Goal: Task Accomplishment & Management: Manage account settings

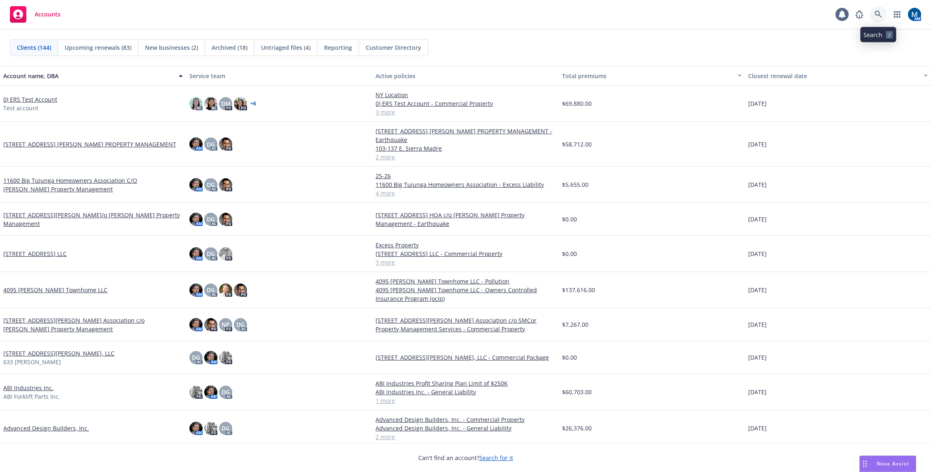
click at [879, 16] on icon at bounding box center [877, 14] width 7 height 7
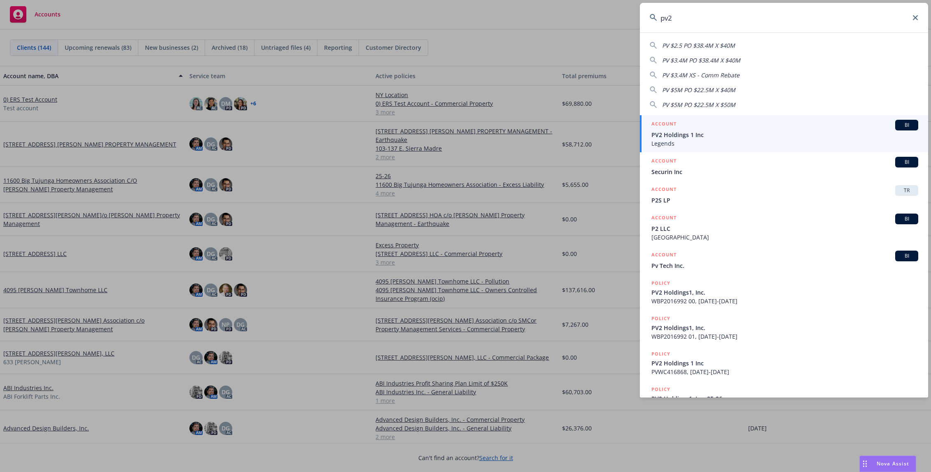
type input "pv2"
click at [807, 125] on div "ACCOUNT BI" at bounding box center [784, 125] width 267 height 11
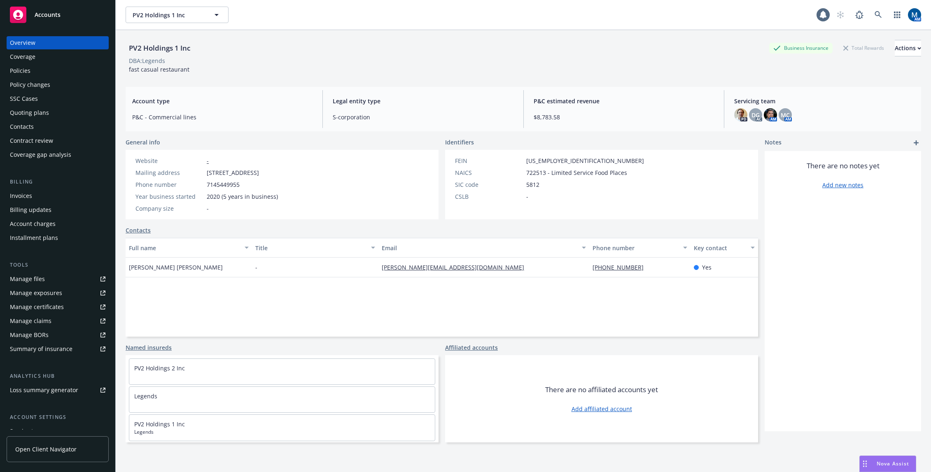
click at [68, 69] on div "Policies" at bounding box center [58, 70] width 96 height 13
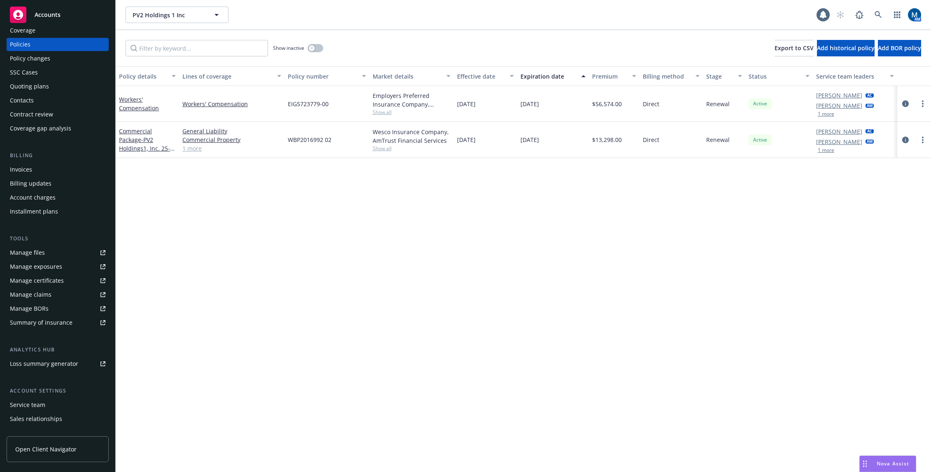
scroll to position [41, 0]
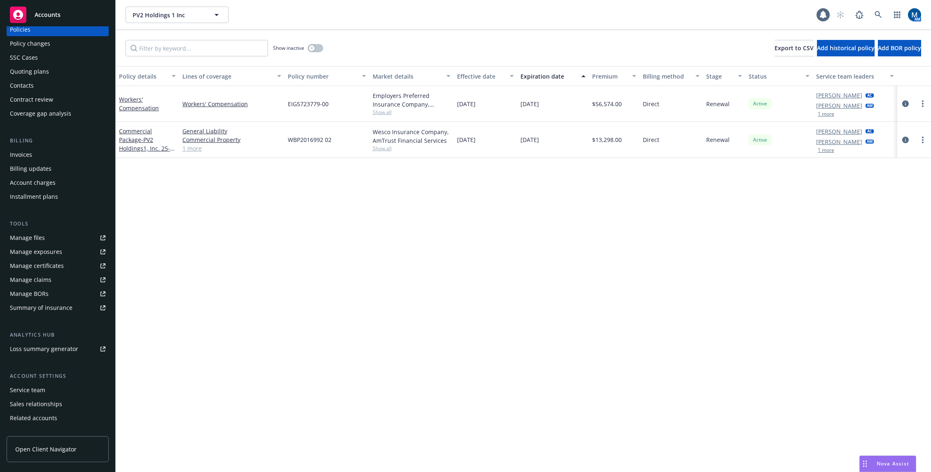
click at [46, 389] on div "Service team" at bounding box center [58, 390] width 96 height 13
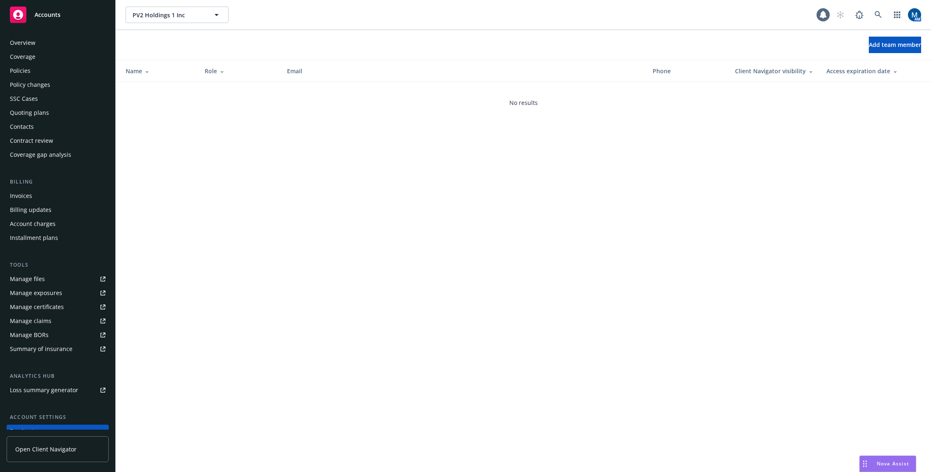
scroll to position [64, 0]
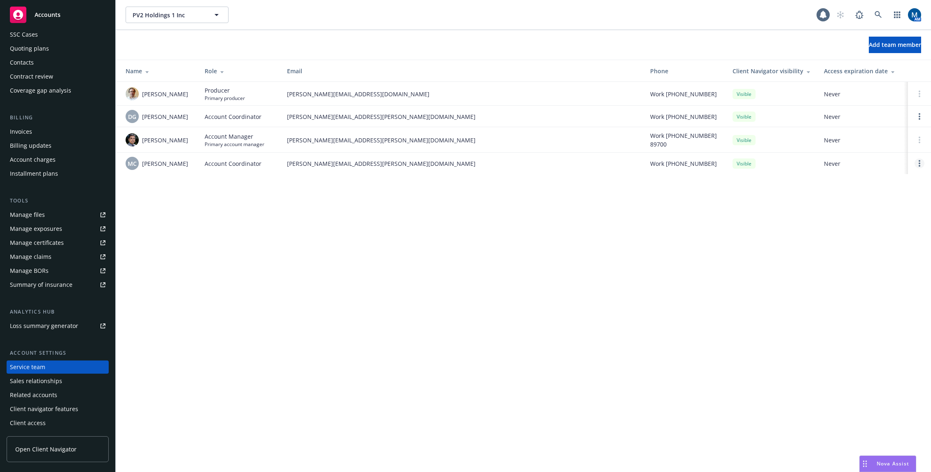
click at [920, 162] on icon "Open options" at bounding box center [920, 163] width 2 height 7
click at [860, 141] on span "Remove account coordinator" at bounding box center [863, 140] width 99 height 8
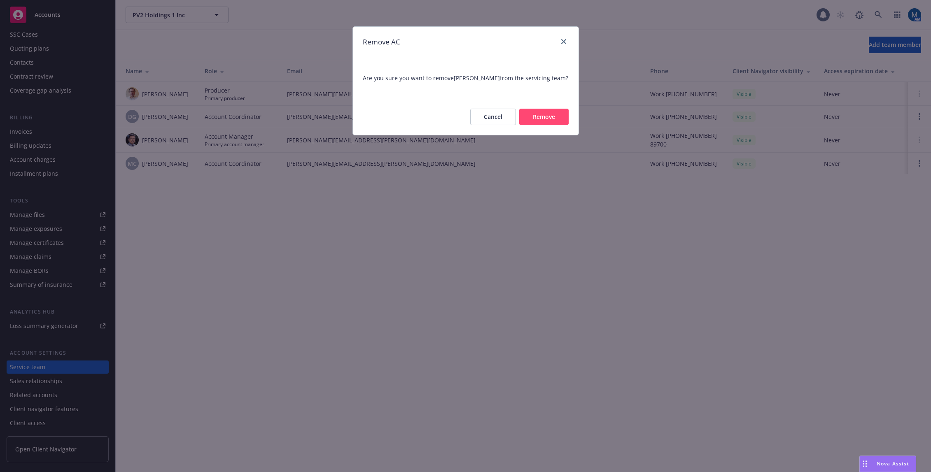
click at [553, 125] on button "Remove" at bounding box center [543, 117] width 49 height 16
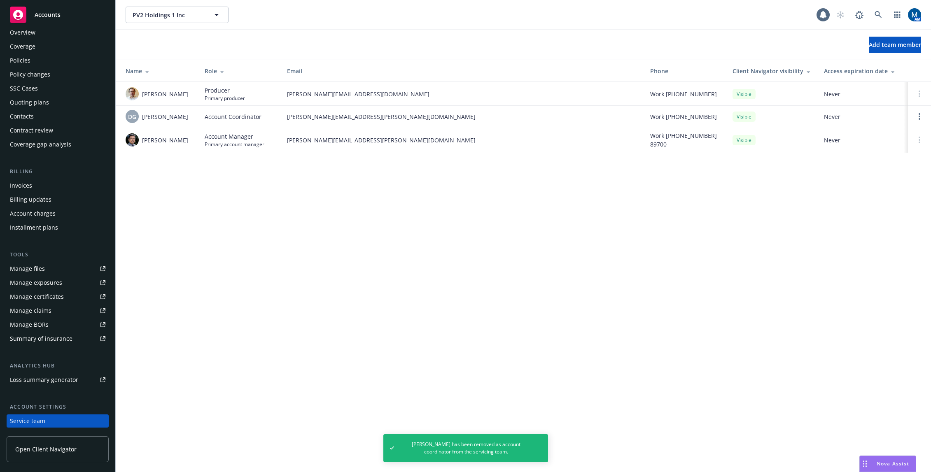
scroll to position [0, 0]
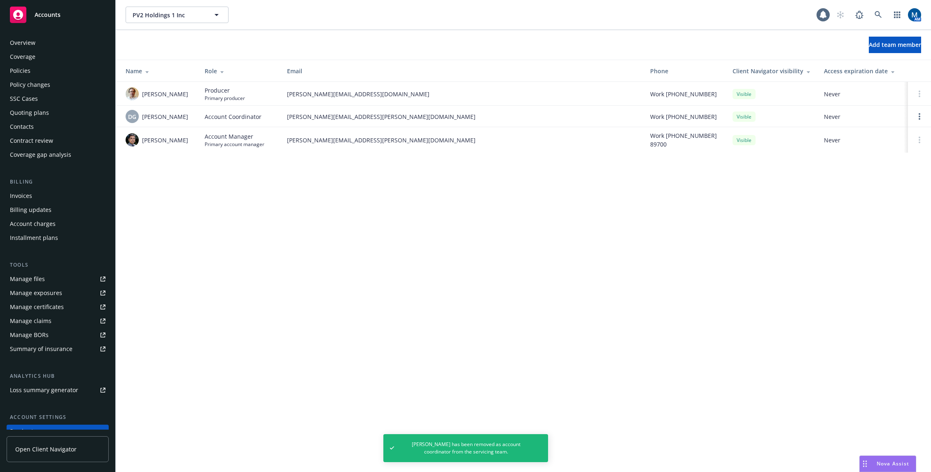
click at [46, 70] on div "Policies" at bounding box center [58, 70] width 96 height 13
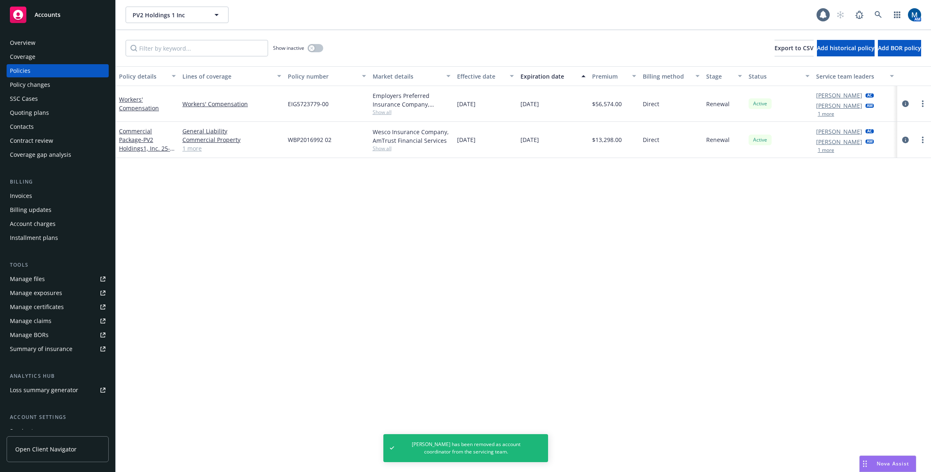
click at [291, 256] on div "Policy details Lines of coverage Policy number Market details Effective date Ex…" at bounding box center [523, 269] width 815 height 406
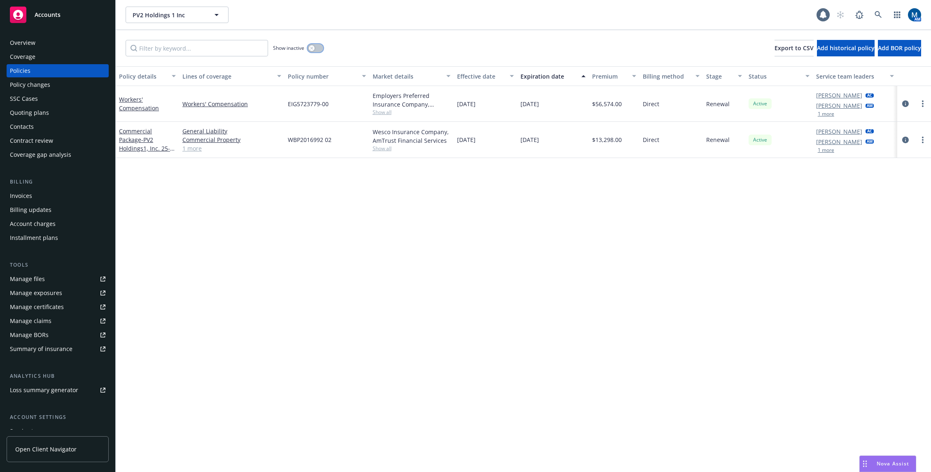
click at [313, 49] on icon "button" at bounding box center [311, 48] width 3 height 3
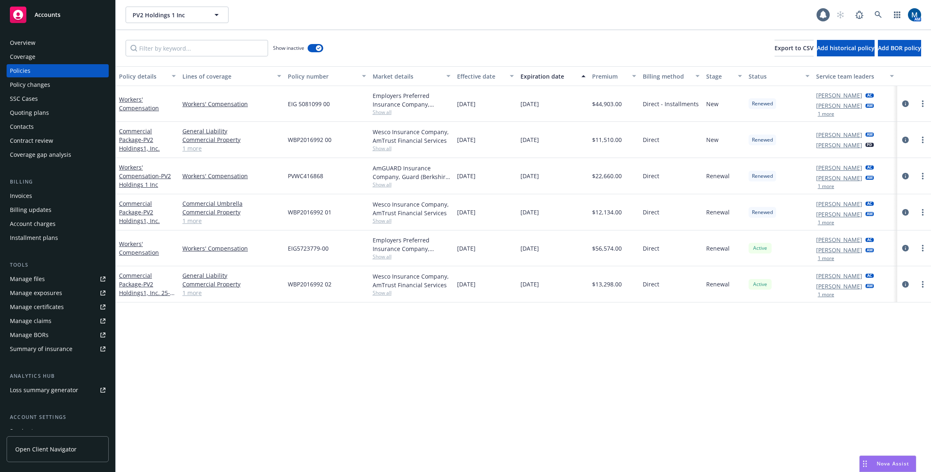
click at [541, 382] on div "Policy details Lines of coverage Policy number Market details Effective date Ex…" at bounding box center [523, 269] width 815 height 406
click at [315, 48] on button "button" at bounding box center [316, 48] width 16 height 8
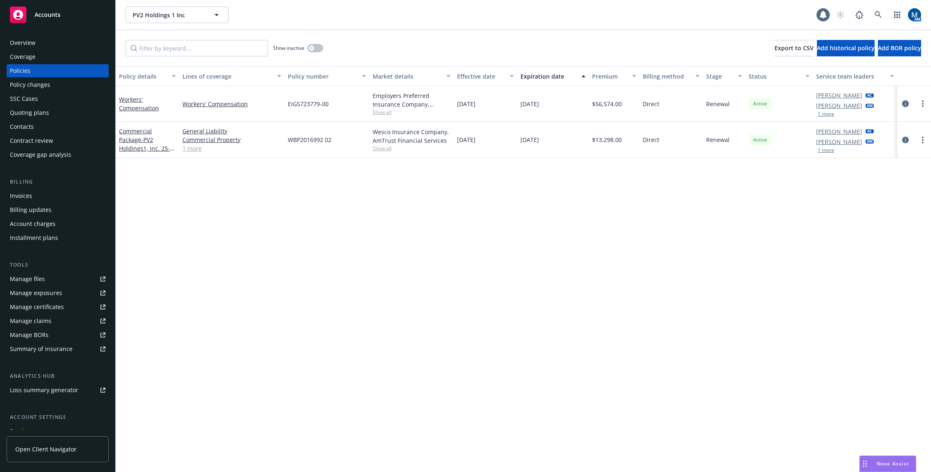
click at [905, 107] on link "circleInformation" at bounding box center [905, 104] width 10 height 10
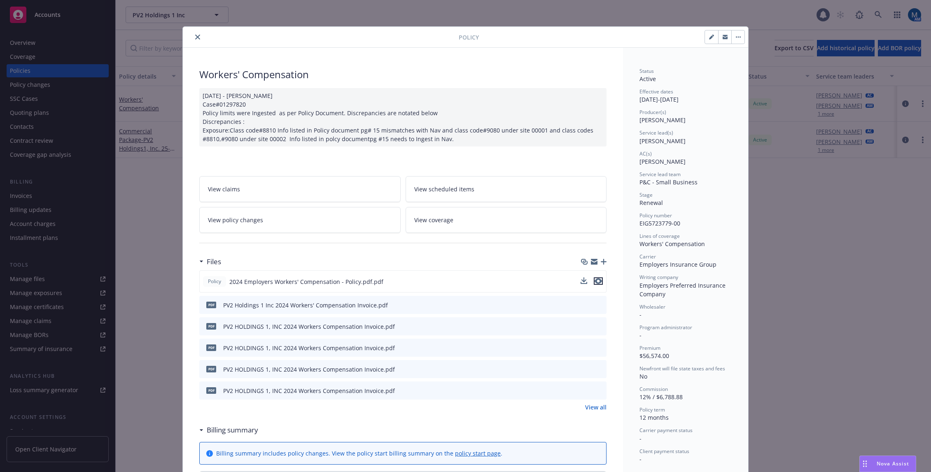
click at [598, 281] on icon "preview file" at bounding box center [598, 281] width 7 height 6
click at [198, 37] on button "close" at bounding box center [198, 37] width 10 height 10
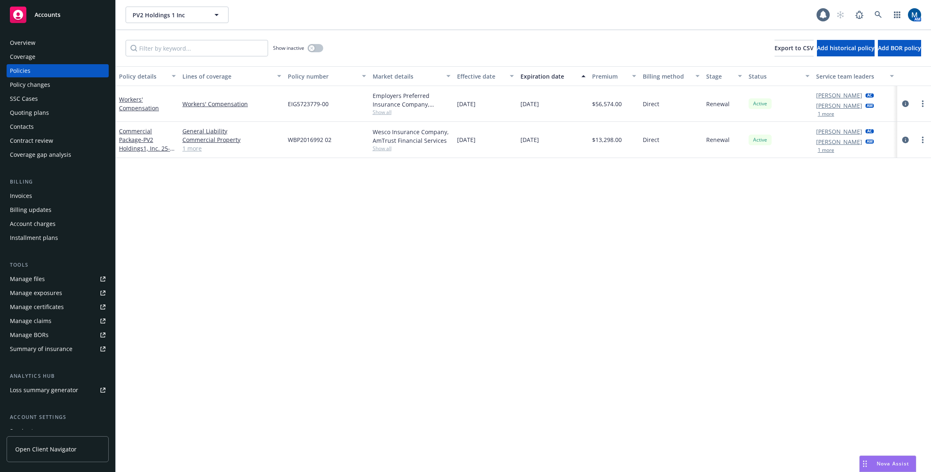
click at [336, 310] on div "Policy details Lines of coverage Policy number Market details Effective date Ex…" at bounding box center [523, 269] width 815 height 406
click at [53, 114] on div "Quoting plans" at bounding box center [58, 112] width 96 height 13
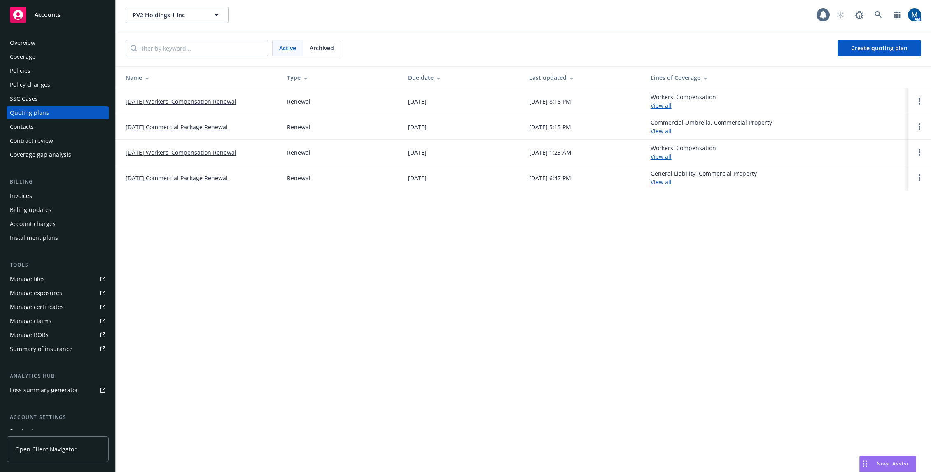
click at [58, 73] on div "Policies" at bounding box center [58, 70] width 96 height 13
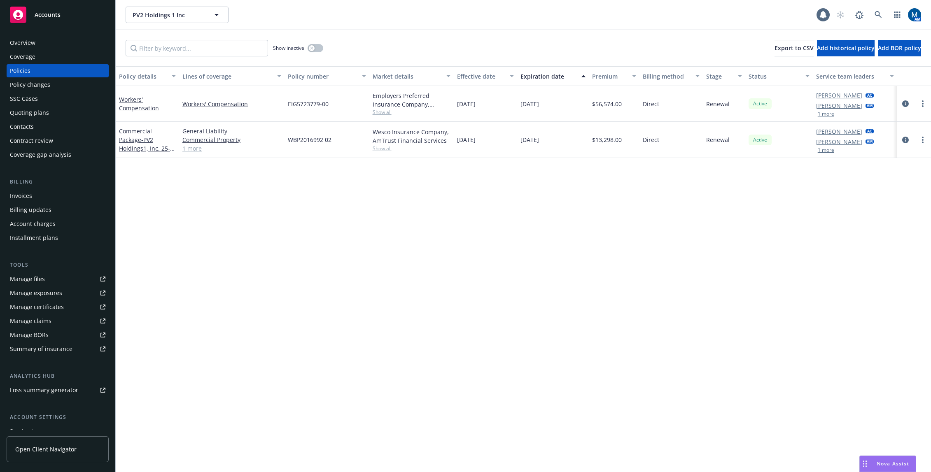
click at [34, 40] on div "Overview" at bounding box center [23, 42] width 26 height 13
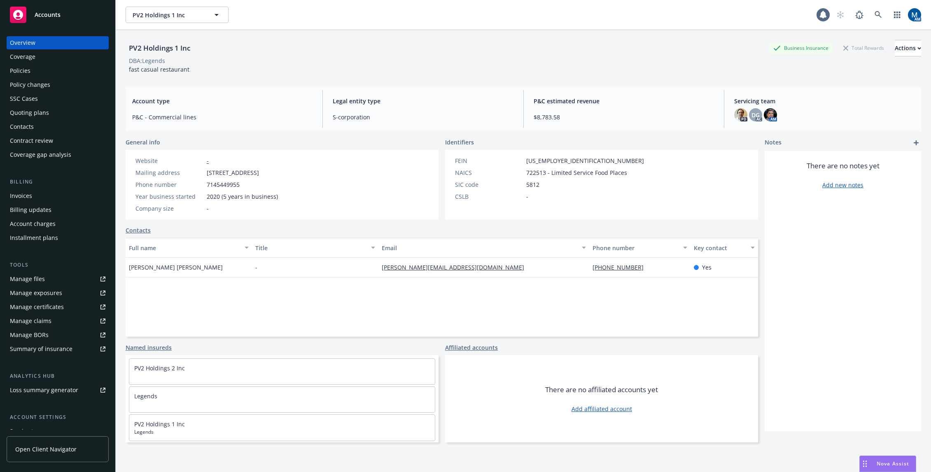
click at [44, 129] on div "Contacts" at bounding box center [58, 126] width 96 height 13
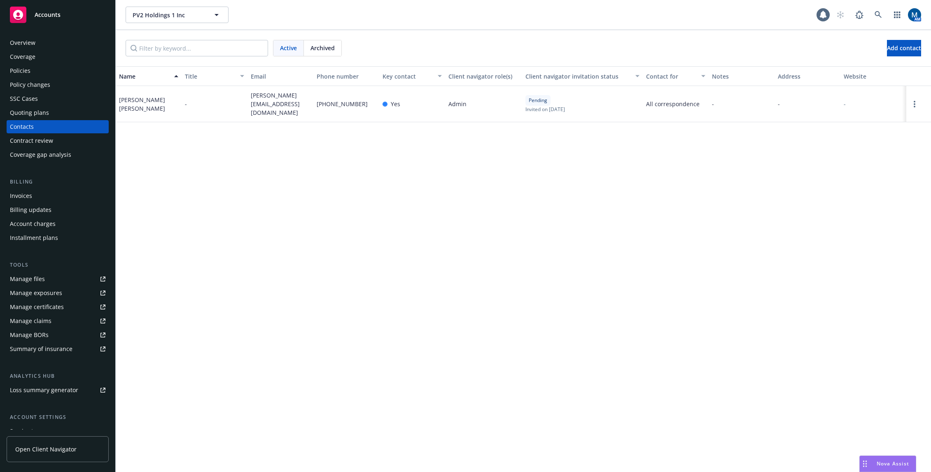
click at [37, 277] on div "Manage files" at bounding box center [27, 279] width 35 height 13
click at [78, 70] on div "Policies" at bounding box center [58, 70] width 96 height 13
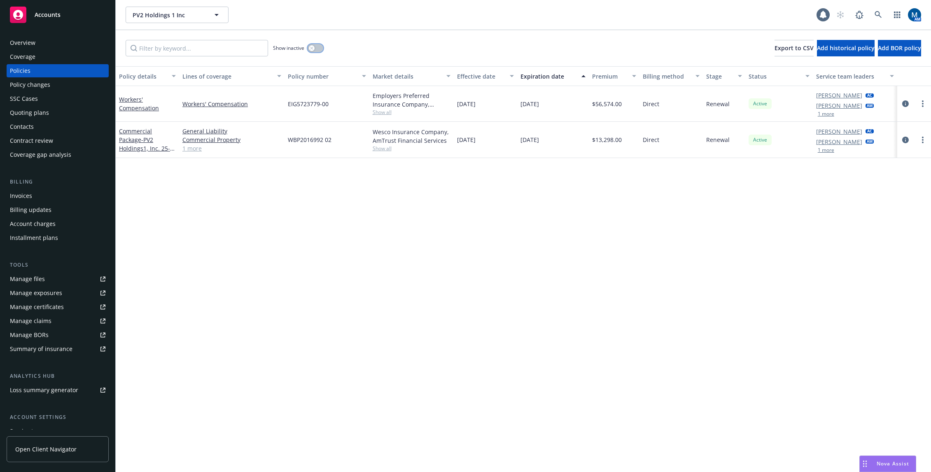
click at [314, 49] on div "button" at bounding box center [312, 48] width 6 height 6
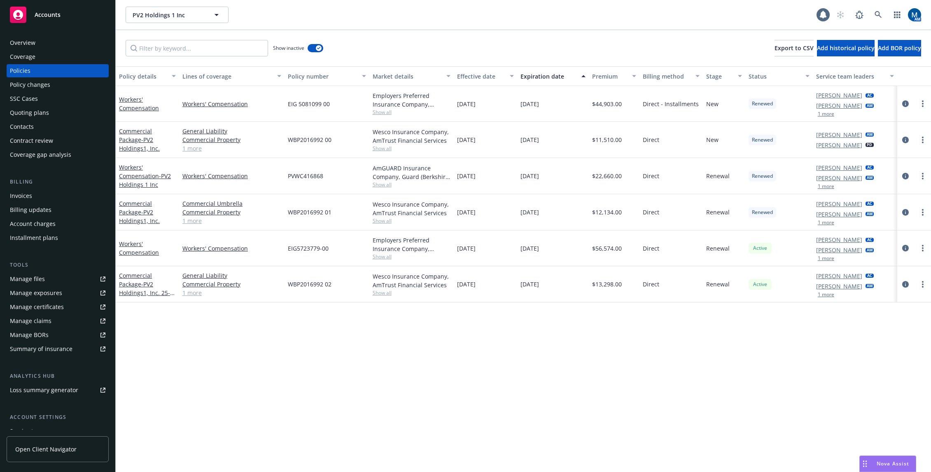
click at [363, 376] on div "Policy details Lines of coverage Policy number Market details Effective date Ex…" at bounding box center [523, 269] width 815 height 406
click at [315, 50] on button "button" at bounding box center [316, 48] width 16 height 8
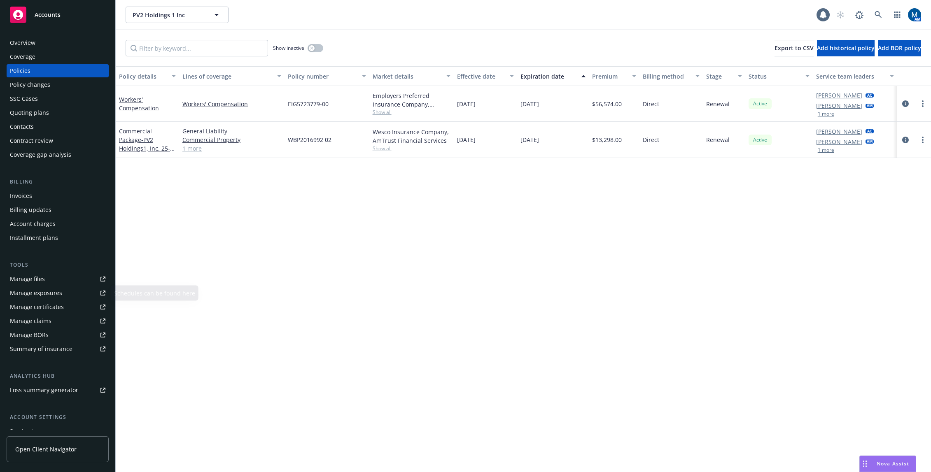
click at [53, 276] on link "Manage files" at bounding box center [58, 279] width 102 height 13
click at [317, 48] on button "button" at bounding box center [316, 48] width 16 height 8
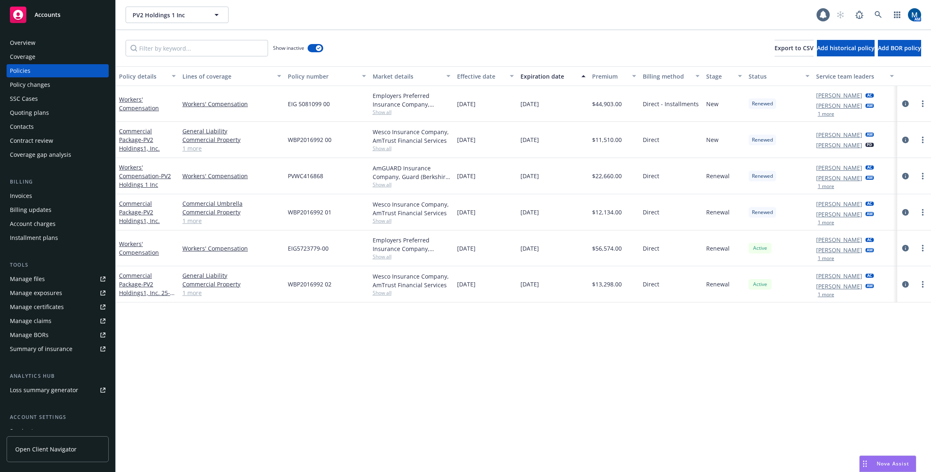
click at [56, 48] on div "Overview" at bounding box center [58, 42] width 96 height 13
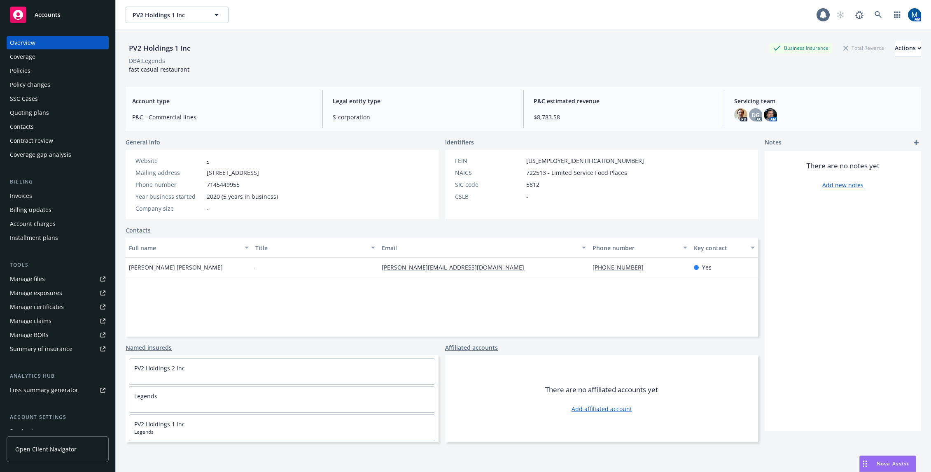
click at [64, 71] on div "Policies" at bounding box center [58, 70] width 96 height 13
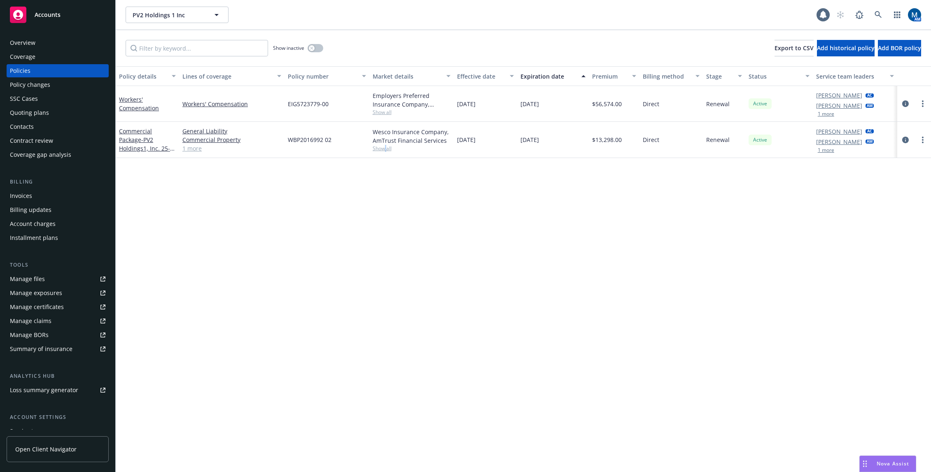
click at [387, 254] on div "Policy details Lines of coverage Policy number Market details Effective date Ex…" at bounding box center [523, 269] width 815 height 406
click at [430, 235] on div "Policy details Lines of coverage Policy number Market details Effective date Ex…" at bounding box center [523, 269] width 815 height 406
click at [315, 49] on button "button" at bounding box center [316, 48] width 16 height 8
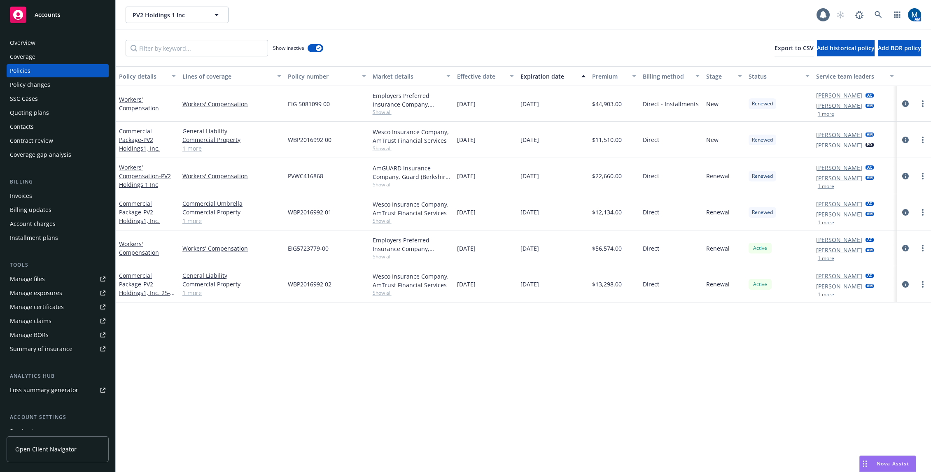
click at [903, 181] on div at bounding box center [913, 176] width 27 height 10
click at [903, 176] on icon "circleInformation" at bounding box center [905, 176] width 7 height 7
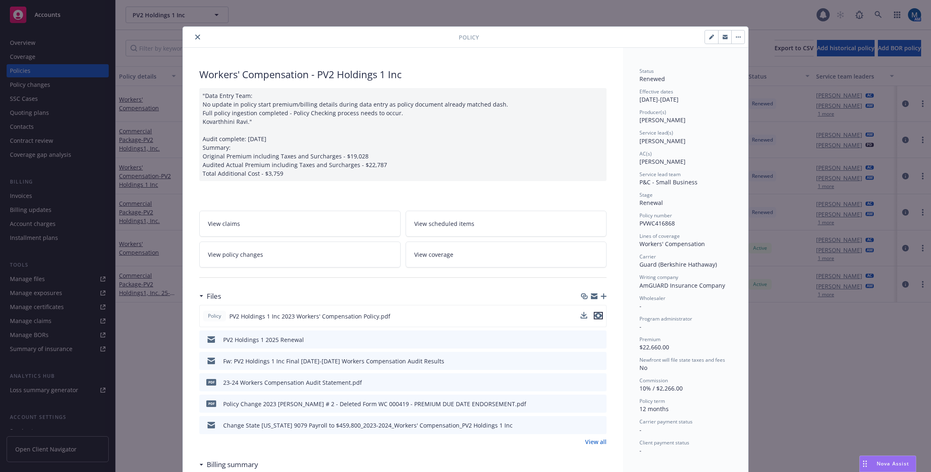
click at [595, 316] on icon "preview file" at bounding box center [598, 316] width 7 height 6
click at [263, 254] on link "View policy changes" at bounding box center [299, 255] width 201 height 26
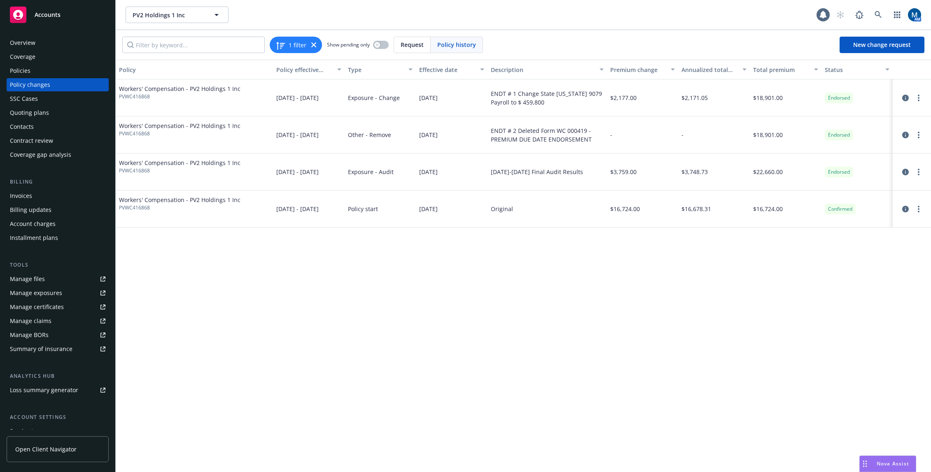
click at [48, 75] on div "Policies" at bounding box center [58, 70] width 96 height 13
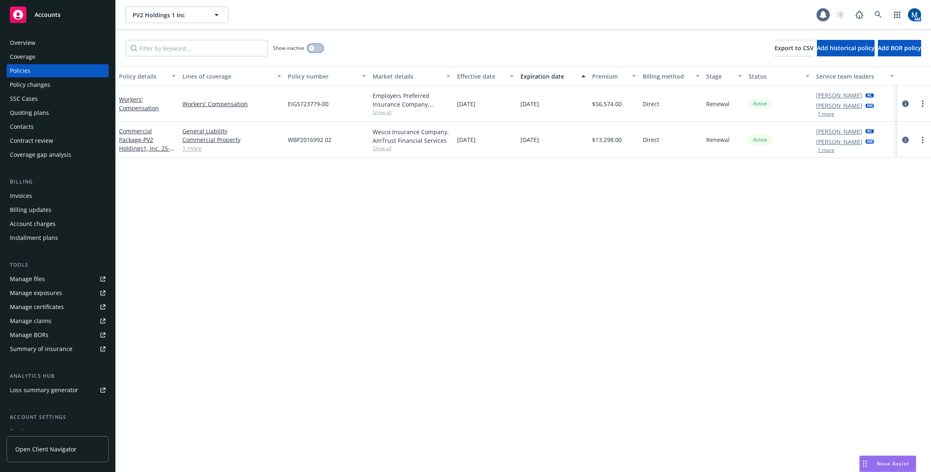
click at [317, 44] on button "button" at bounding box center [316, 48] width 16 height 8
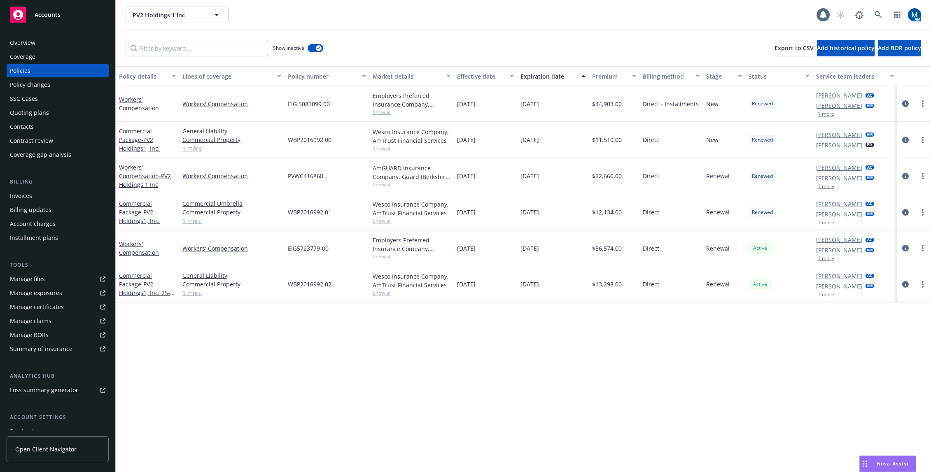
click at [904, 248] on icon "circleInformation" at bounding box center [905, 248] width 7 height 7
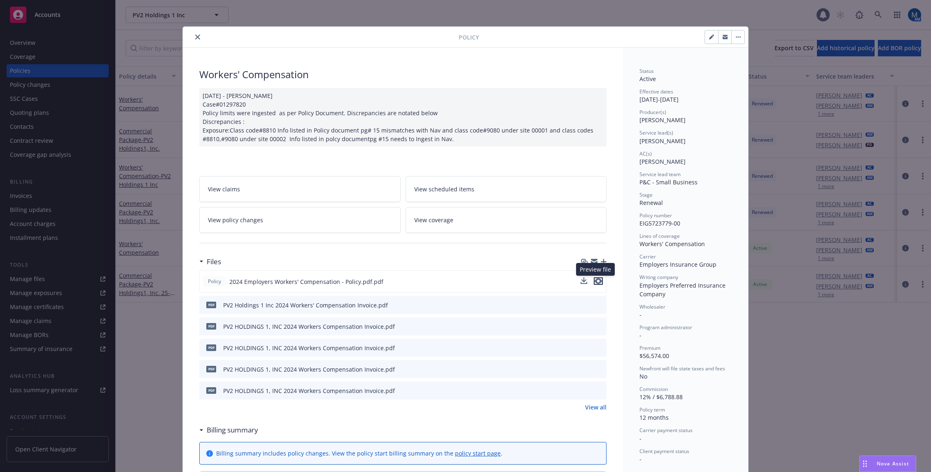
click at [597, 282] on icon "preview file" at bounding box center [598, 281] width 7 height 6
click at [195, 36] on icon "close" at bounding box center [197, 37] width 5 height 5
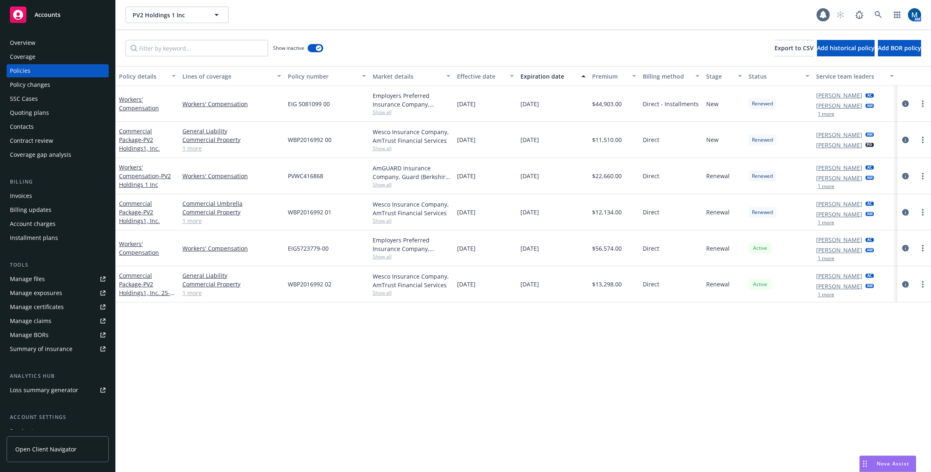
click at [484, 29] on div "PV2 Holdings 1 Inc PV2 Holdings 1 Inc 1 AM" at bounding box center [523, 15] width 815 height 30
click at [907, 247] on icon "circleInformation" at bounding box center [905, 248] width 7 height 7
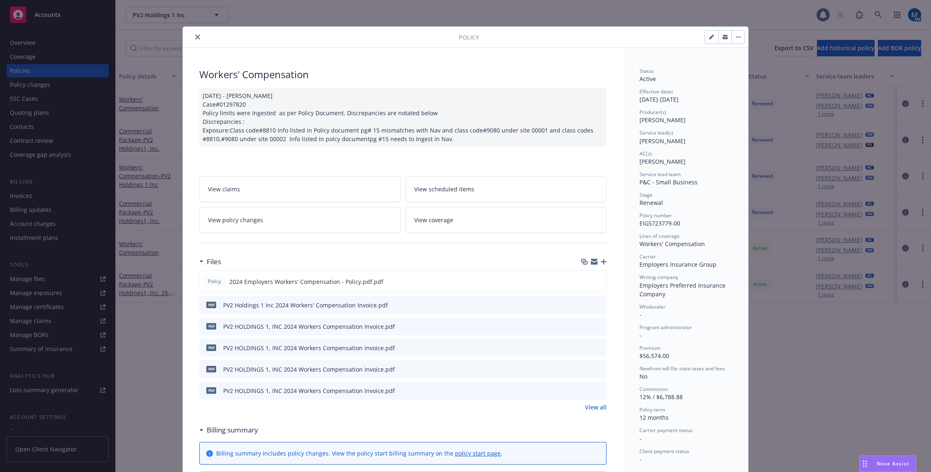
scroll to position [25, 0]
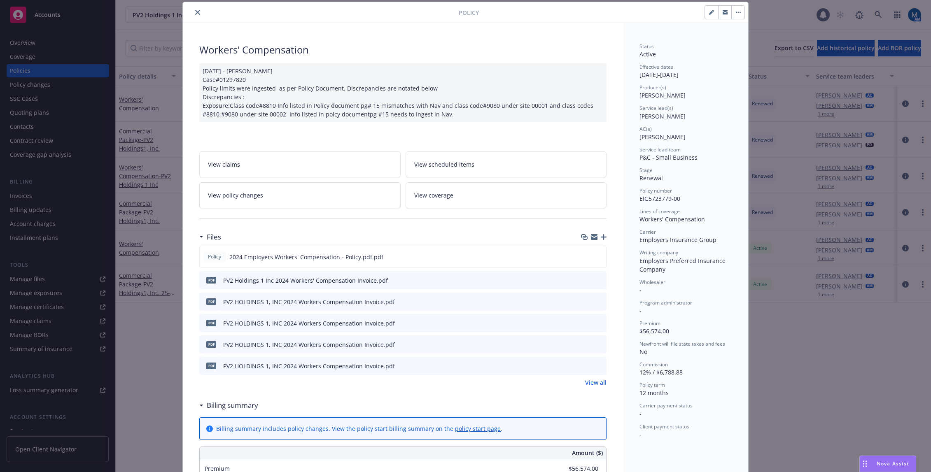
click at [197, 10] on icon "close" at bounding box center [197, 12] width 5 height 5
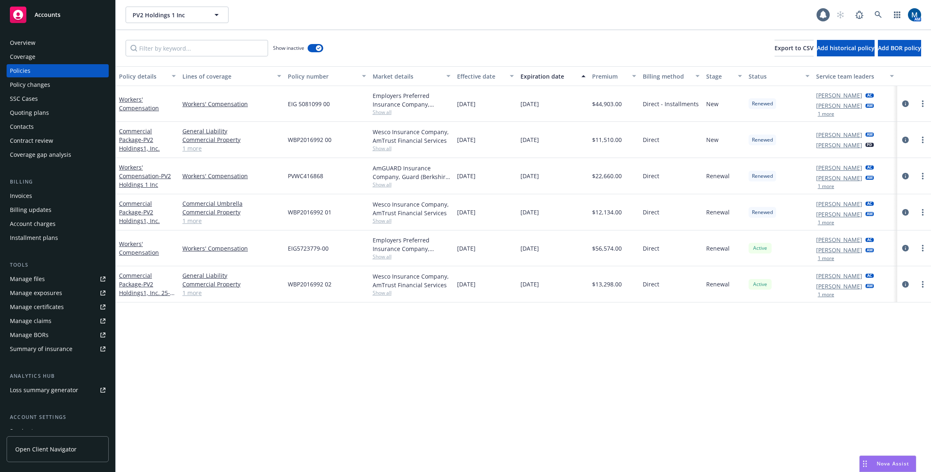
click at [37, 41] on div "Overview" at bounding box center [58, 42] width 96 height 13
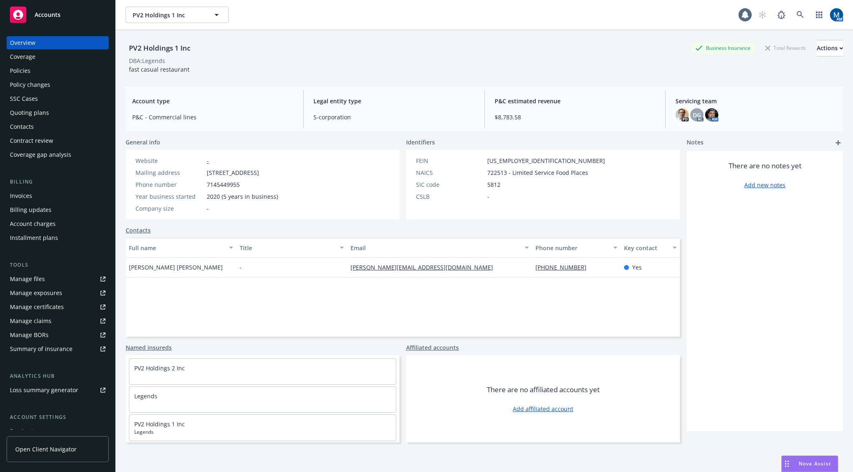
click at [39, 68] on div "Policies" at bounding box center [58, 70] width 96 height 13
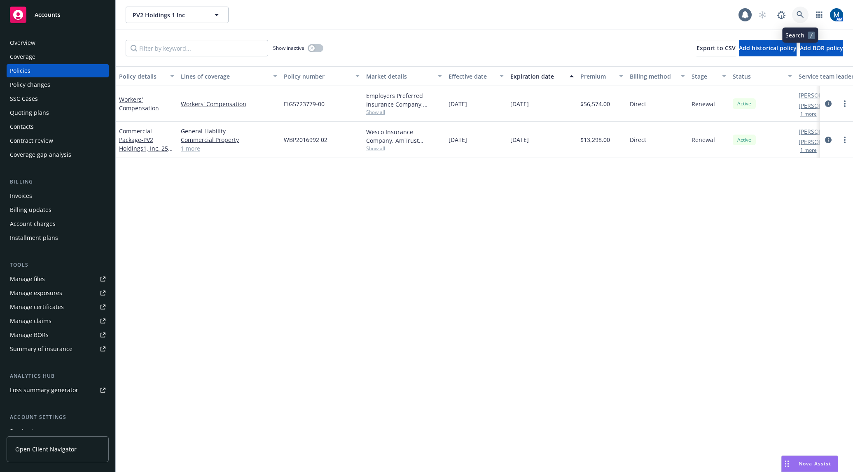
click at [802, 14] on icon at bounding box center [799, 14] width 7 height 7
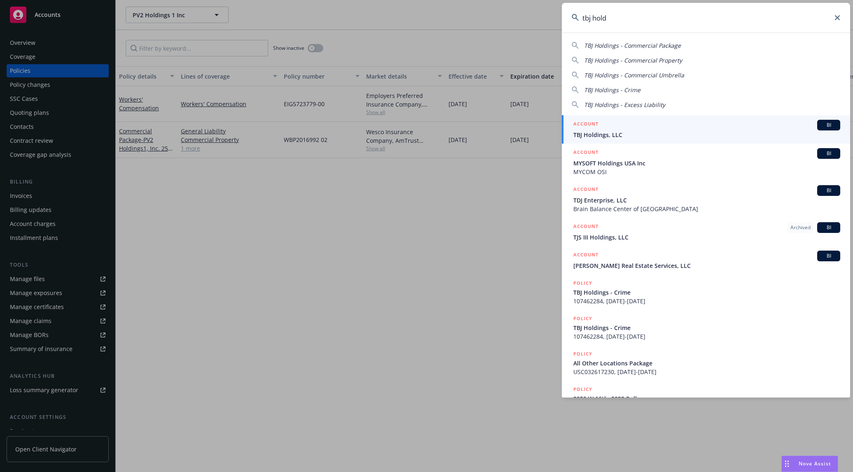
type input "tbj hold"
click at [643, 130] on div "ACCOUNT BI" at bounding box center [706, 125] width 267 height 11
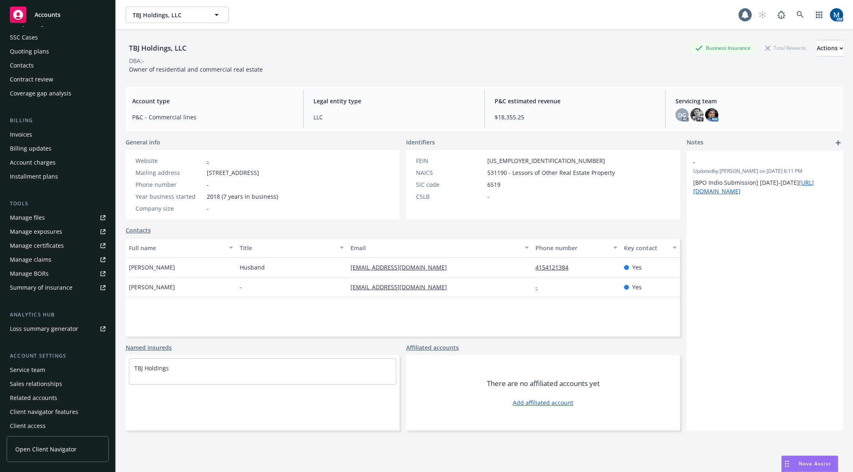
scroll to position [64, 0]
click at [37, 368] on div "Service team" at bounding box center [27, 367] width 35 height 13
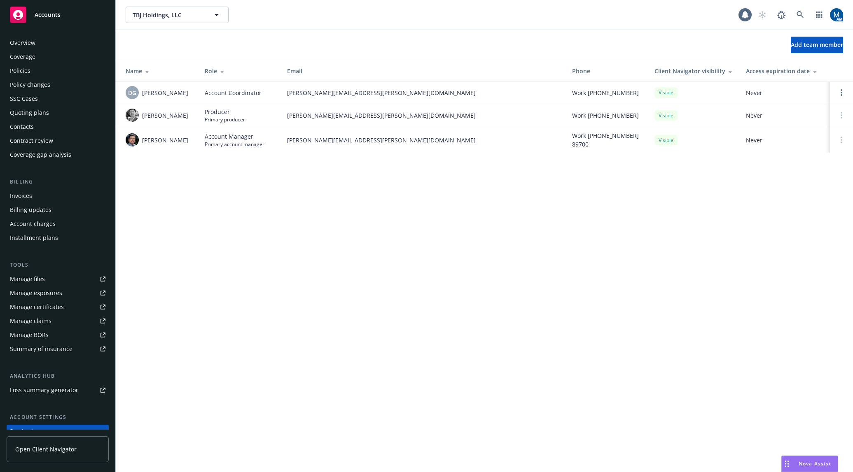
click at [42, 75] on div "Policies" at bounding box center [58, 70] width 96 height 13
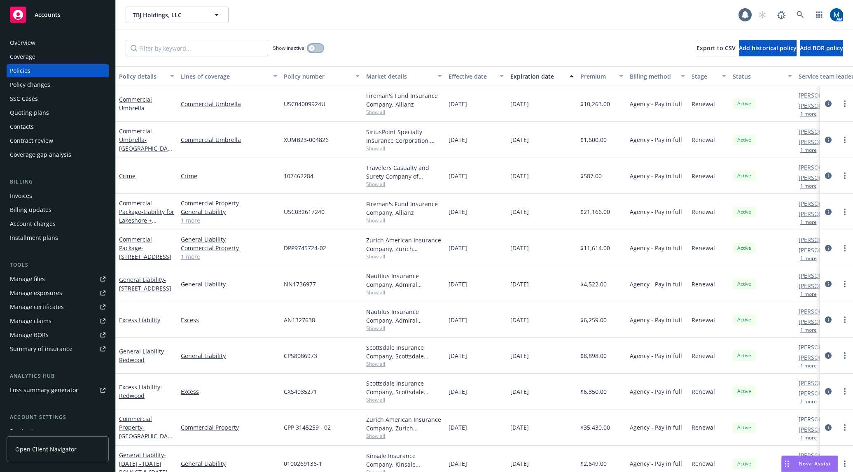
click at [312, 49] on icon "button" at bounding box center [311, 48] width 3 height 3
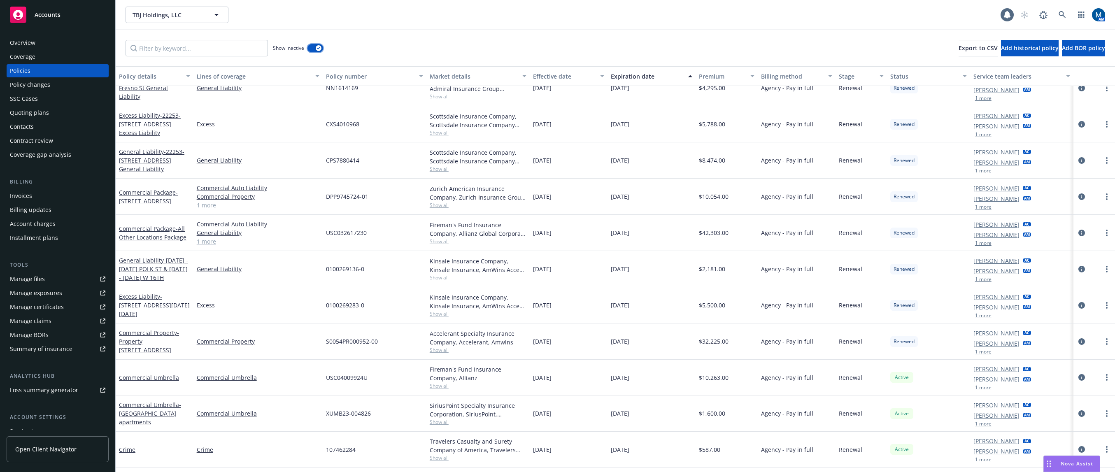
scroll to position [1203, 0]
click at [930, 317] on button "1 more" at bounding box center [983, 317] width 16 height 5
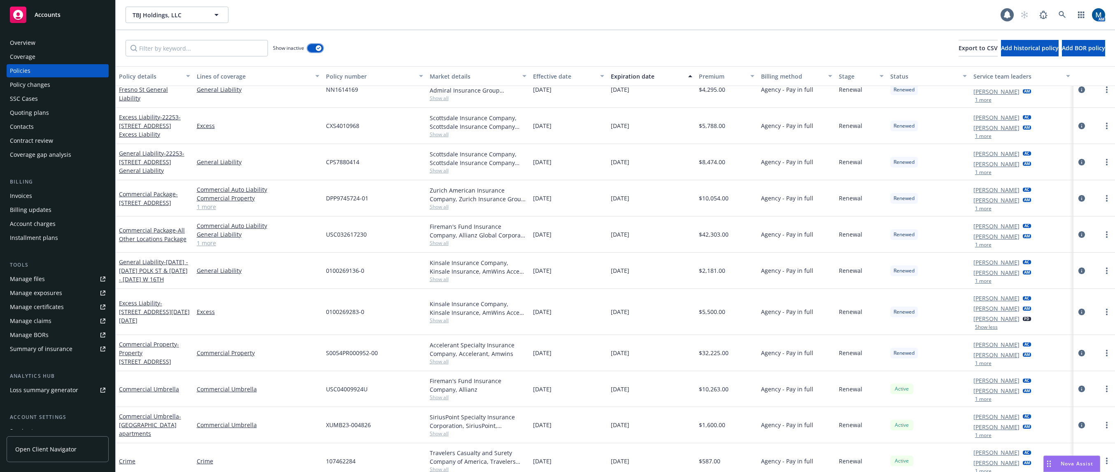
click at [308, 50] on button "button" at bounding box center [316, 48] width 16 height 8
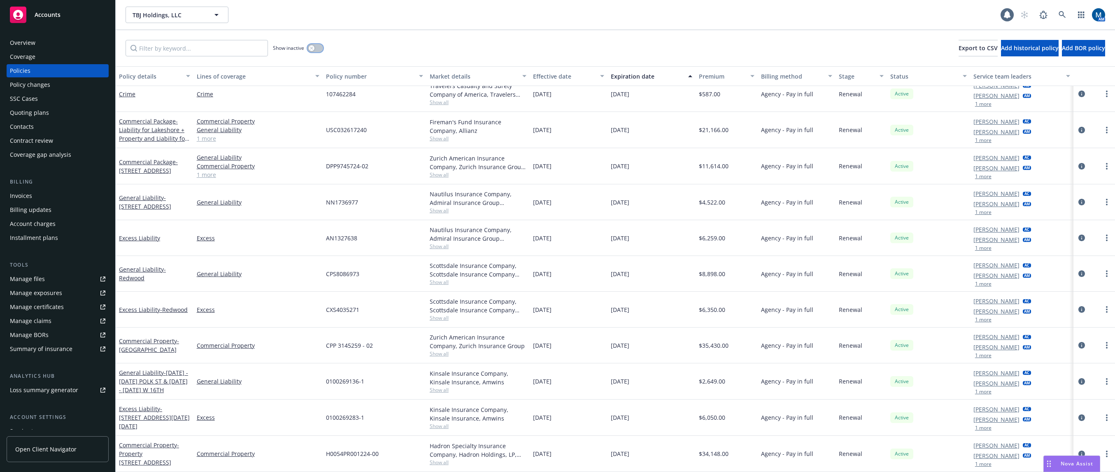
scroll to position [49, 0]
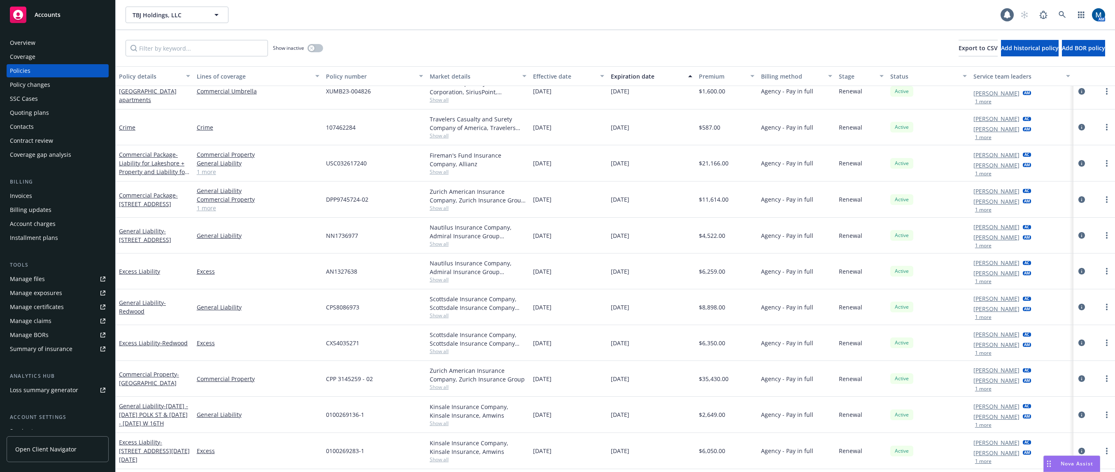
click at [51, 45] on div "Overview" at bounding box center [58, 42] width 96 height 13
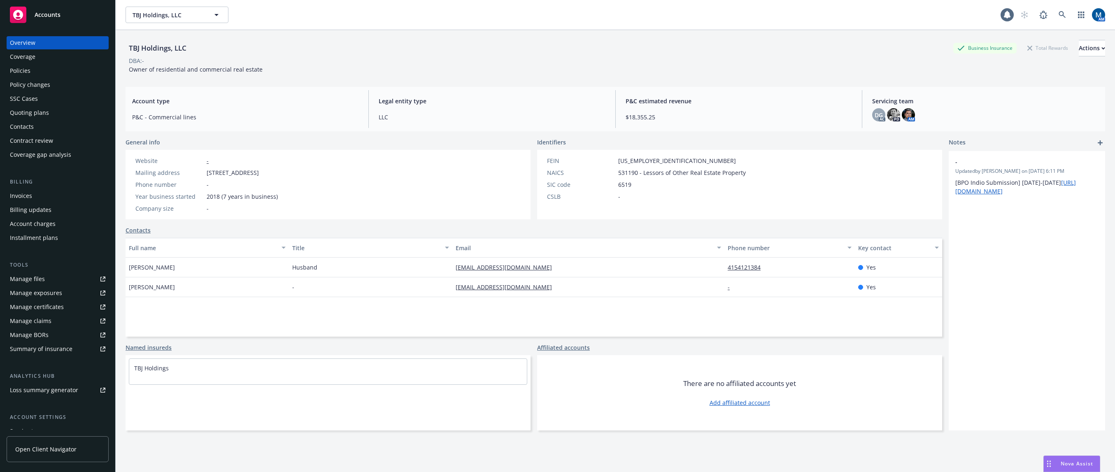
click at [42, 73] on div "Policies" at bounding box center [58, 70] width 96 height 13
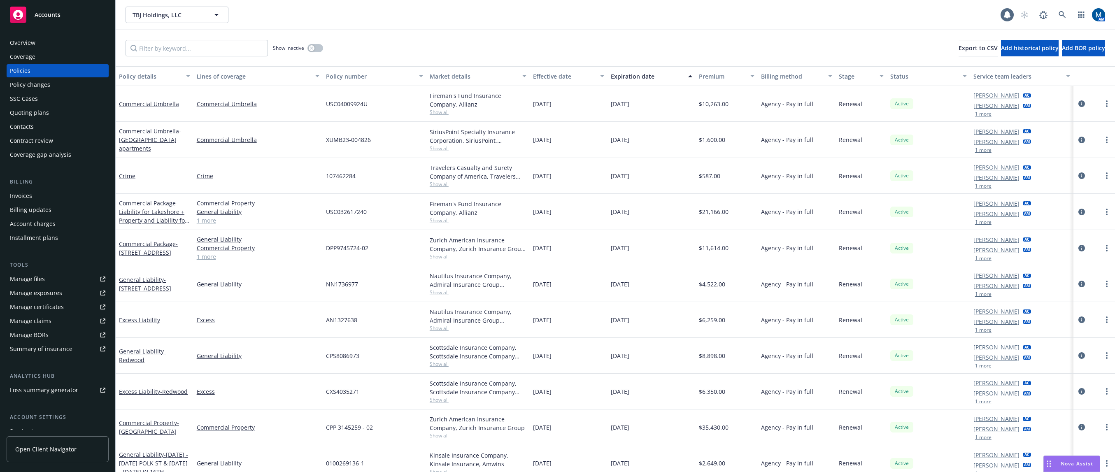
click at [18, 276] on div "Manage files" at bounding box center [27, 279] width 35 height 13
click at [62, 37] on div "Overview" at bounding box center [58, 42] width 96 height 13
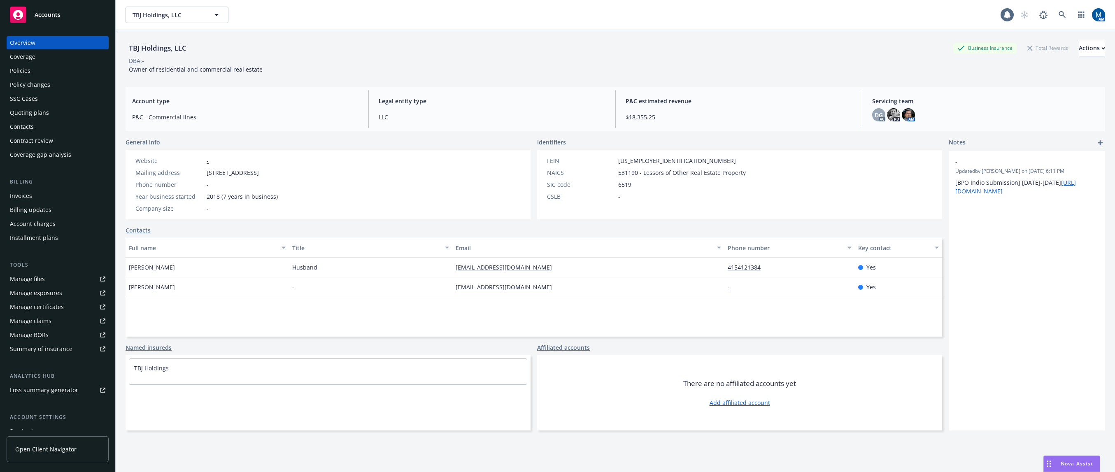
click at [56, 16] on span "Accounts" at bounding box center [48, 15] width 26 height 7
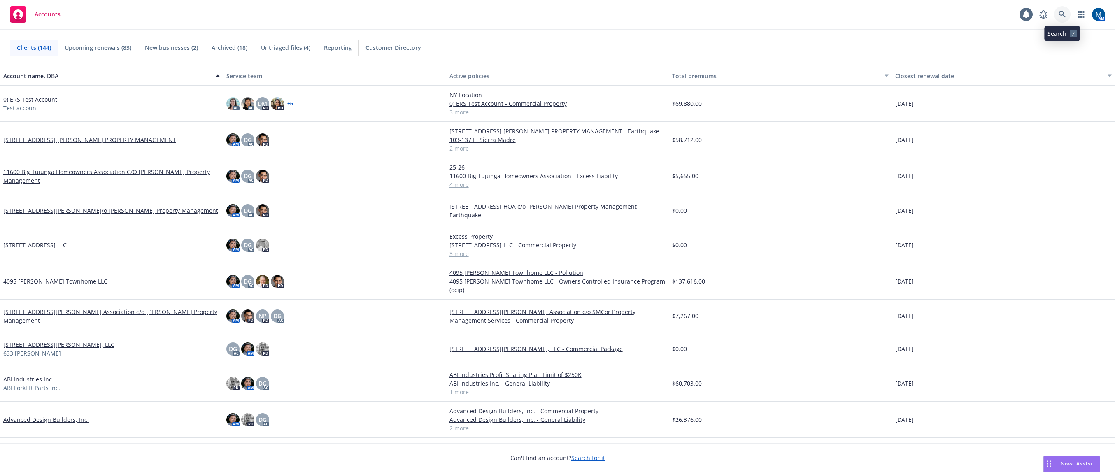
click at [930, 14] on icon at bounding box center [1062, 14] width 7 height 7
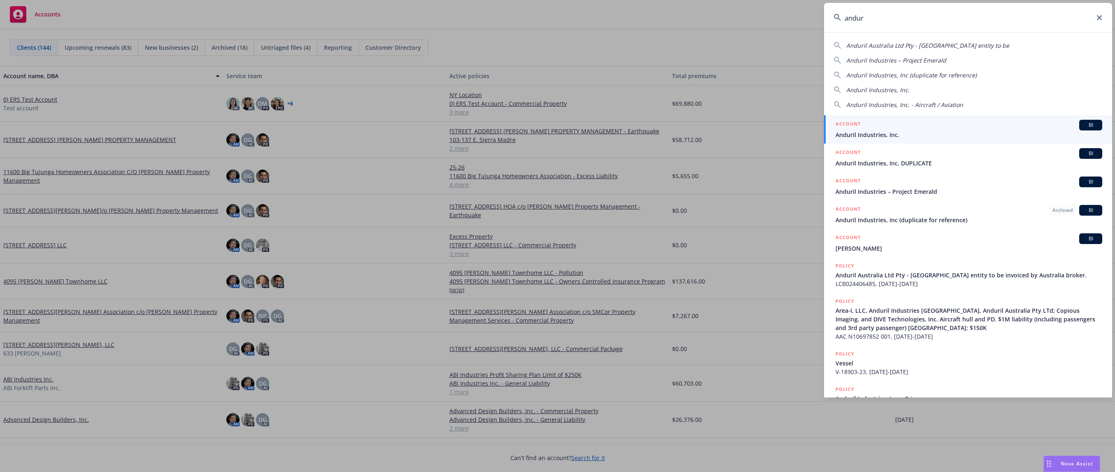
type input "andur"
click at [897, 134] on span "Anduril Industries, Inc." at bounding box center [969, 135] width 267 height 9
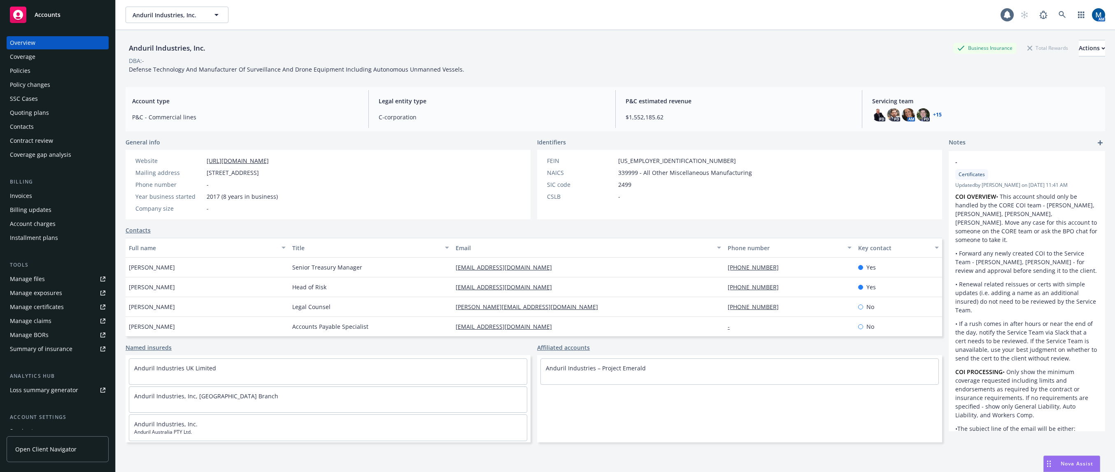
click at [49, 225] on div "Account charges" at bounding box center [33, 223] width 46 height 13
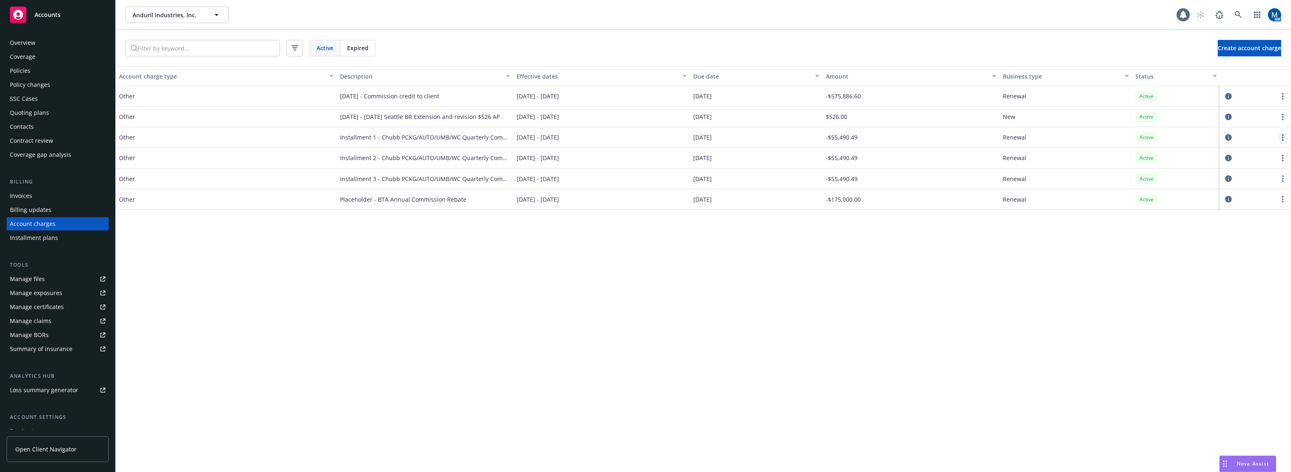
click at [930, 136] on link "more" at bounding box center [1283, 138] width 10 height 10
click at [930, 135] on div at bounding box center [1256, 138] width 64 height 10
click at [930, 135] on icon "circleInformation" at bounding box center [1228, 137] width 7 height 7
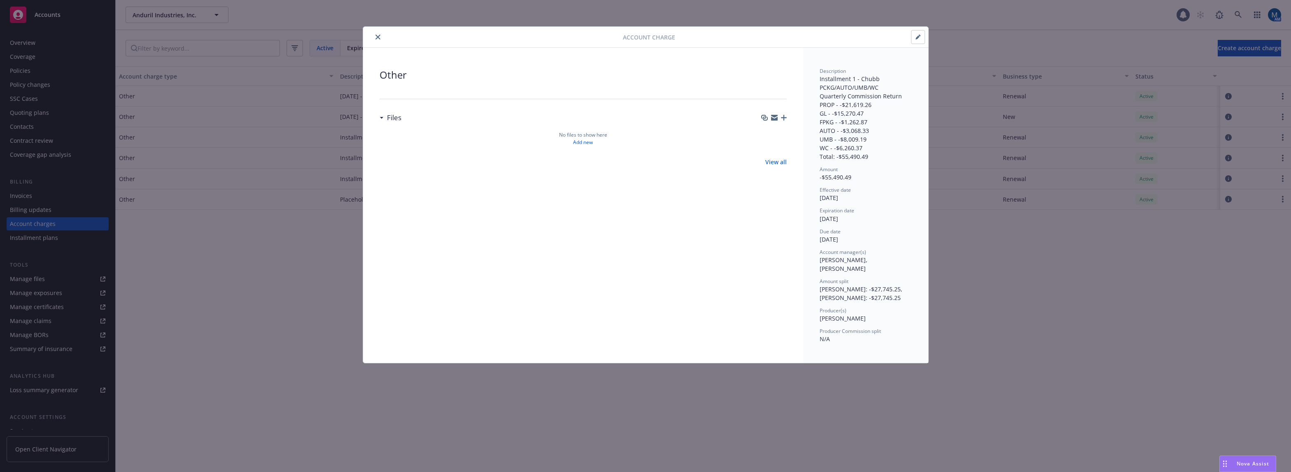
click at [917, 37] on icon "button" at bounding box center [918, 37] width 4 height 4
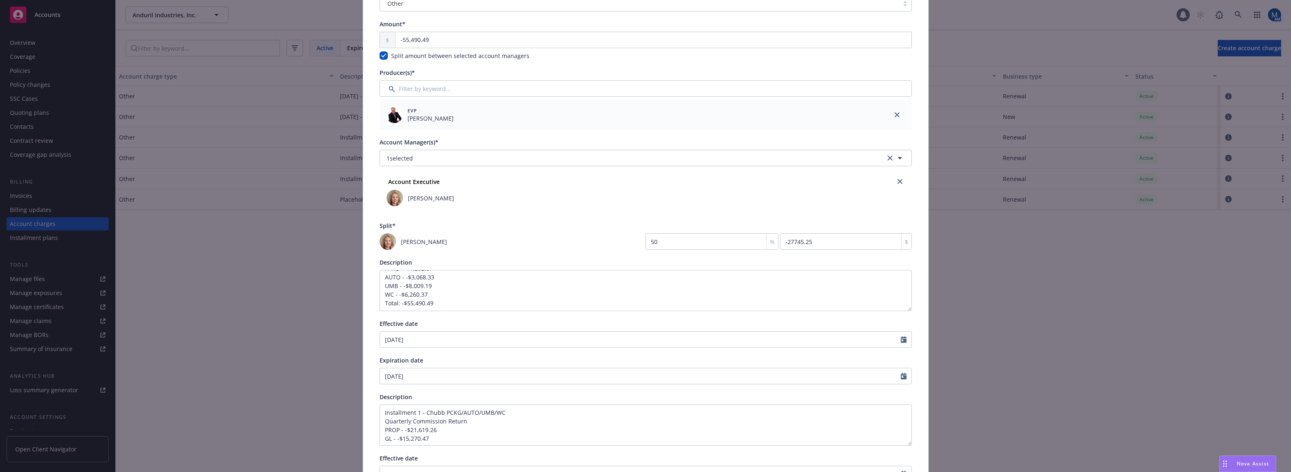
scroll to position [82, 0]
type input "1"
type input "-554.9"
type input "10"
type input "-5549.05"
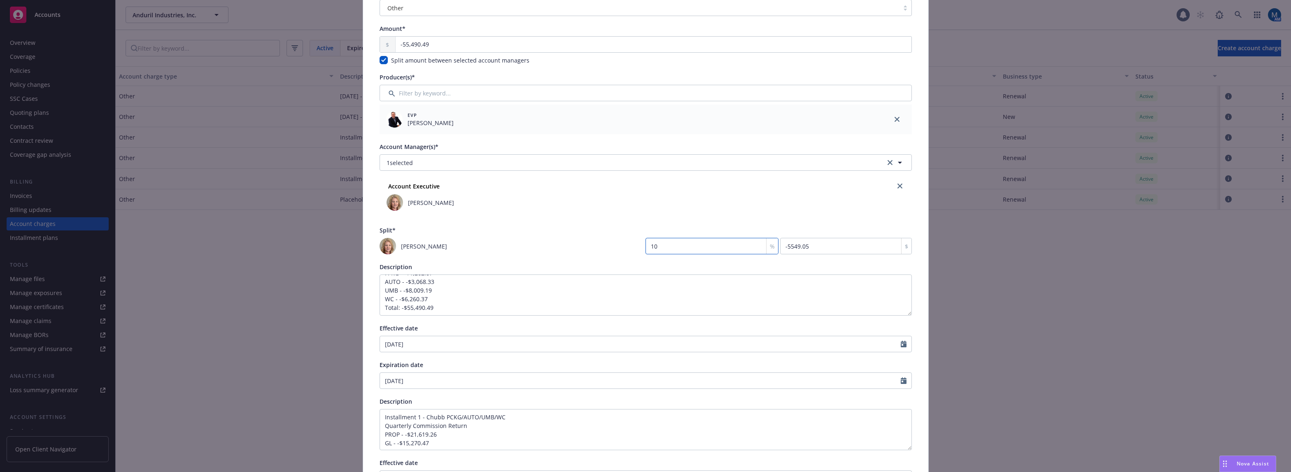
type input "100"
type input "-55490.49"
type input "100"
click at [920, 225] on div "Account charge type Other Amount* -55,490.49 Split amount between selected acco…" at bounding box center [645, 274] width 565 height 612
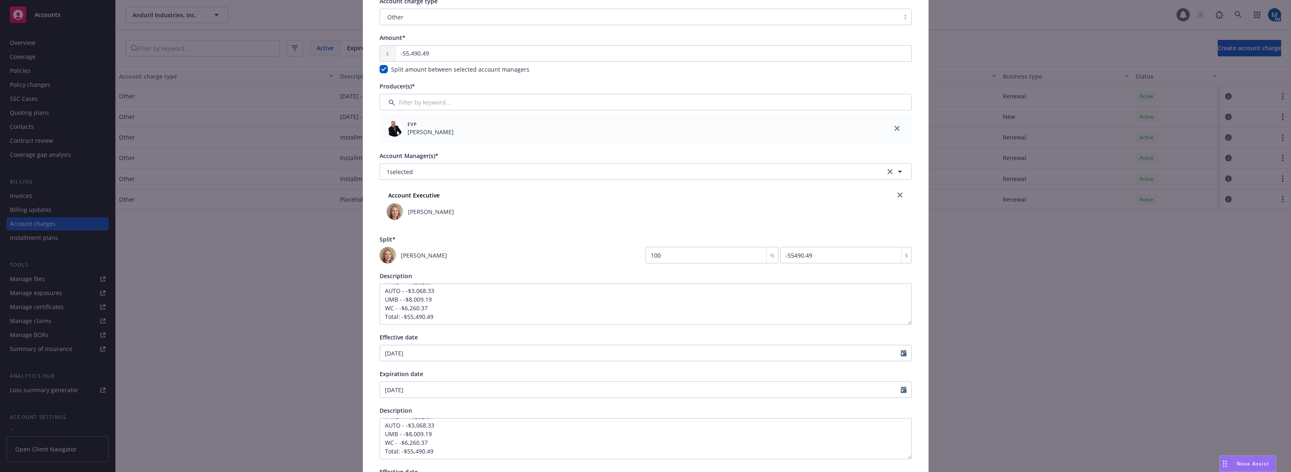
scroll to position [0, 0]
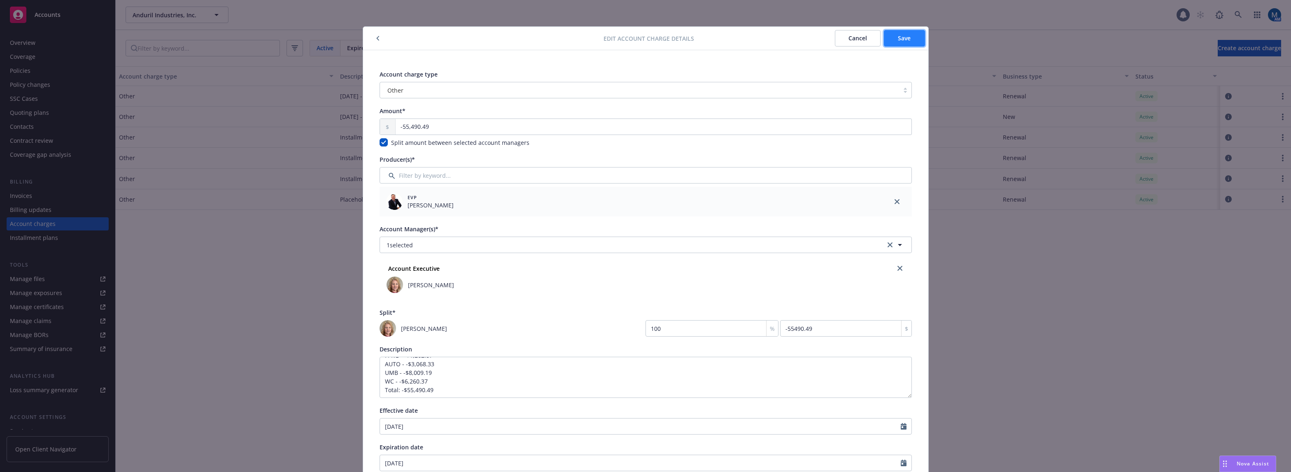
click at [909, 42] on button "Save" at bounding box center [904, 38] width 41 height 16
click at [674, 328] on input "100" at bounding box center [712, 328] width 133 height 16
click at [898, 268] on icon "close" at bounding box center [900, 268] width 5 height 5
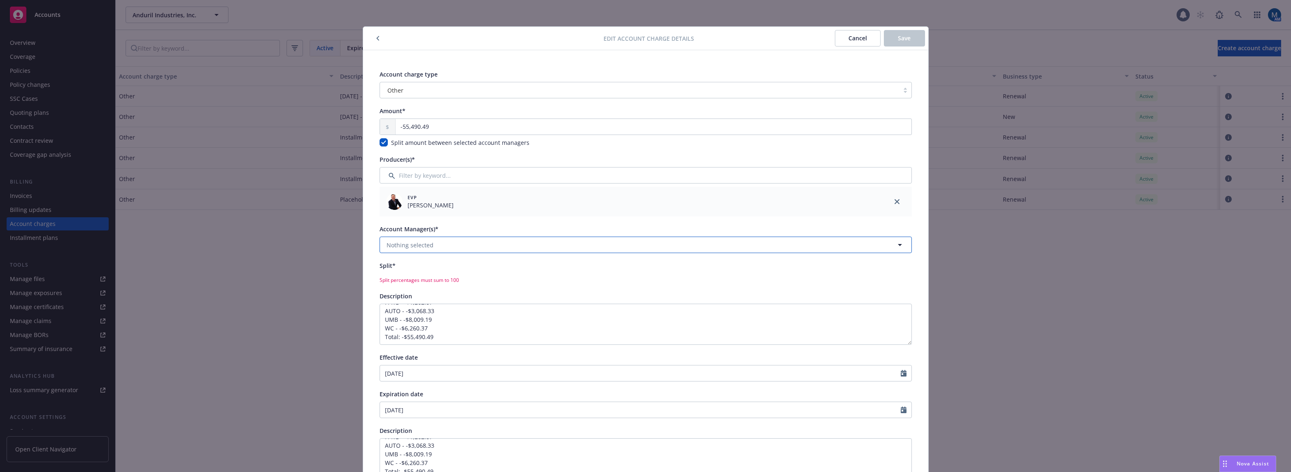
click at [683, 250] on button "Nothing selected" at bounding box center [646, 245] width 532 height 16
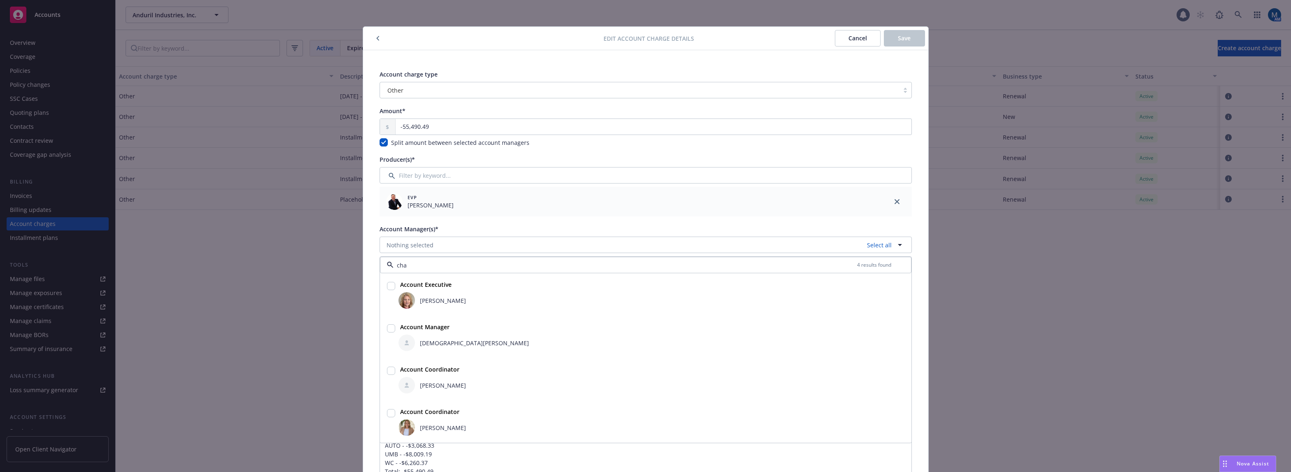
type input "char"
click at [387, 284] on input "checkbox" at bounding box center [391, 286] width 8 height 8
checkbox input "true"
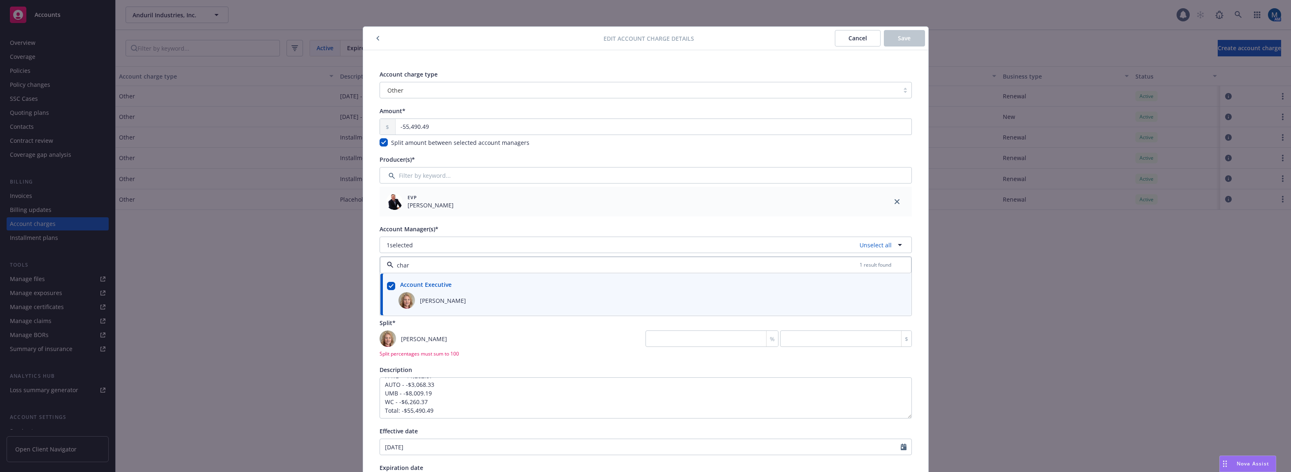
type input "char"
click at [930, 234] on div "Edit account charge details Cancel Save Account charge type Other Amount* -55,4…" at bounding box center [645, 236] width 1291 height 472
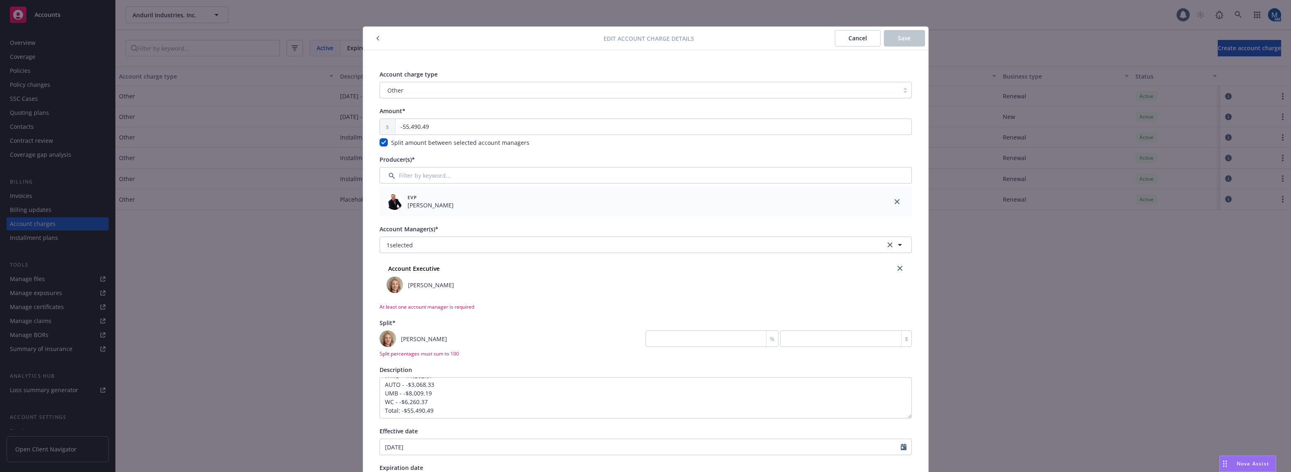
click at [923, 238] on div "Account charge type Other Amount* -55,490.49 Split amount between selected acco…" at bounding box center [645, 366] width 565 height 633
click at [730, 338] on input "number" at bounding box center [712, 339] width 133 height 16
type input "1"
type input "-554.9"
type input "10"
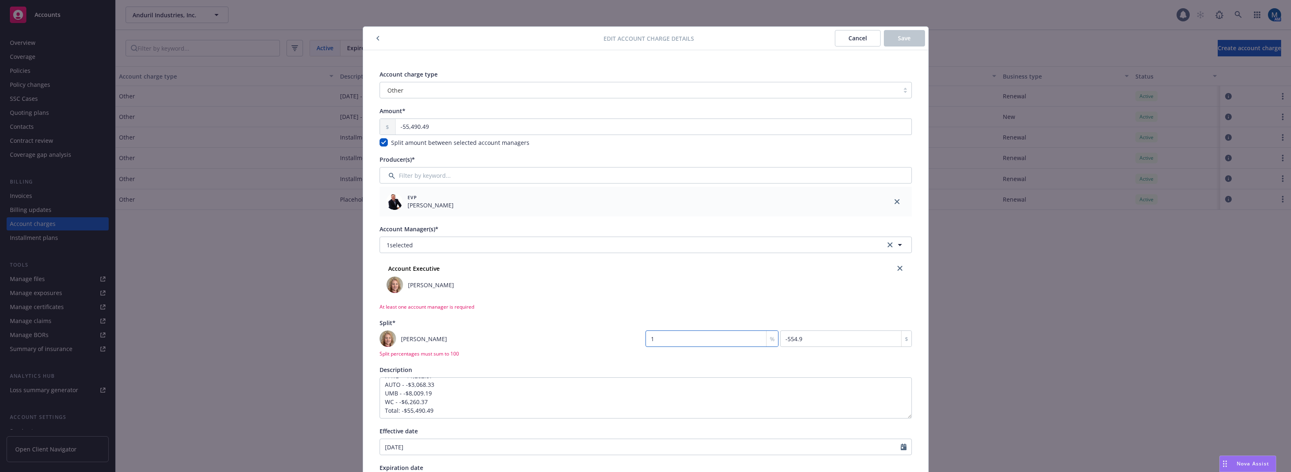
type input "-5549.05"
type input "100"
type input "-55490.49"
type input "100"
click at [929, 280] on div "Edit account charge details Cancel Save Account charge type Other Amount* -55,4…" at bounding box center [645, 236] width 1291 height 472
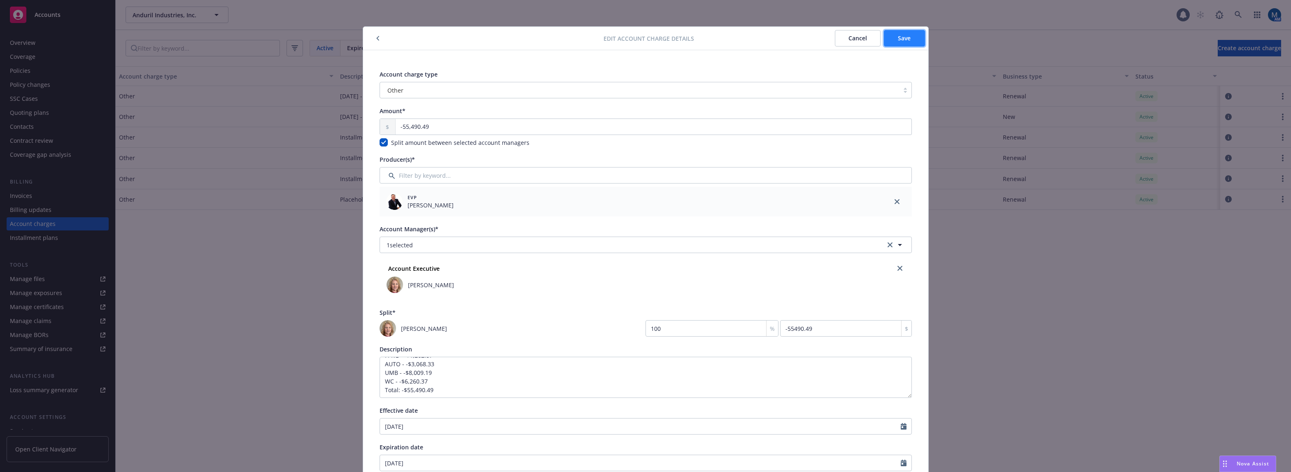
click at [914, 42] on button "Save" at bounding box center [904, 38] width 41 height 16
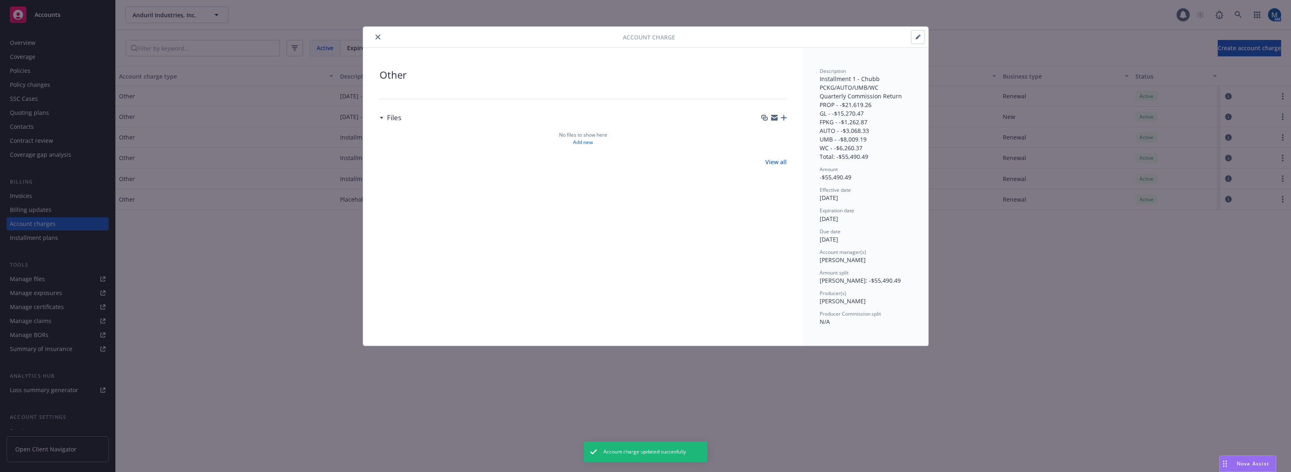
click at [379, 38] on icon "close" at bounding box center [377, 37] width 5 height 5
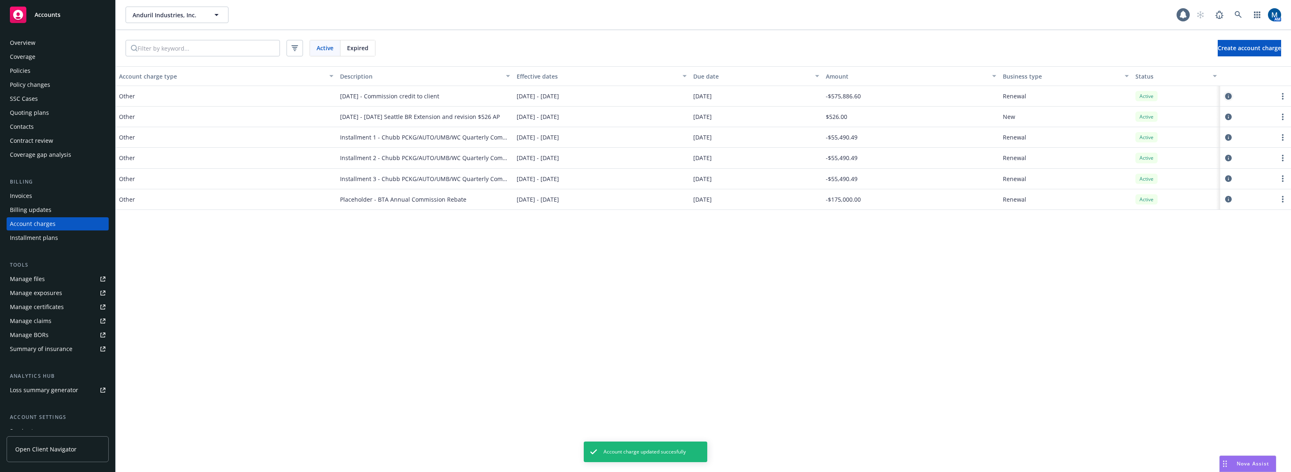
click at [930, 95] on icon "circleInformation" at bounding box center [1228, 96] width 7 height 7
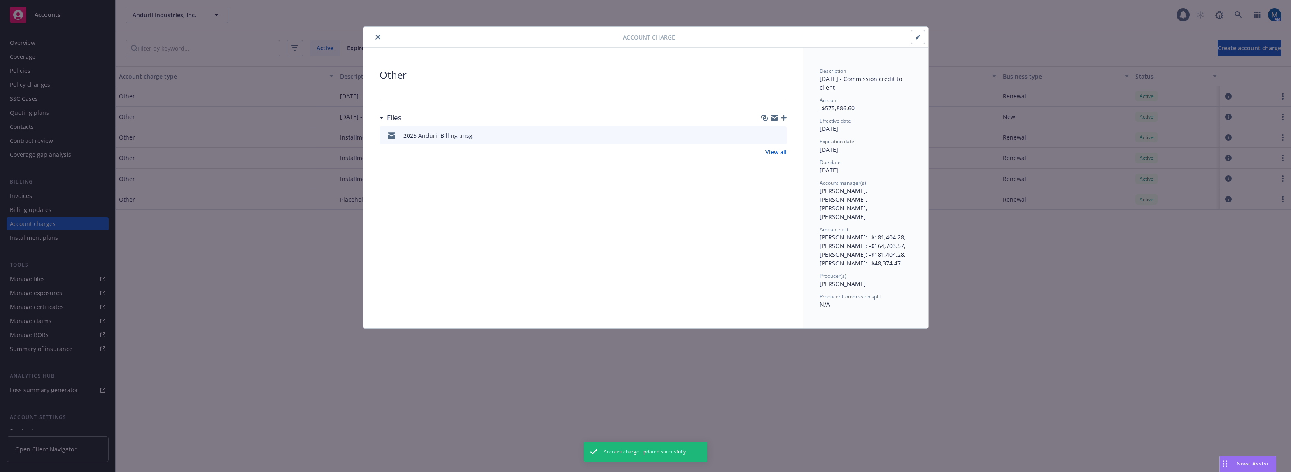
click at [914, 32] on button "button" at bounding box center [918, 36] width 13 height 13
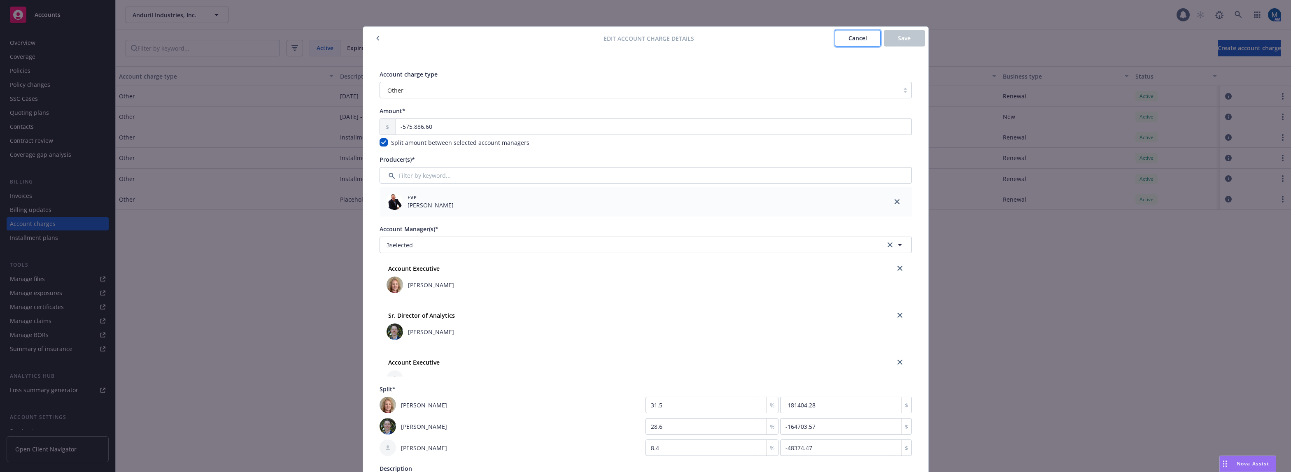
click at [849, 41] on span "Cancel" at bounding box center [858, 38] width 19 height 8
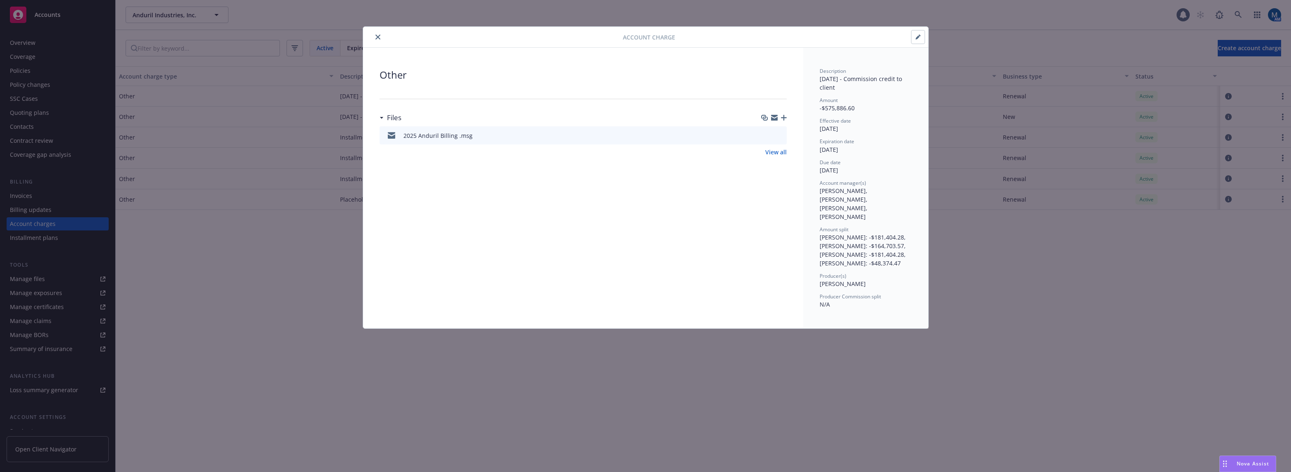
click at [376, 34] on button "close" at bounding box center [378, 37] width 10 height 10
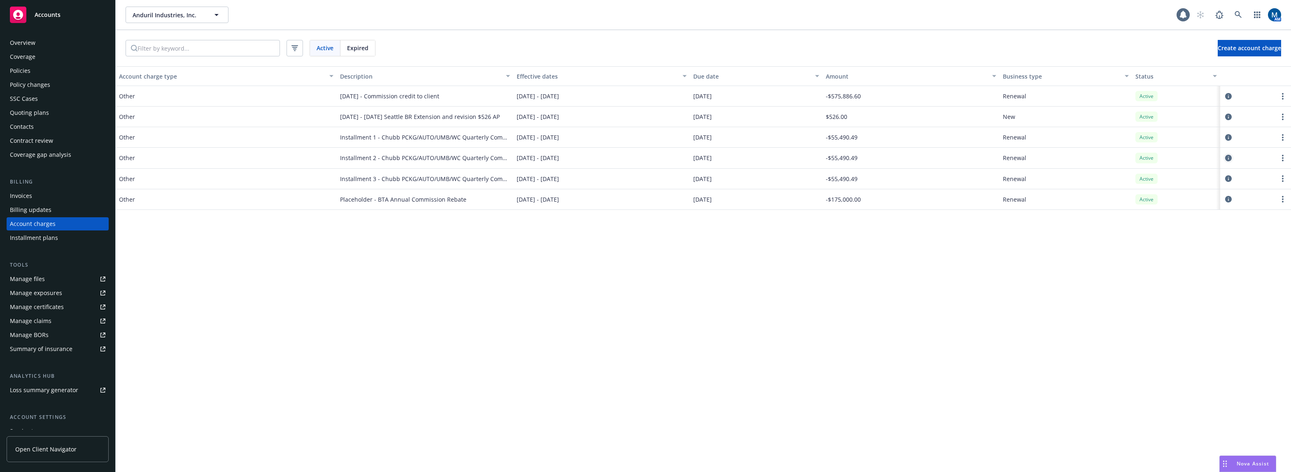
click at [930, 157] on icon "circleInformation" at bounding box center [1228, 158] width 7 height 7
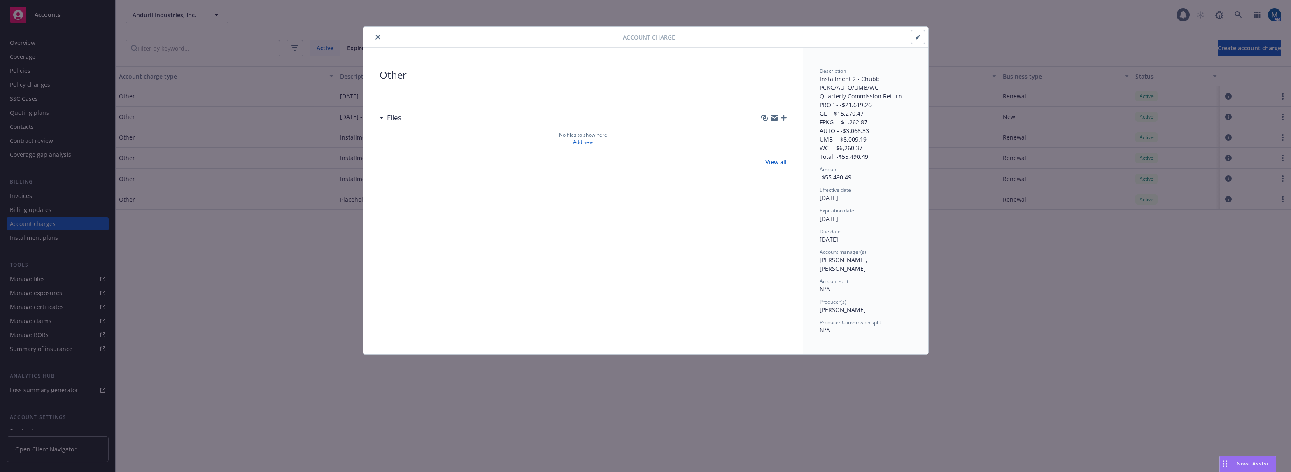
click at [917, 35] on icon "button" at bounding box center [918, 37] width 5 height 5
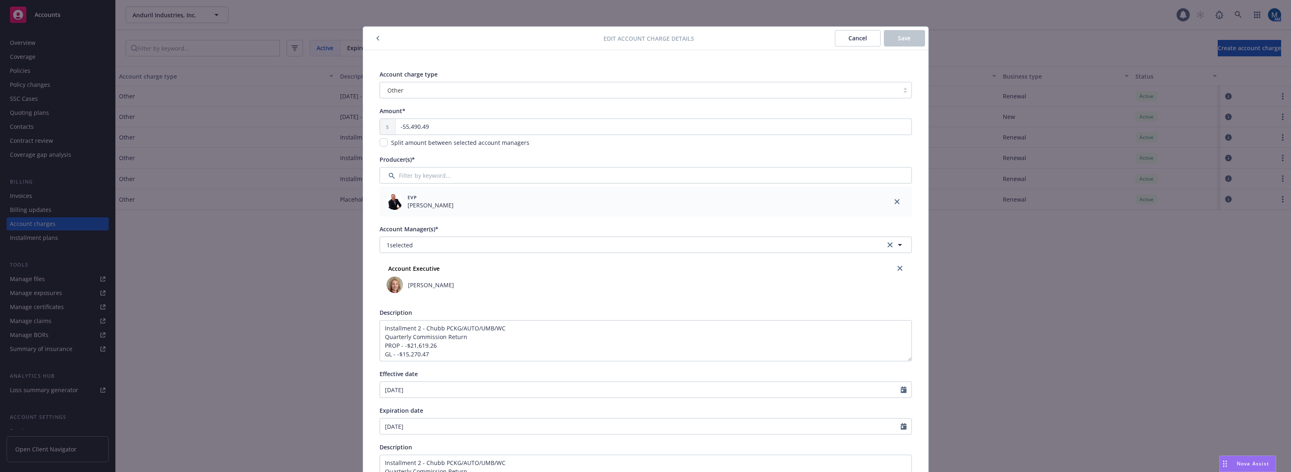
click at [369, 36] on div at bounding box center [485, 38] width 238 height 10
click at [373, 38] on button "button" at bounding box center [378, 38] width 10 height 10
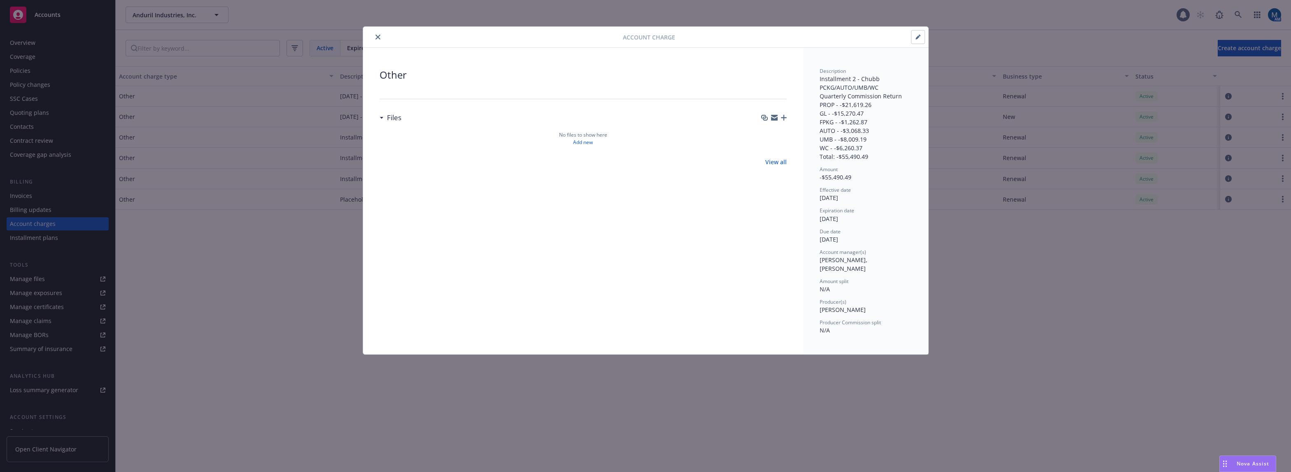
click at [374, 38] on button "close" at bounding box center [378, 37] width 10 height 10
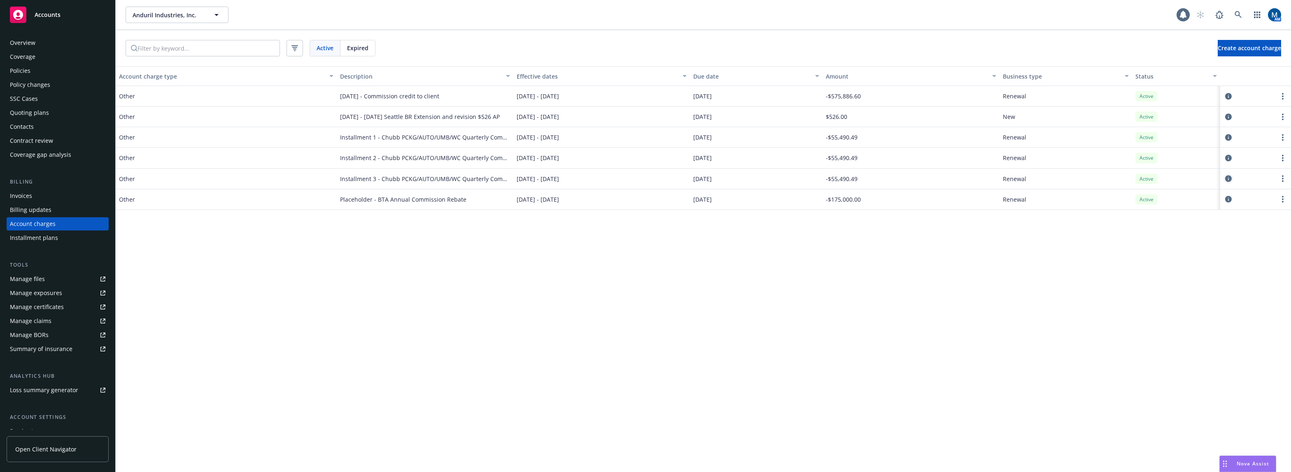
click at [930, 177] on icon "circleInformation" at bounding box center [1228, 178] width 7 height 7
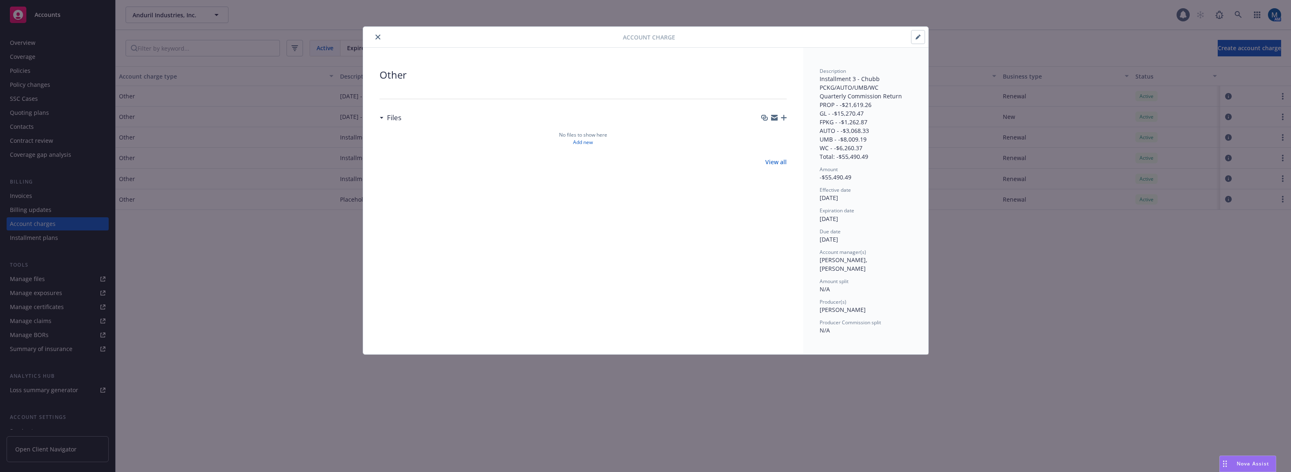
click at [916, 38] on icon "button" at bounding box center [918, 37] width 5 height 5
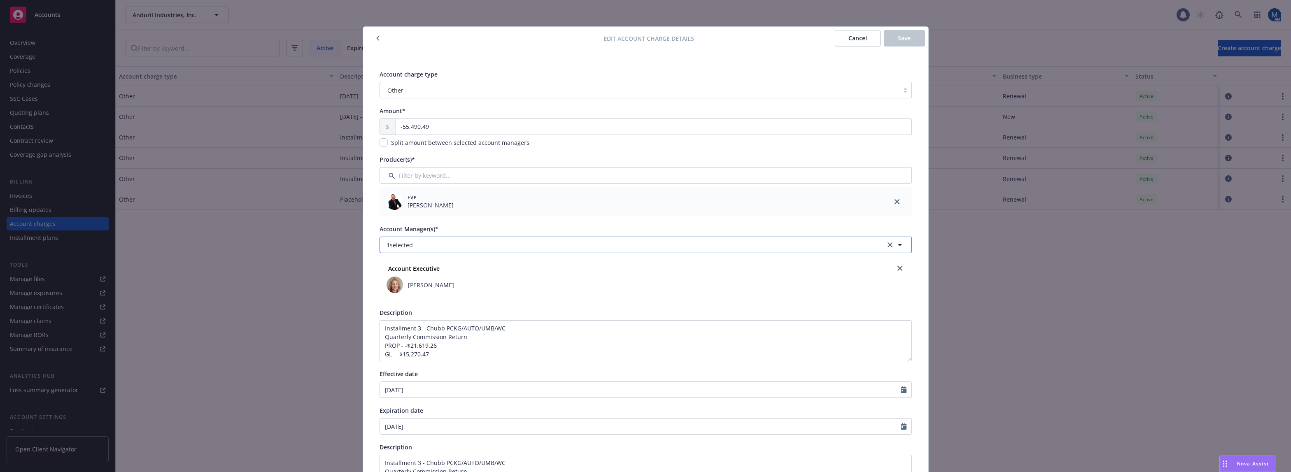
click at [470, 243] on button "1 selected" at bounding box center [646, 245] width 532 height 16
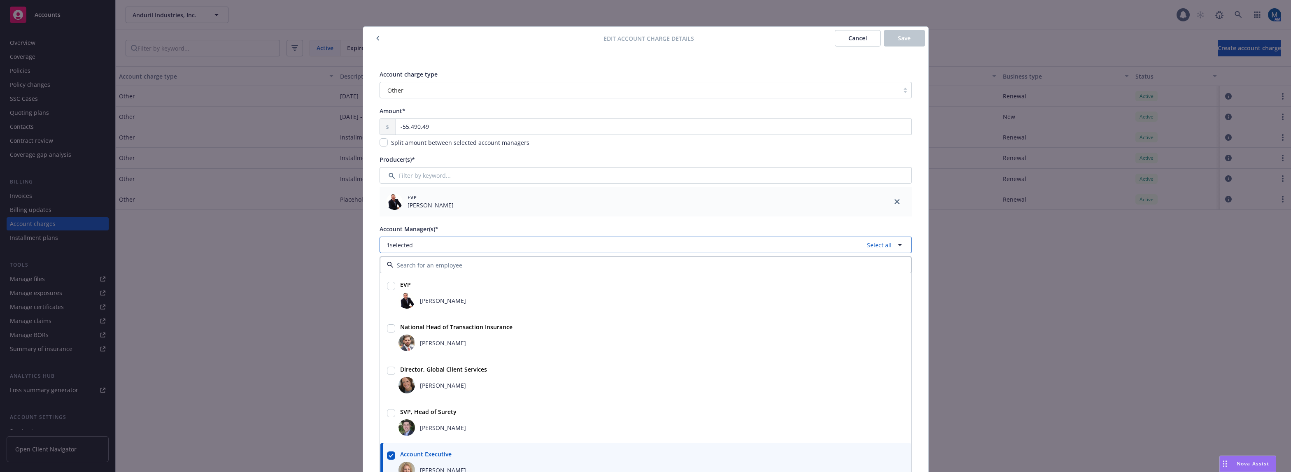
click at [470, 243] on button "1 selected Select all" at bounding box center [646, 245] width 532 height 16
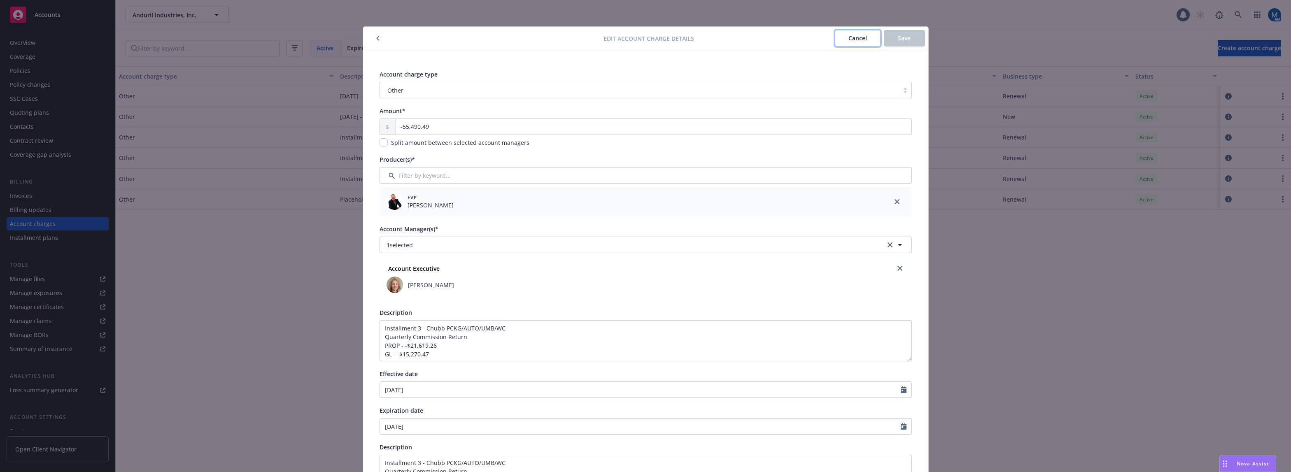
click at [844, 32] on button "Cancel" at bounding box center [858, 38] width 46 height 16
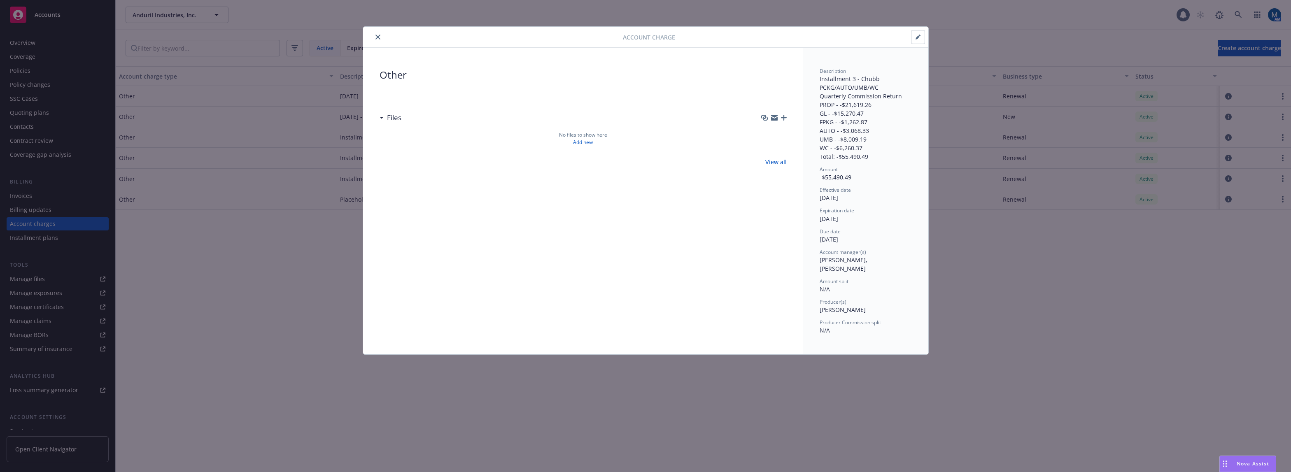
click at [378, 37] on icon "close" at bounding box center [377, 37] width 5 height 5
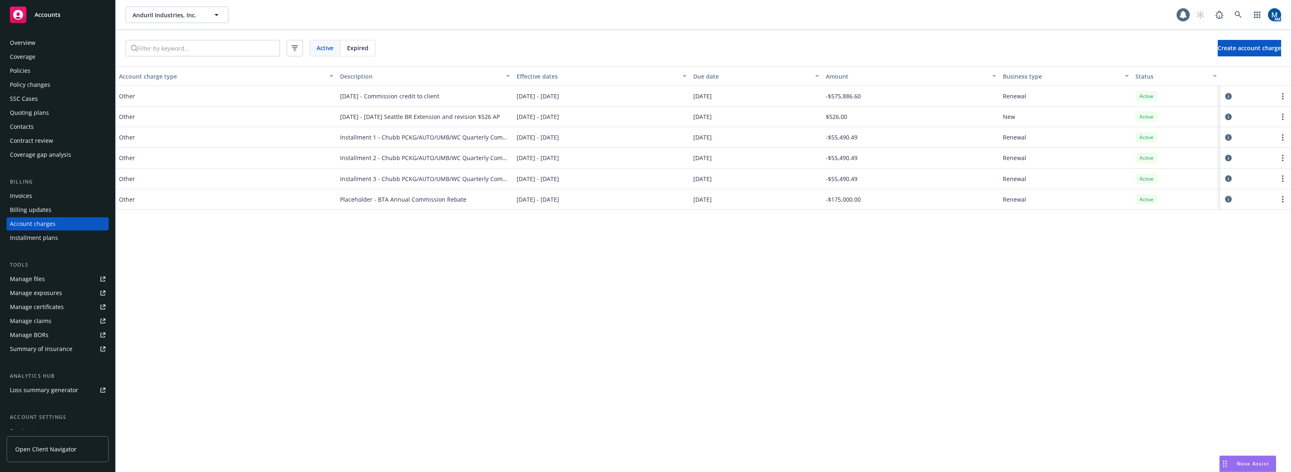
click at [930, 200] on icon "circleInformation" at bounding box center [1228, 199] width 7 height 7
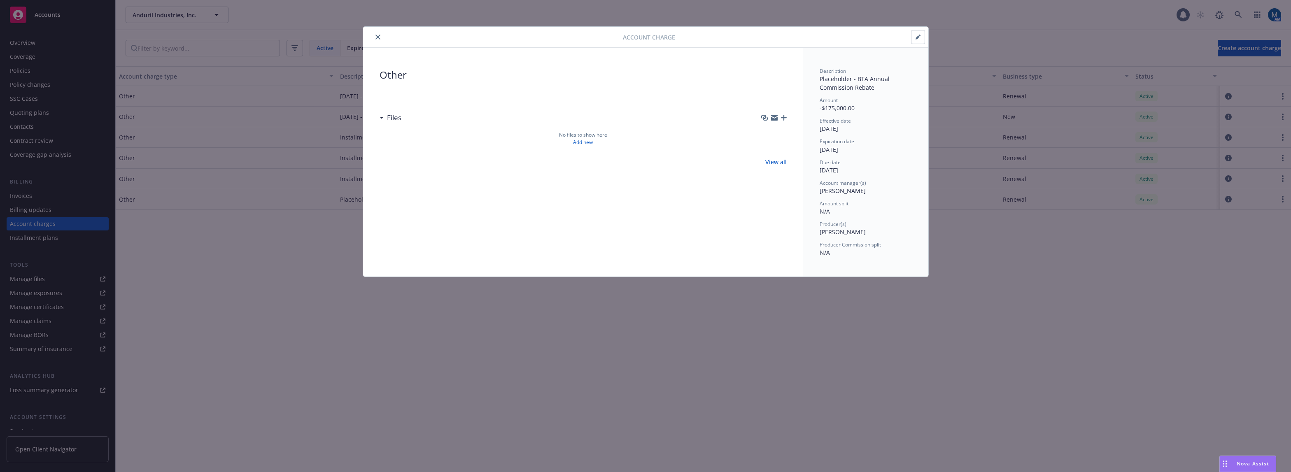
click at [915, 37] on button "button" at bounding box center [918, 36] width 13 height 13
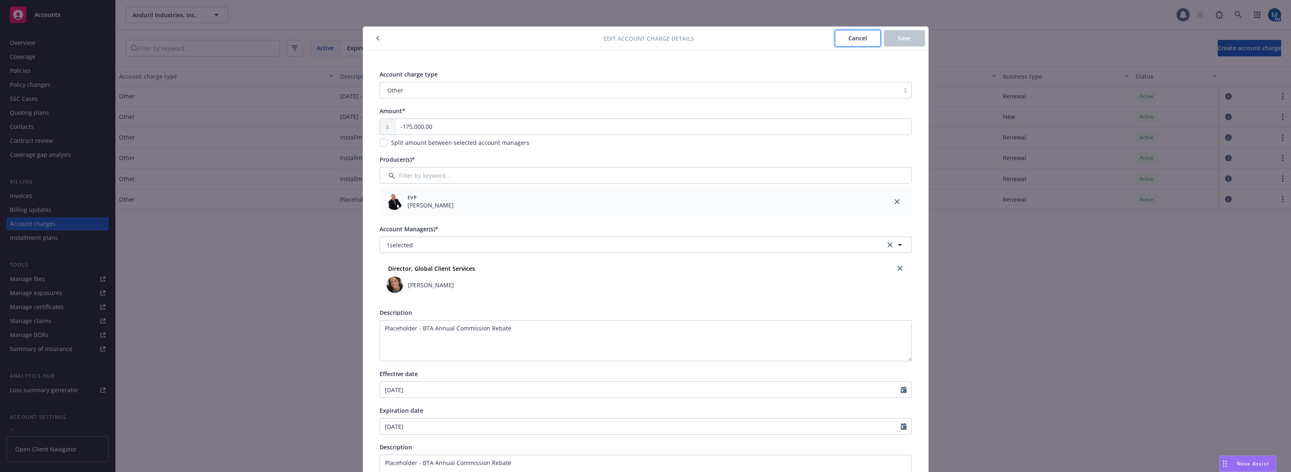
click at [843, 37] on button "Cancel" at bounding box center [858, 38] width 46 height 16
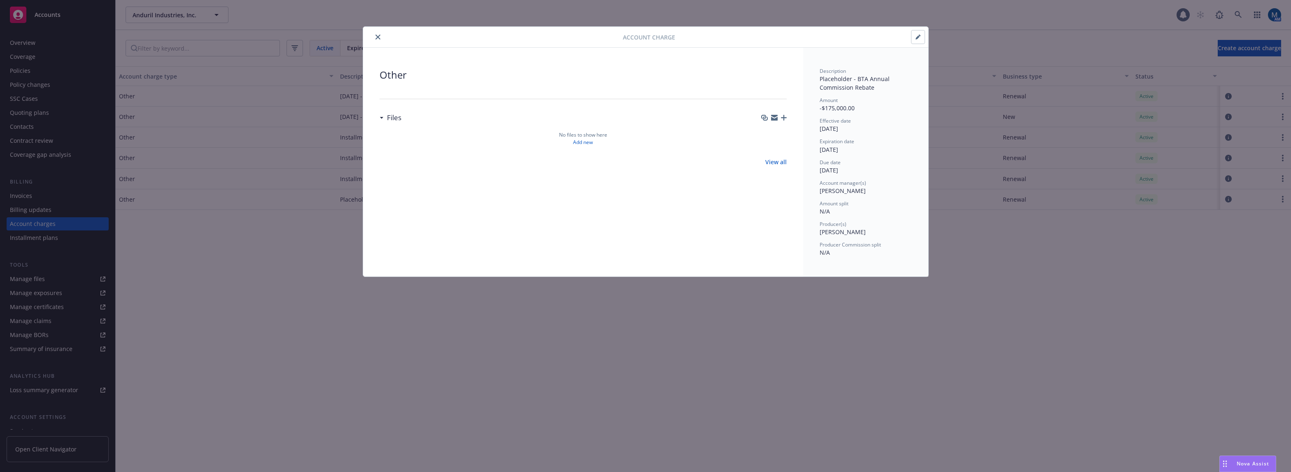
click at [381, 34] on button "close" at bounding box center [378, 37] width 10 height 10
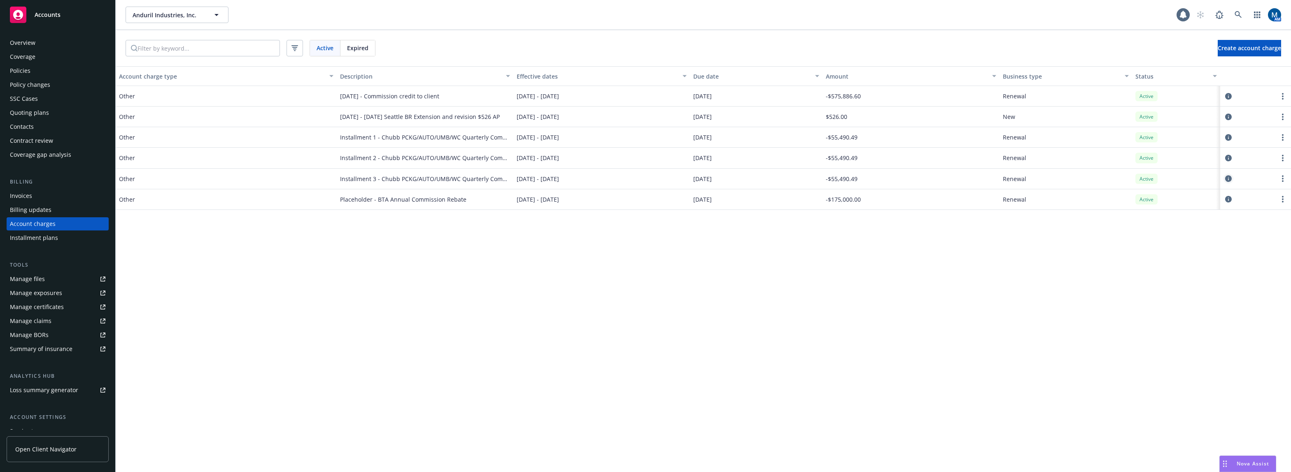
click at [930, 179] on link "circleInformation" at bounding box center [1229, 179] width 10 height 10
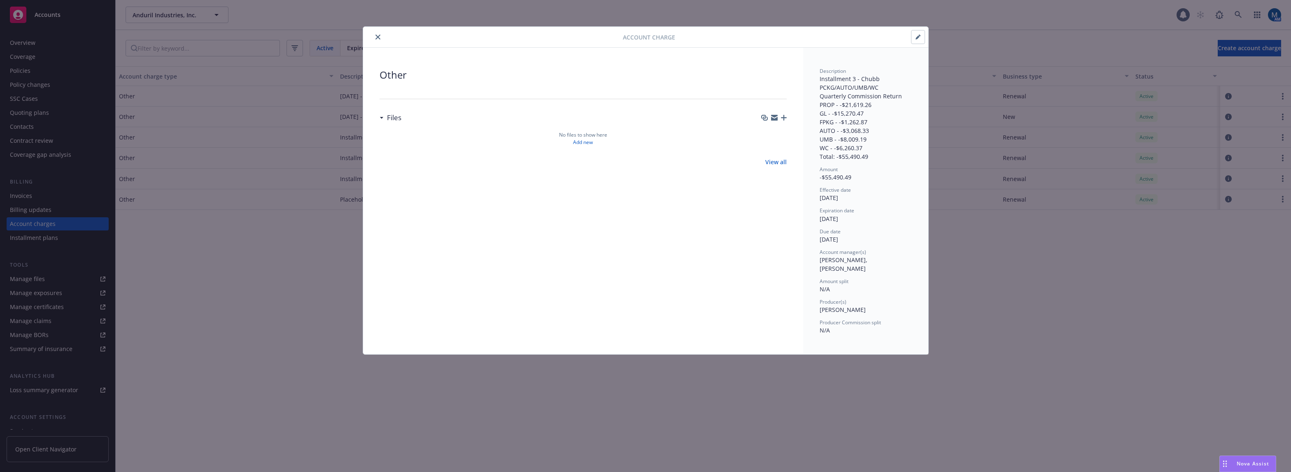
click at [922, 34] on button "button" at bounding box center [918, 36] width 13 height 13
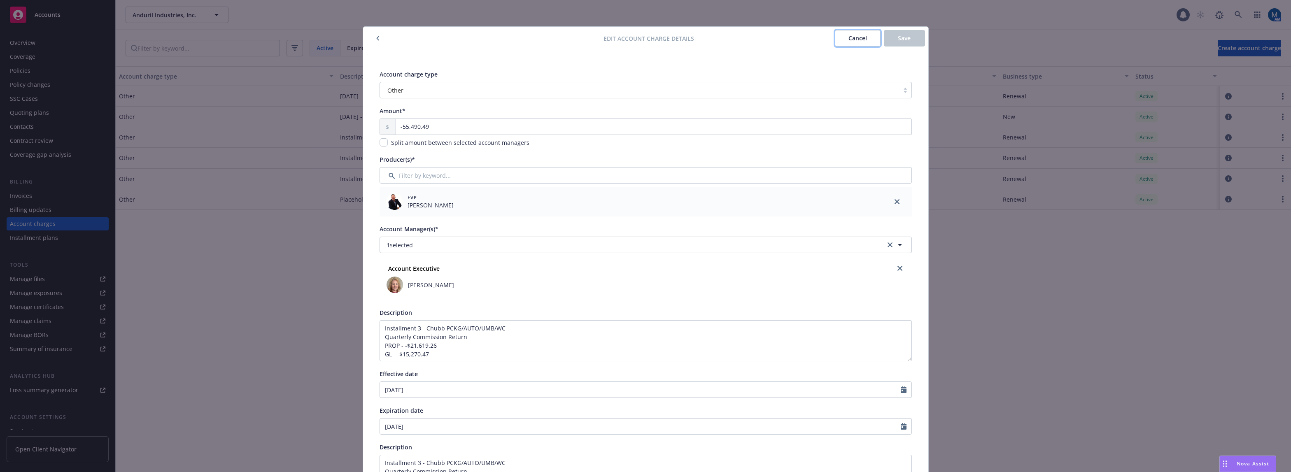
click at [839, 33] on button "Cancel" at bounding box center [858, 38] width 46 height 16
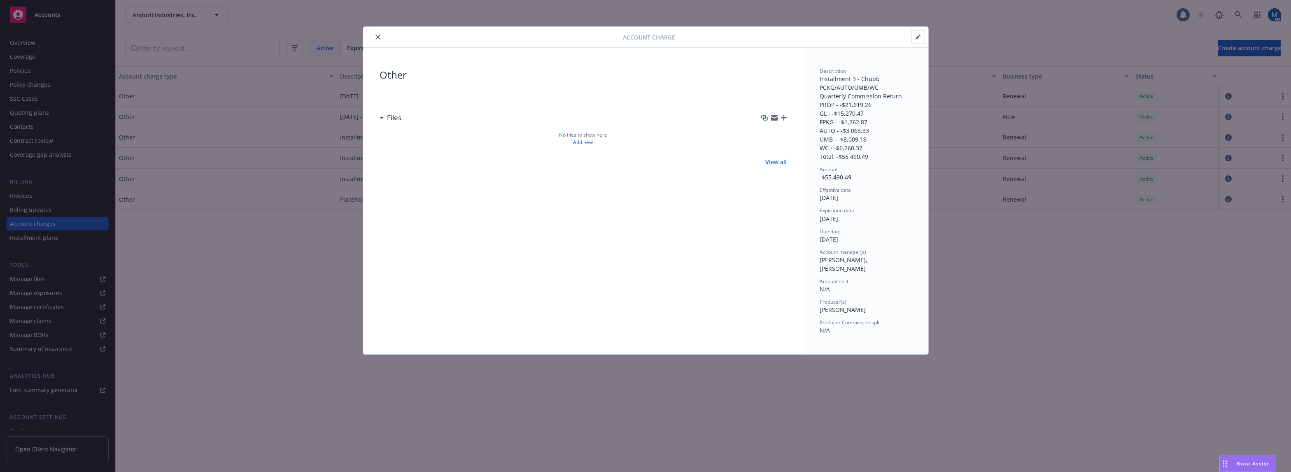
click at [378, 33] on button "close" at bounding box center [378, 37] width 10 height 10
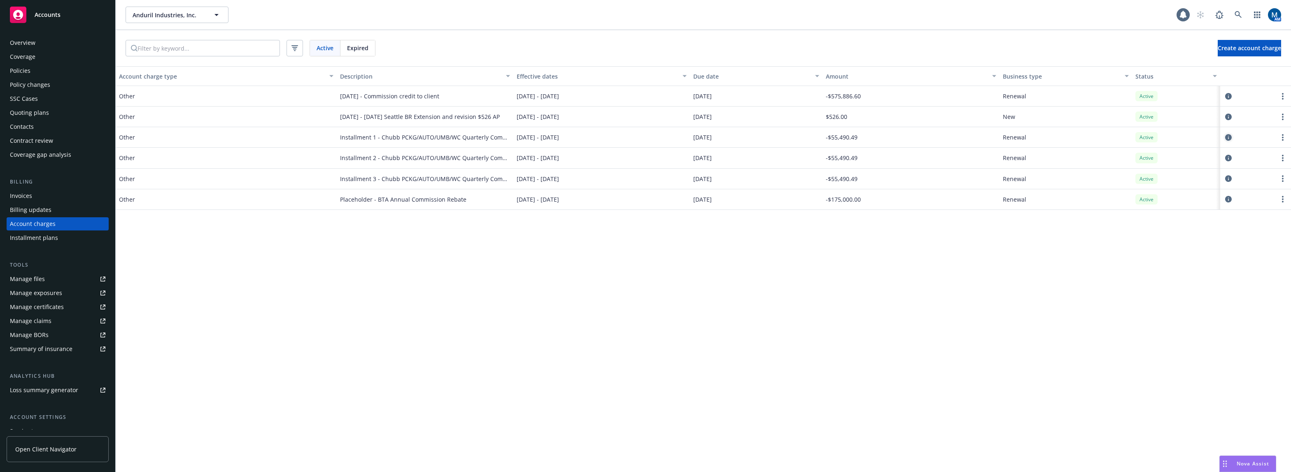
click at [930, 139] on icon "circleInformation" at bounding box center [1228, 137] width 7 height 7
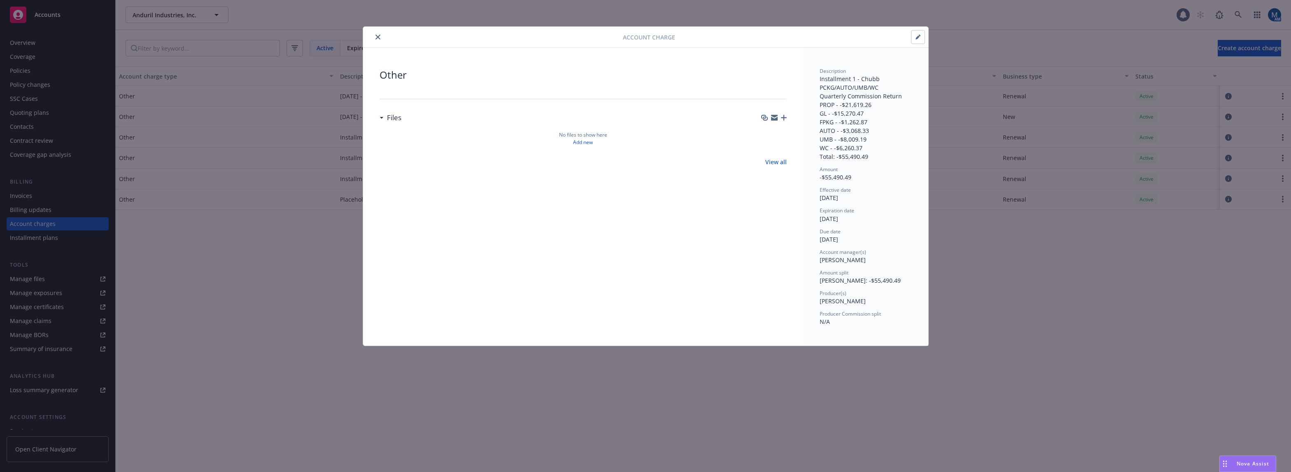
click at [908, 39] on div at bounding box center [800, 37] width 250 height 14
click at [913, 38] on button "button" at bounding box center [918, 36] width 13 height 13
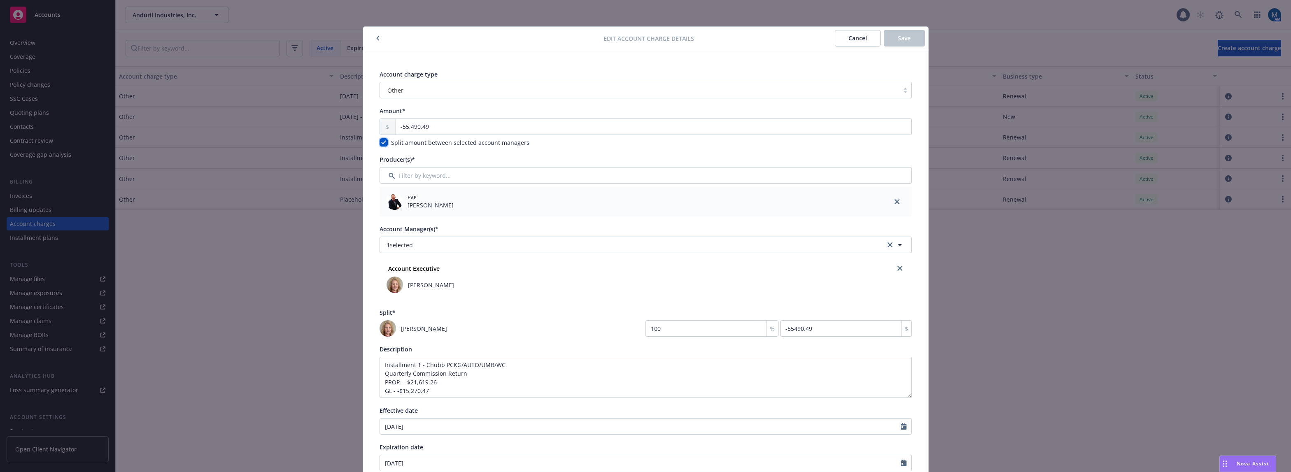
click at [382, 143] on input "checkbox" at bounding box center [384, 142] width 8 height 8
checkbox input "false"
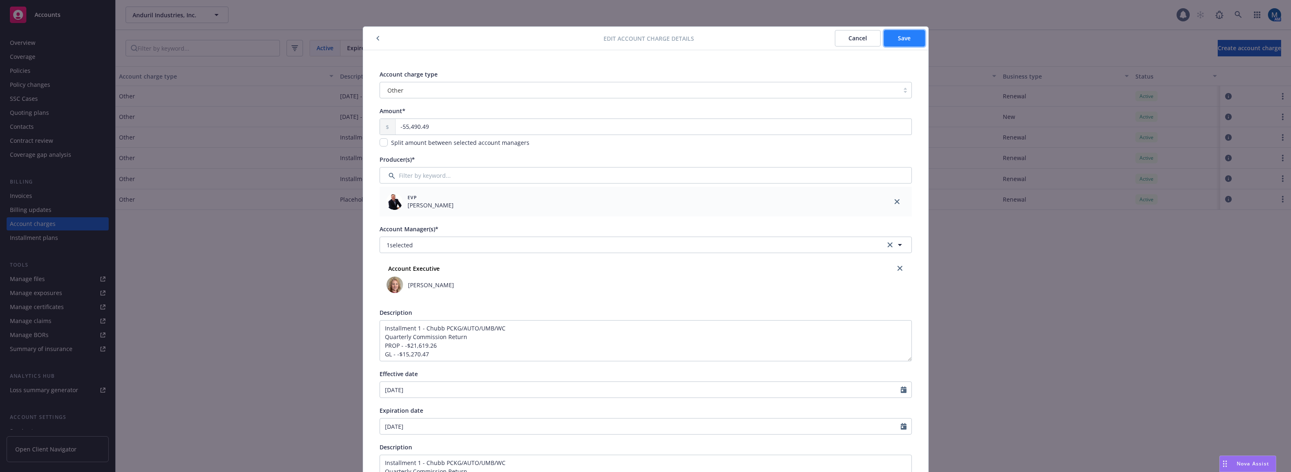
click at [900, 43] on button "Save" at bounding box center [904, 38] width 41 height 16
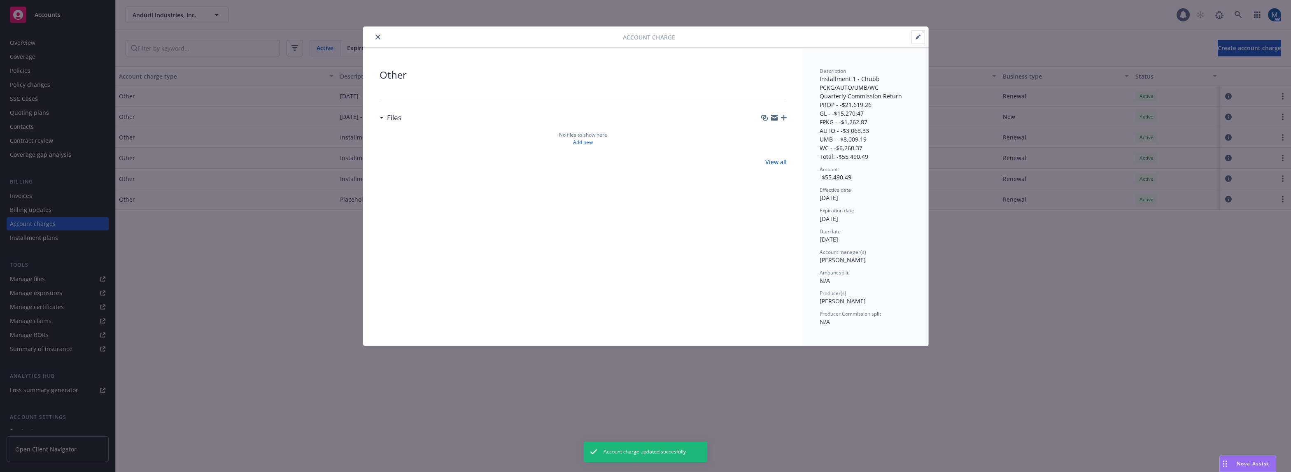
click at [377, 38] on icon "close" at bounding box center [377, 37] width 5 height 5
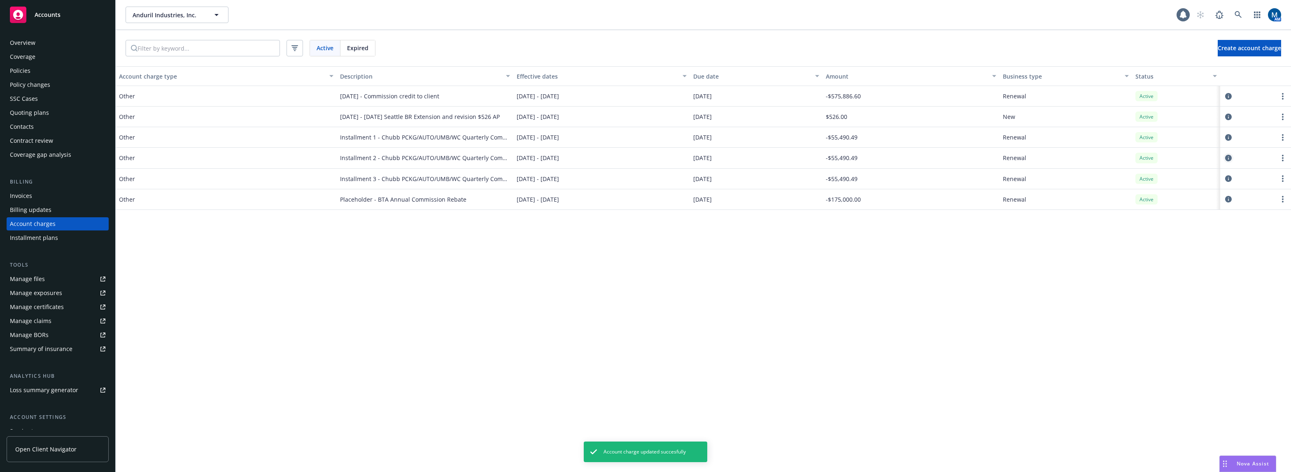
click at [930, 157] on icon "circleInformation" at bounding box center [1228, 158] width 7 height 7
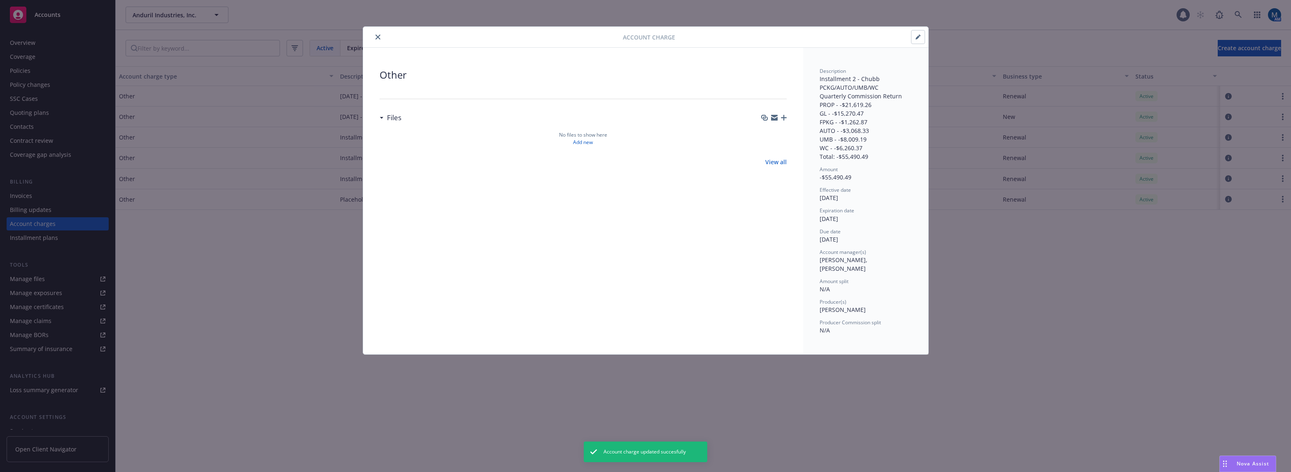
click at [912, 41] on button "button" at bounding box center [918, 36] width 13 height 13
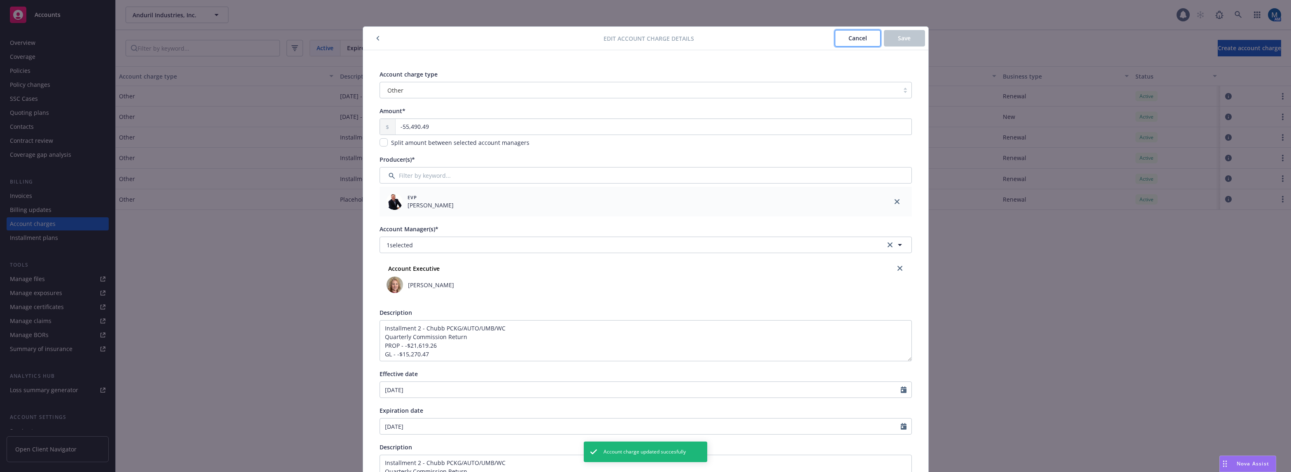
click at [859, 35] on span "Cancel" at bounding box center [858, 38] width 19 height 8
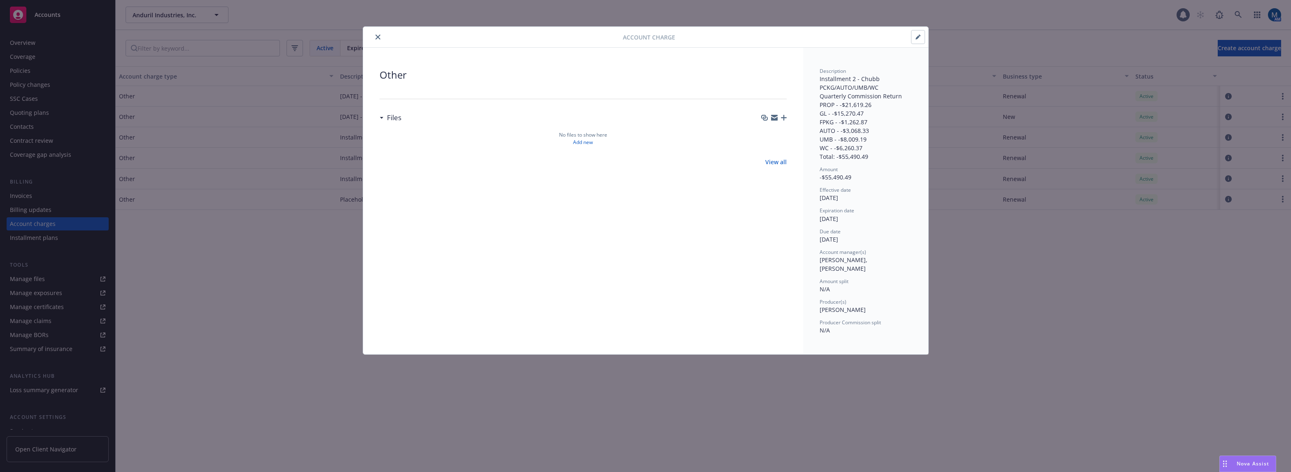
click at [380, 36] on button "close" at bounding box center [378, 37] width 10 height 10
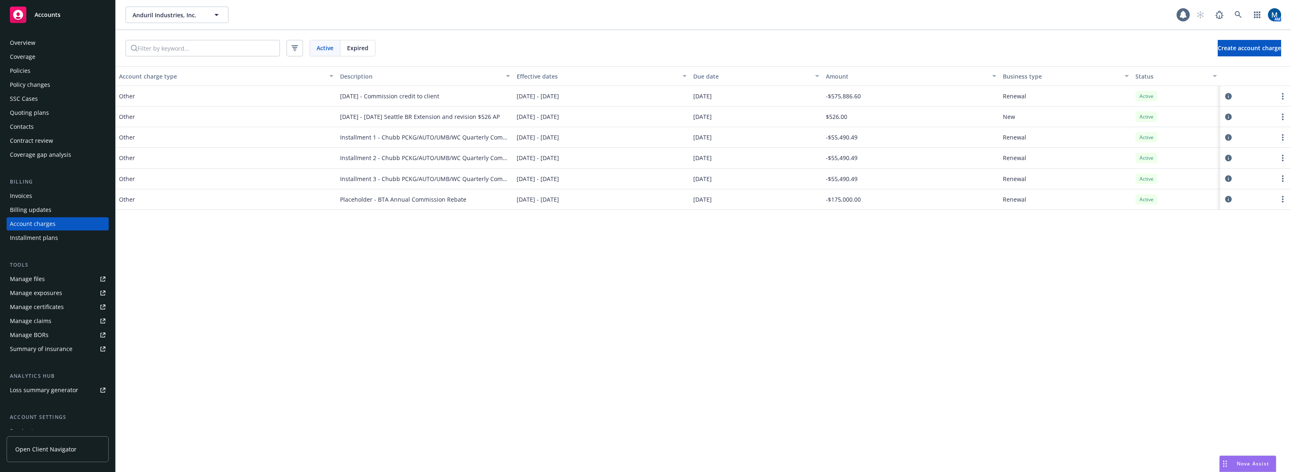
click at [68, 75] on div "Policies" at bounding box center [58, 70] width 96 height 13
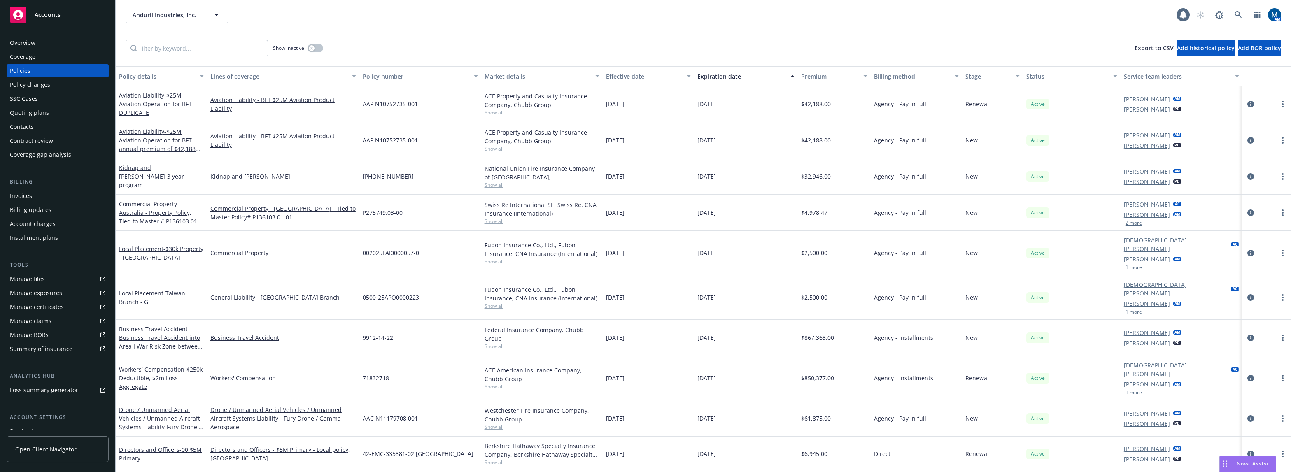
click at [930, 223] on button "2 more" at bounding box center [1134, 223] width 16 height 5
click at [44, 43] on div "Overview" at bounding box center [58, 42] width 96 height 13
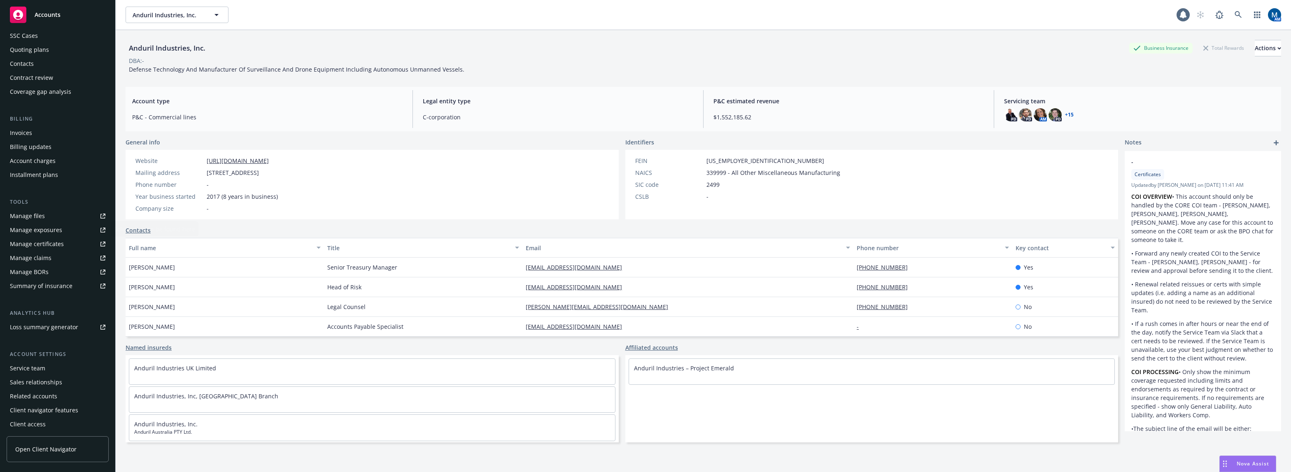
scroll to position [64, 0]
click at [41, 364] on div "Service team" at bounding box center [27, 367] width 35 height 13
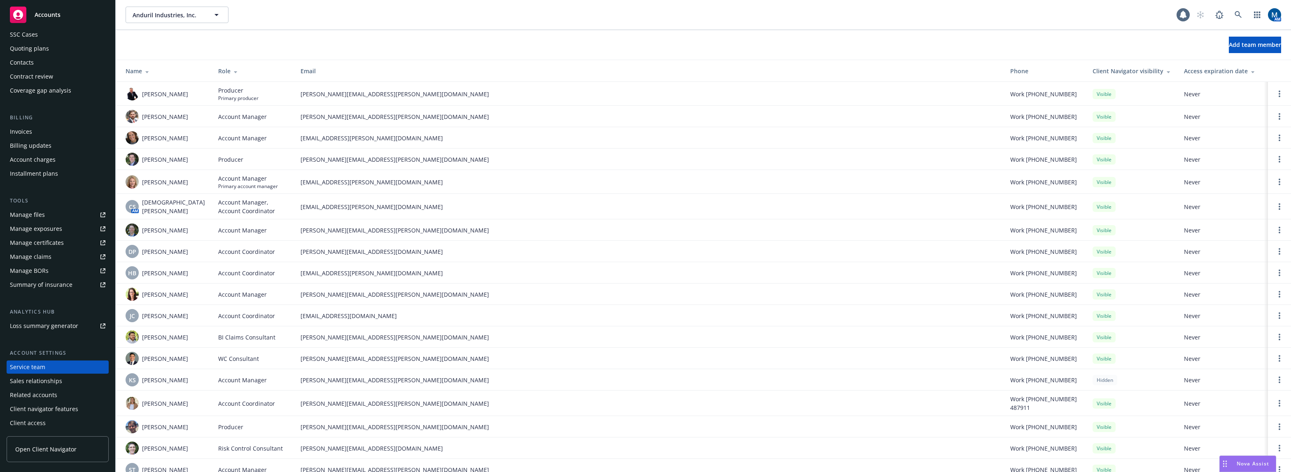
click at [50, 14] on span "Accounts" at bounding box center [48, 15] width 26 height 7
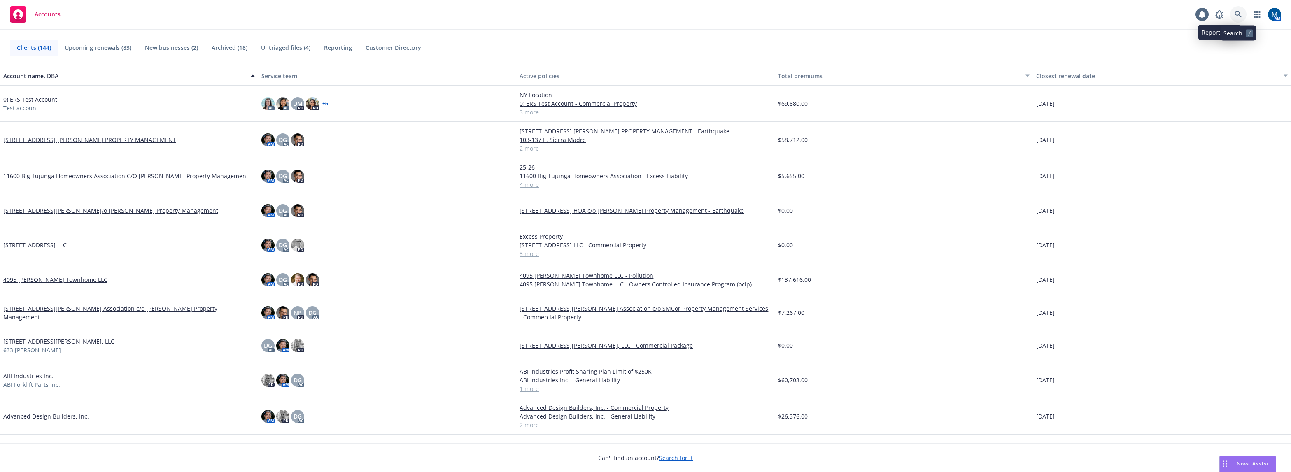
click at [930, 13] on link at bounding box center [1238, 14] width 16 height 16
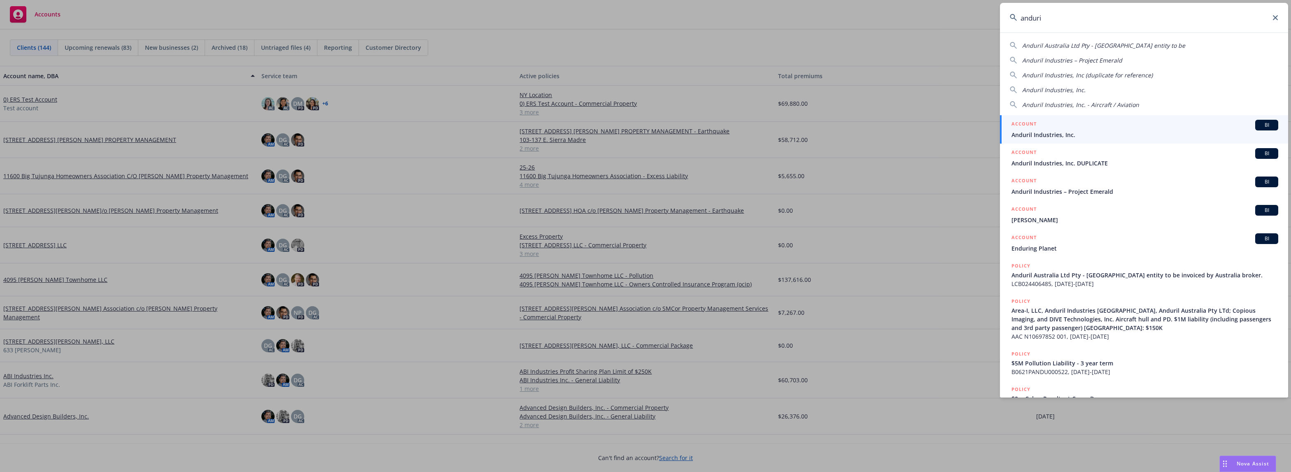
type input "anduri"
click at [930, 125] on div "ACCOUNT BI" at bounding box center [1145, 125] width 267 height 11
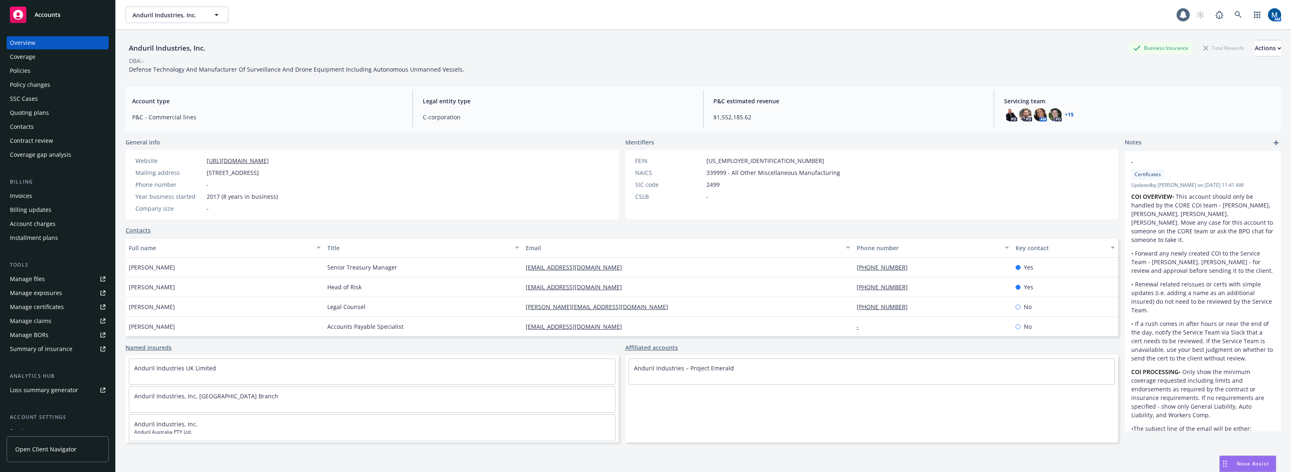
click at [44, 228] on div "Account charges" at bounding box center [33, 223] width 46 height 13
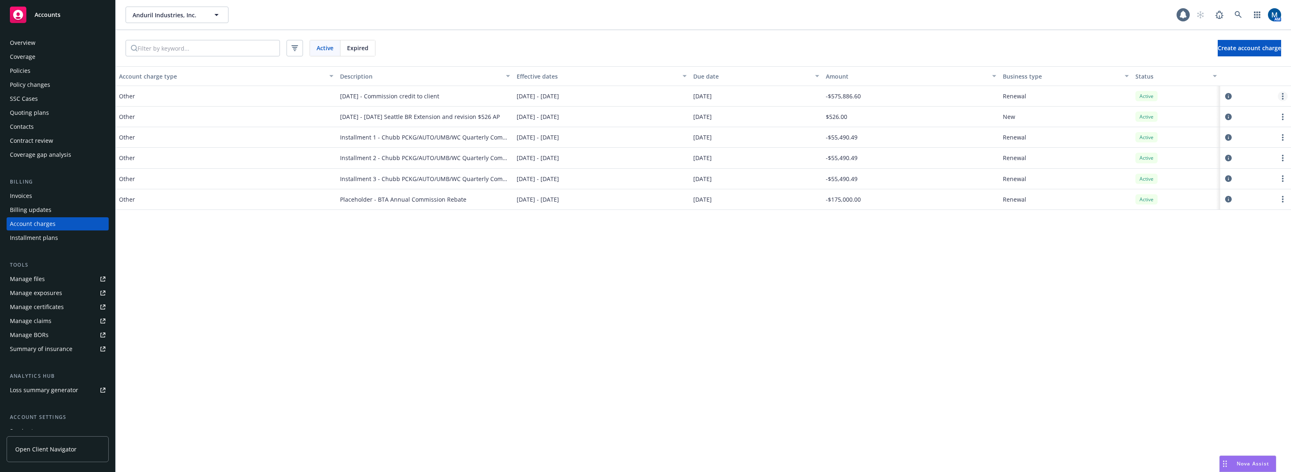
click at [930, 96] on circle "more" at bounding box center [1283, 97] width 2 height 2
click at [930, 72] on button "button" at bounding box center [1255, 76] width 71 height 20
click at [930, 94] on icon "circleInformation" at bounding box center [1228, 96] width 7 height 7
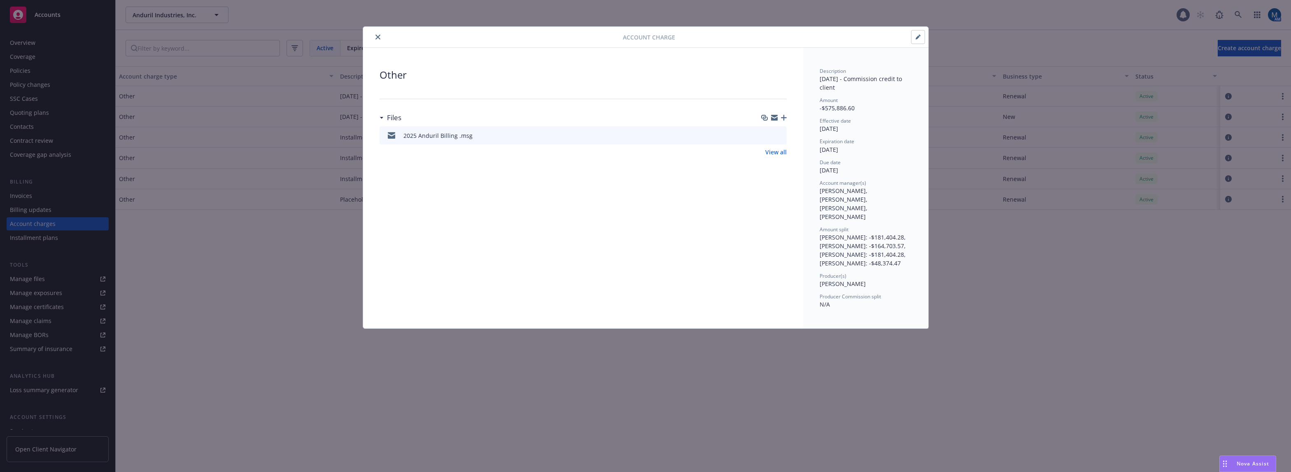
click at [919, 37] on icon "button" at bounding box center [918, 37] width 5 height 5
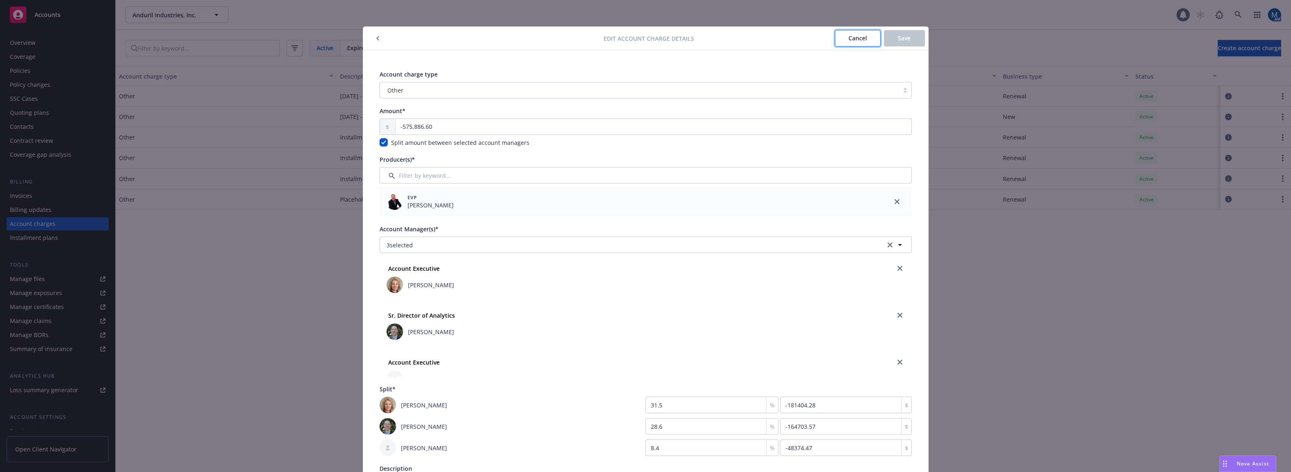
click at [858, 35] on span "Cancel" at bounding box center [858, 38] width 19 height 8
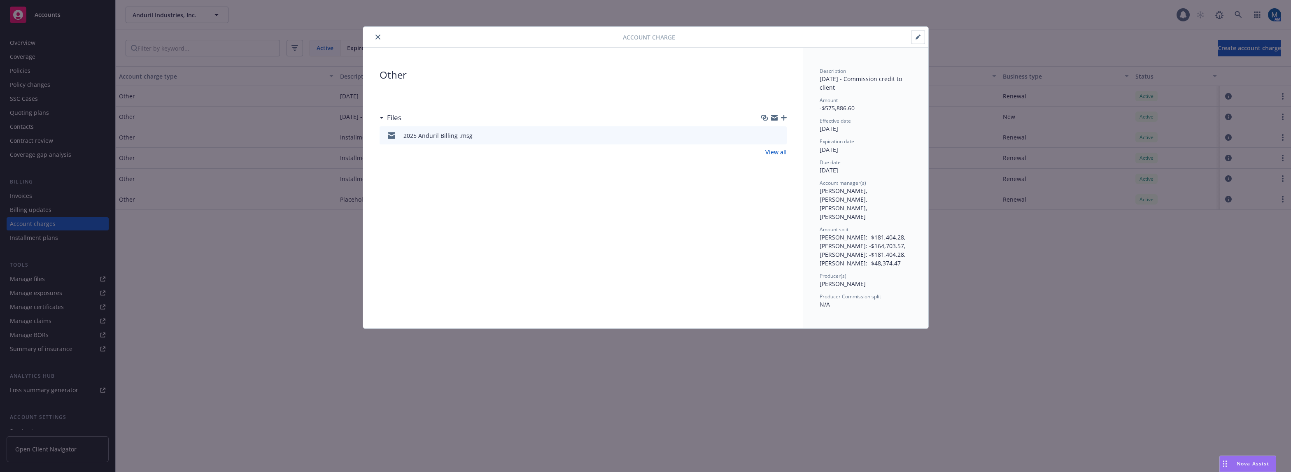
click at [375, 34] on button "close" at bounding box center [378, 37] width 10 height 10
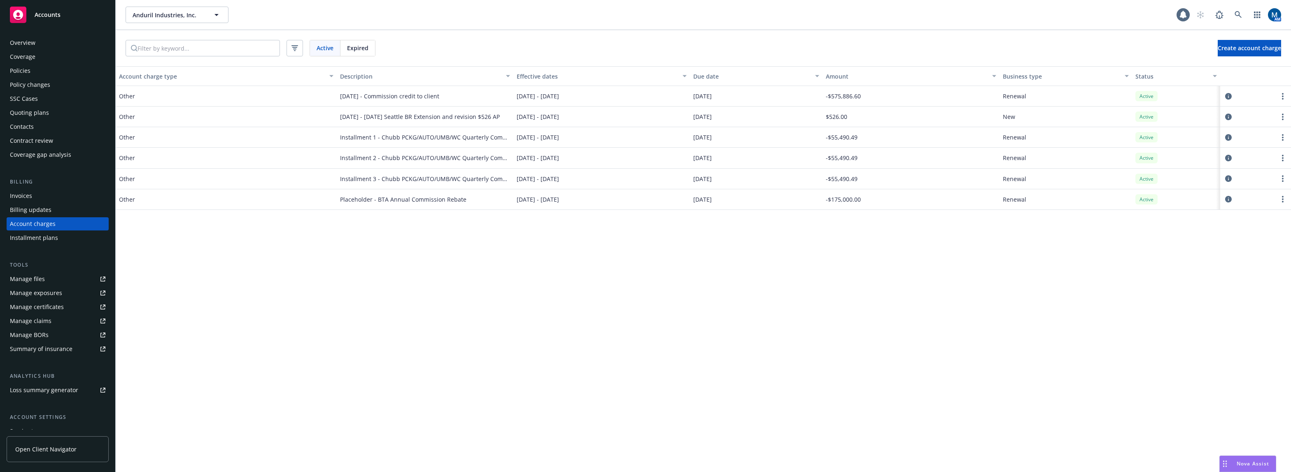
click at [29, 70] on div "Policies" at bounding box center [20, 70] width 21 height 13
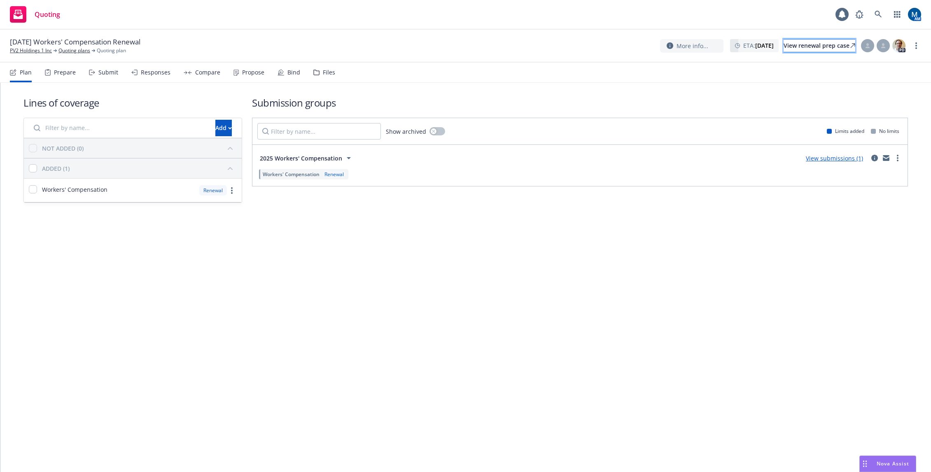
click at [810, 48] on div "View renewal prep case" at bounding box center [819, 46] width 72 height 12
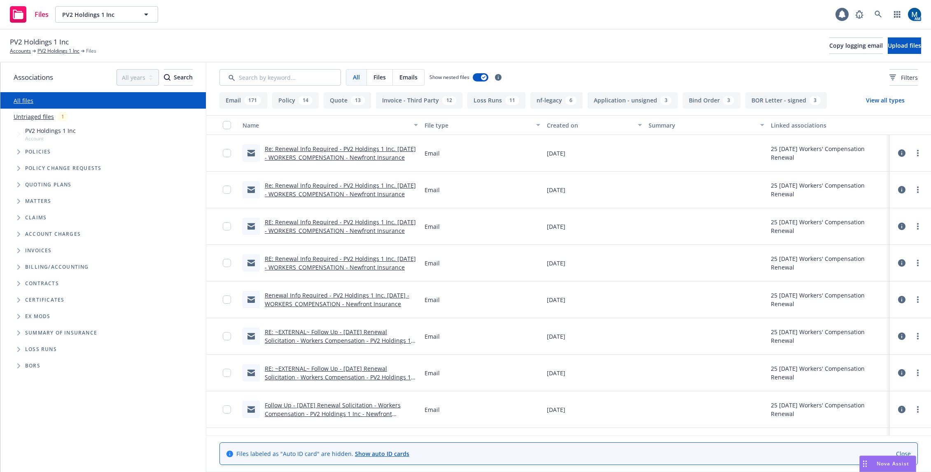
click at [346, 158] on link "Re: Renewal Info Required - PV2 Holdings 1 Inc. [DATE] - WORKERS_COMPENSATION -…" at bounding box center [340, 153] width 151 height 16
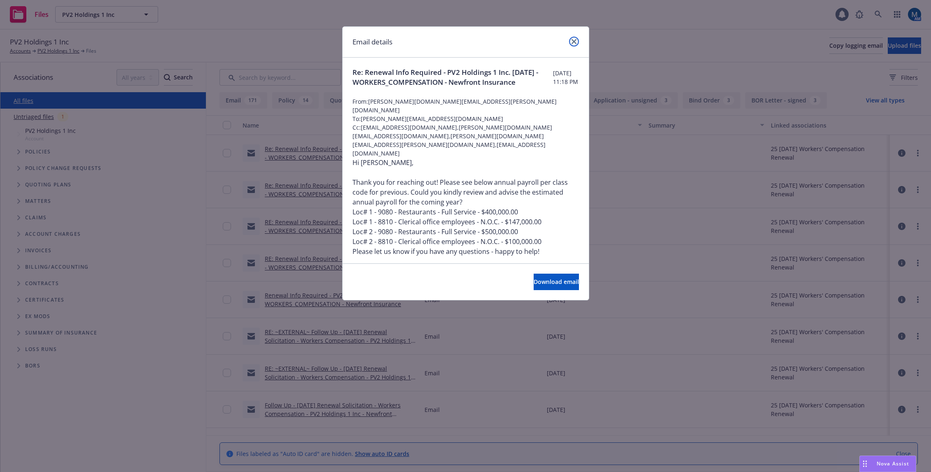
click at [576, 40] on icon "close" at bounding box center [573, 41] width 5 height 5
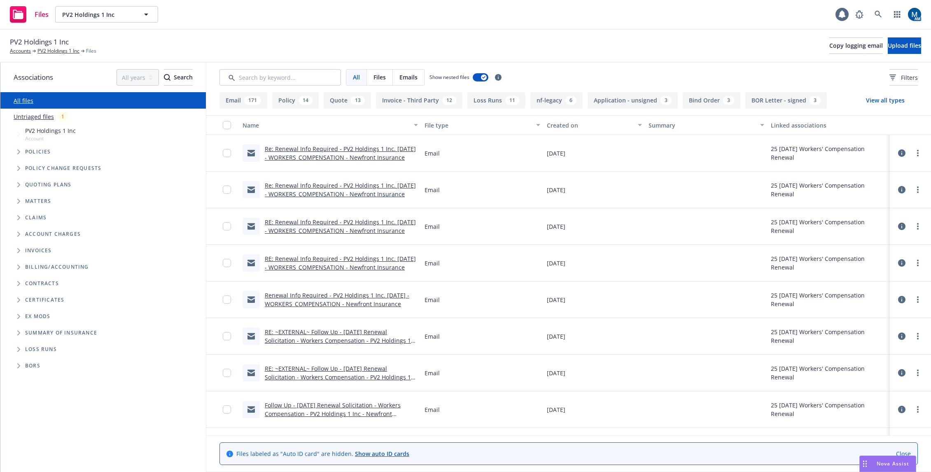
click at [340, 192] on link "Re: Renewal Info Required - PV2 Holdings 1 Inc. 10/05/25 - WORKERS_COMPENSATION…" at bounding box center [340, 190] width 151 height 16
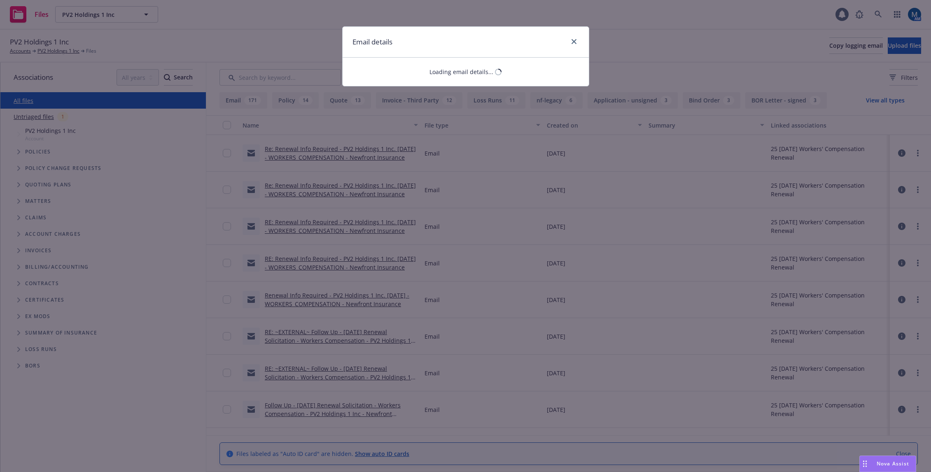
click at [348, 185] on div "Email details Loading email details..." at bounding box center [465, 236] width 931 height 472
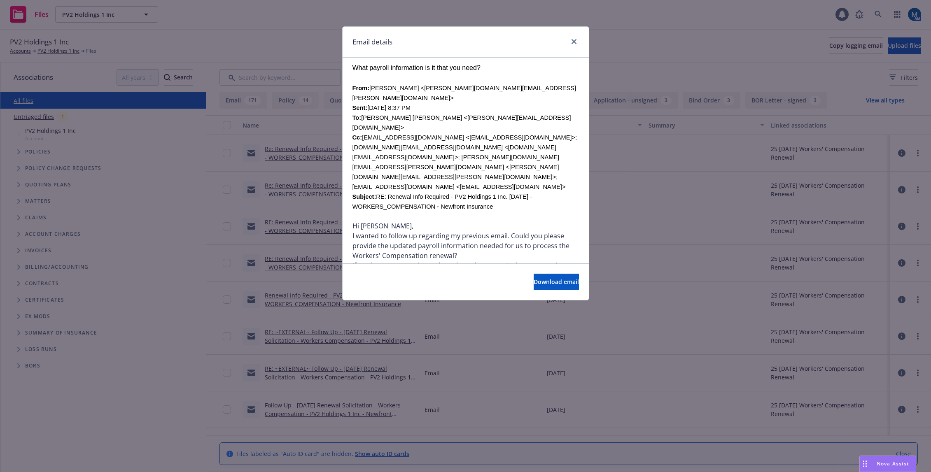
scroll to position [124, 0]
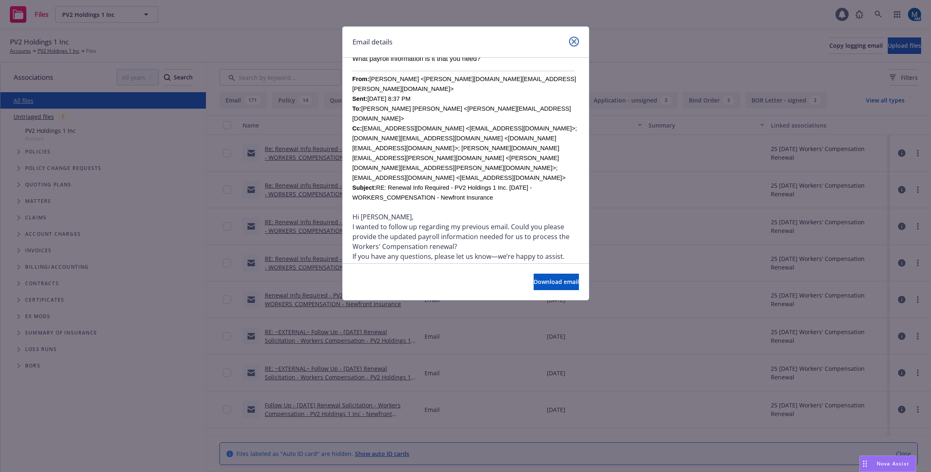
click at [572, 40] on icon "close" at bounding box center [573, 41] width 5 height 5
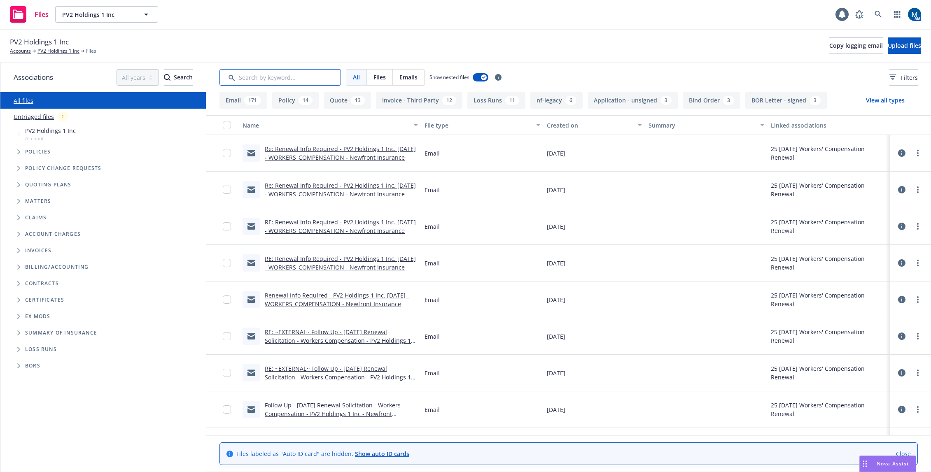
click at [288, 82] on input "Search by keyword..." at bounding box center [279, 77] width 121 height 16
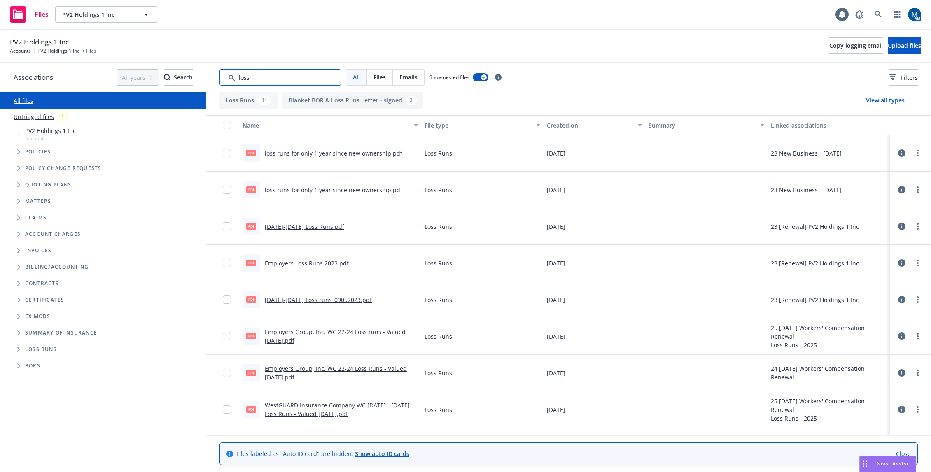
type input "loss"
click at [316, 155] on link "loss runs for only 1 year since new ownership.pdf" at bounding box center [334, 153] width 138 height 8
click at [309, 229] on link "2022-2023 Loss Runs.pdf" at bounding box center [304, 227] width 79 height 8
click at [331, 298] on link "2022-2023 Loss runs_09052023.pdf" at bounding box center [318, 300] width 107 height 8
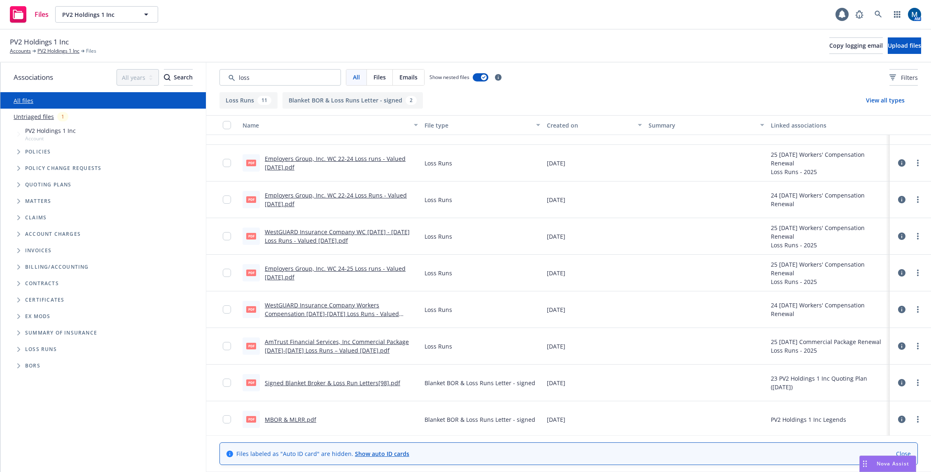
scroll to position [175, 0]
click at [365, 381] on link "Signed Blanket Broker & Loss Run Letters[98].pdf" at bounding box center [332, 381] width 135 height 8
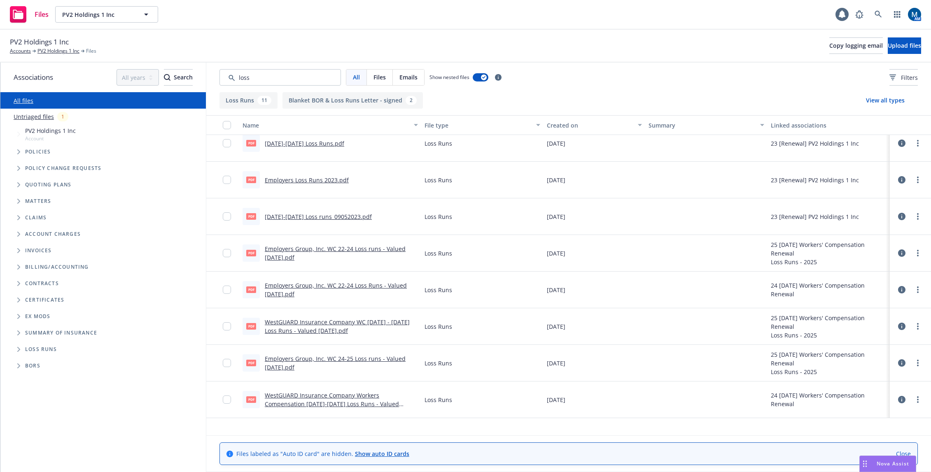
scroll to position [0, 0]
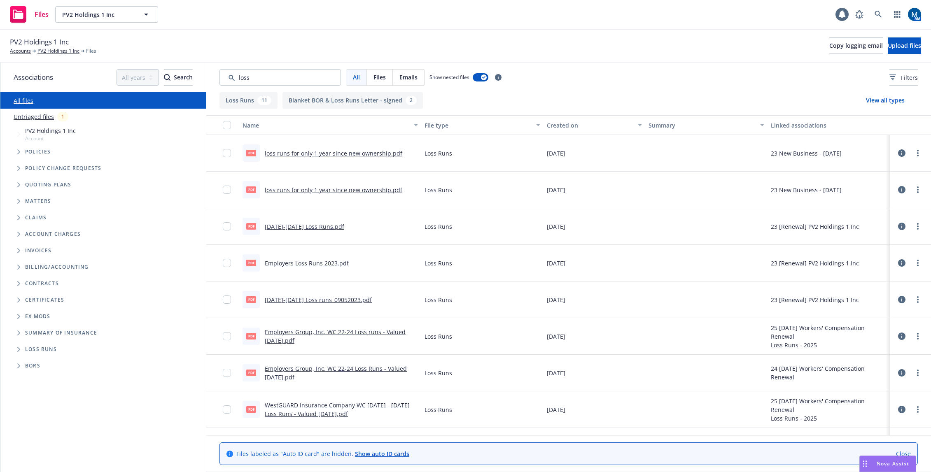
click at [308, 224] on link "2022-2023 Loss Runs.pdf" at bounding box center [304, 227] width 79 height 8
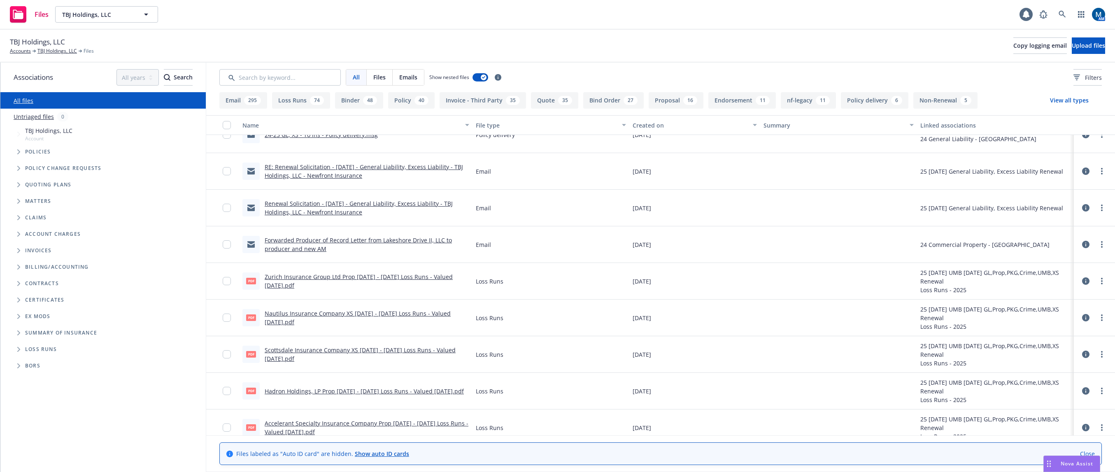
scroll to position [371, 0]
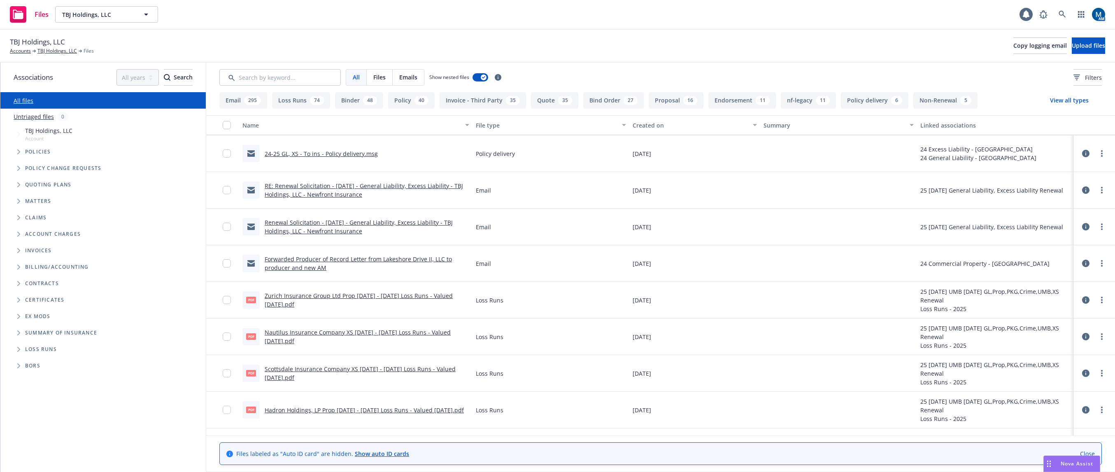
click at [352, 153] on link "24-25 GL, XS - To ins - Policy delivery.msg" at bounding box center [321, 154] width 113 height 8
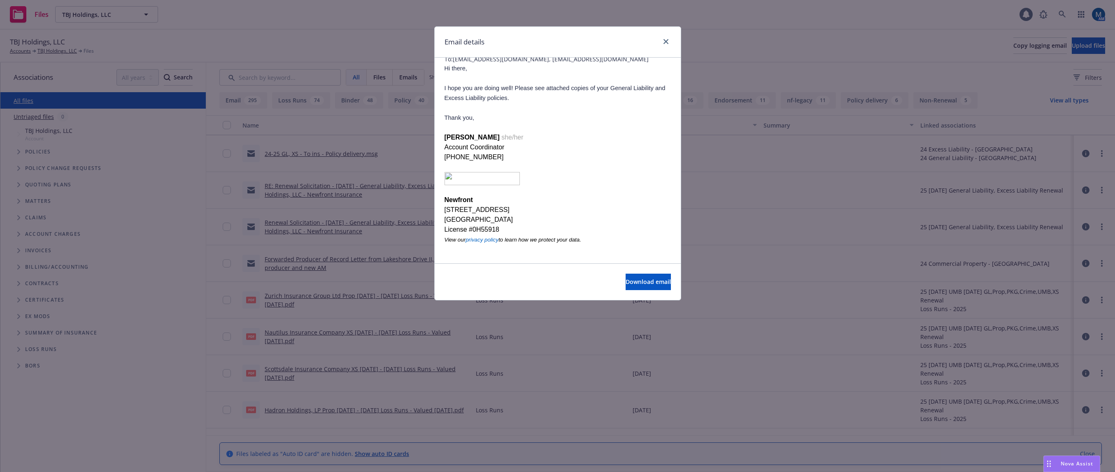
scroll to position [69, 0]
click at [665, 40] on icon "close" at bounding box center [666, 41] width 5 height 5
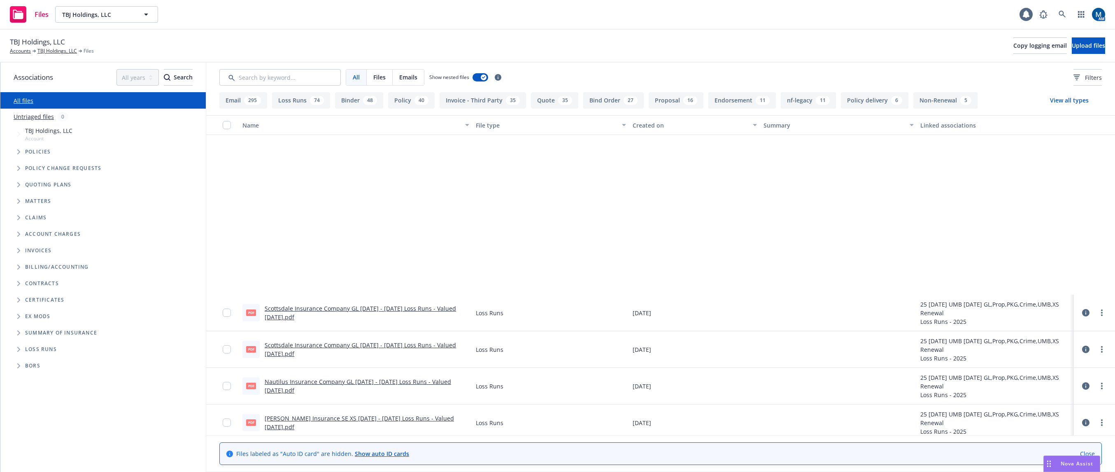
scroll to position [1070, 0]
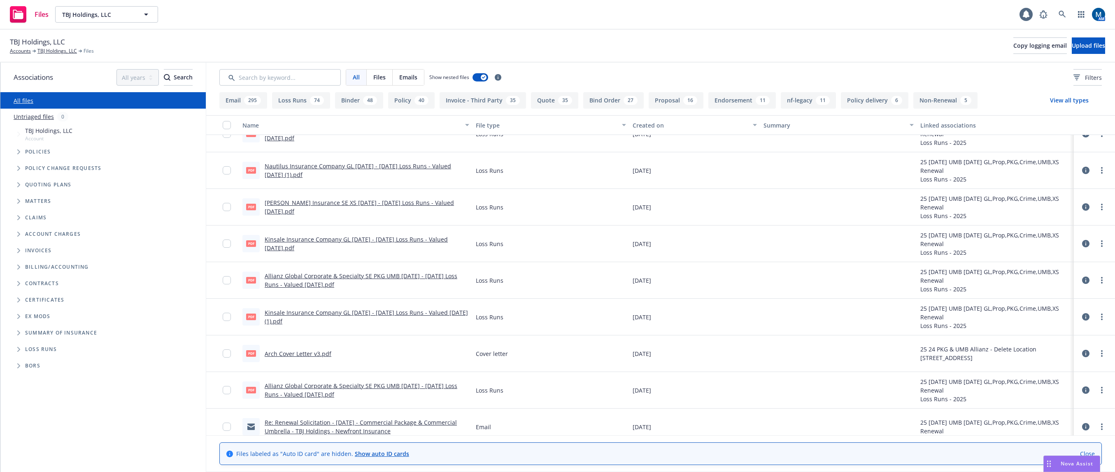
click at [327, 422] on link "Re: Renewal Solicitation - [DATE] - Commercial Package & Commercial Umbrella - …" at bounding box center [361, 427] width 192 height 16
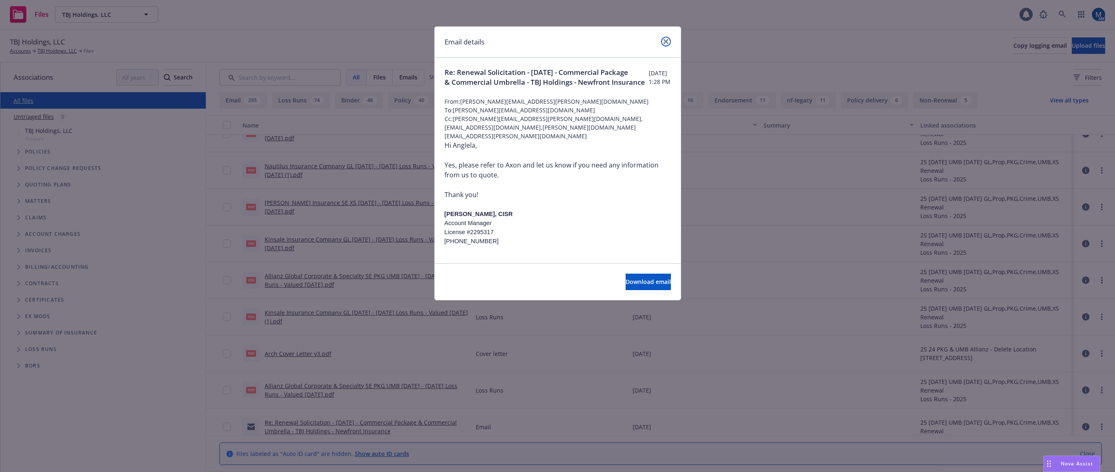
click at [668, 39] on icon "close" at bounding box center [666, 41] width 5 height 5
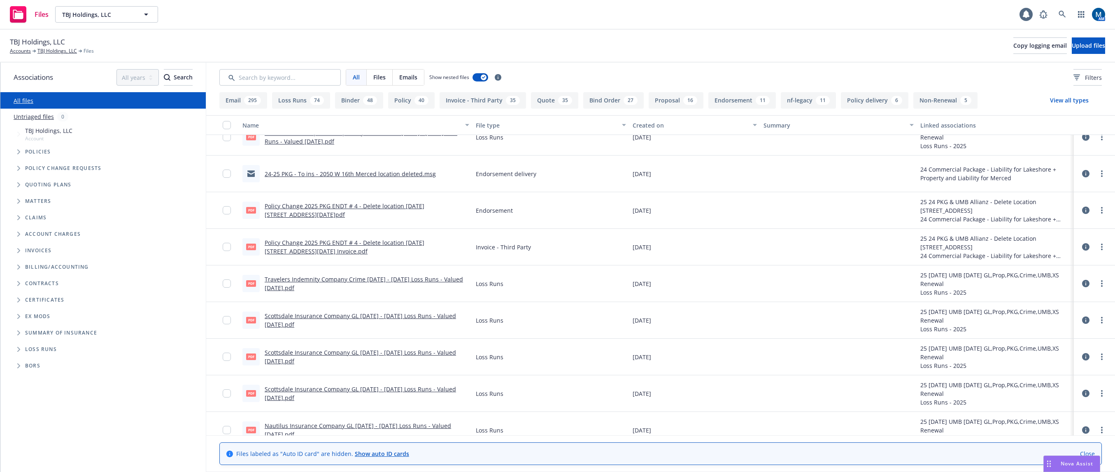
scroll to position [618, 0]
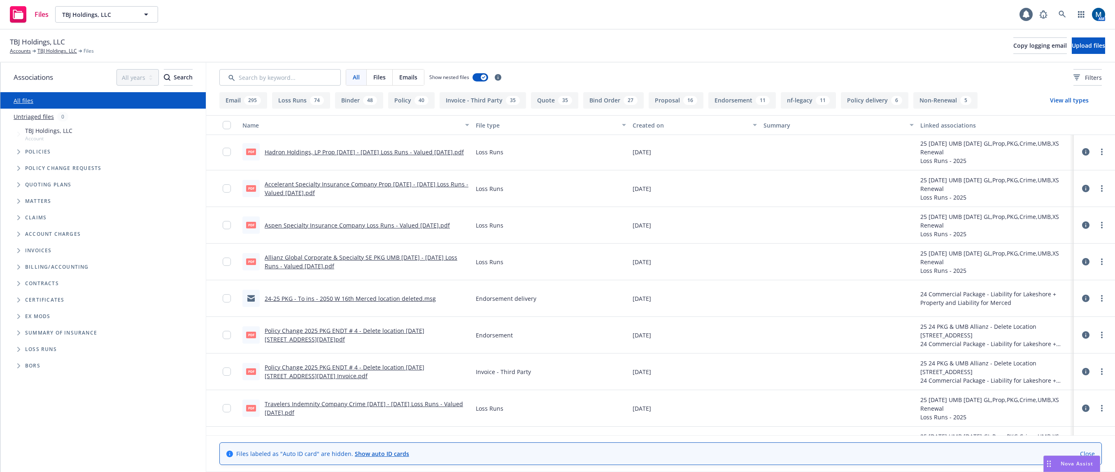
click at [392, 299] on link "24-25 PKG - To ins - 2050 W 16th Merced location deleted.msg" at bounding box center [350, 299] width 171 height 8
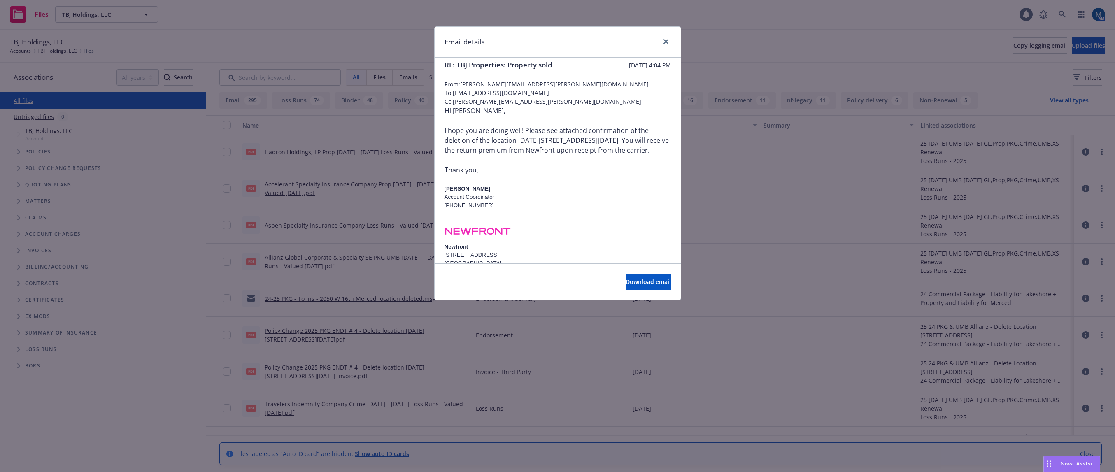
scroll to position [0, 0]
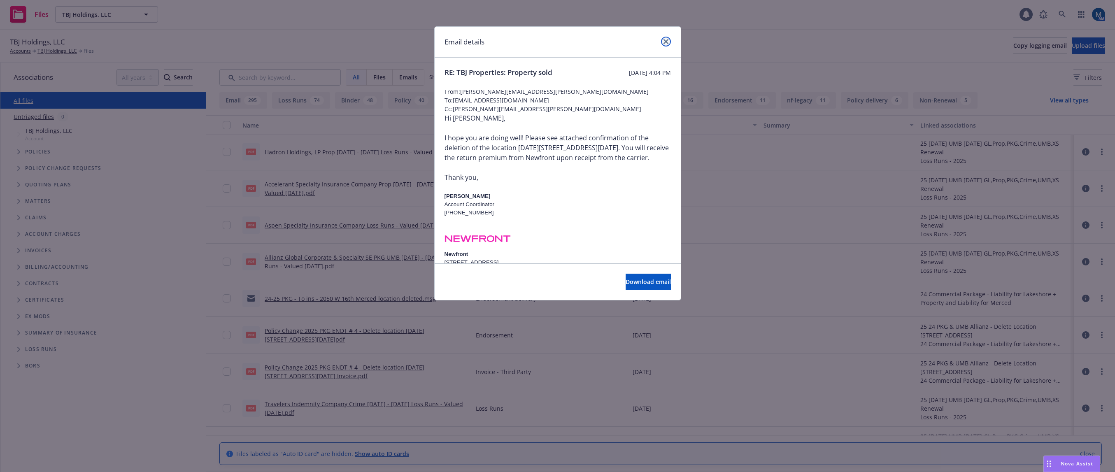
click at [669, 43] on link "close" at bounding box center [666, 42] width 10 height 10
